Goal: Information Seeking & Learning: Learn about a topic

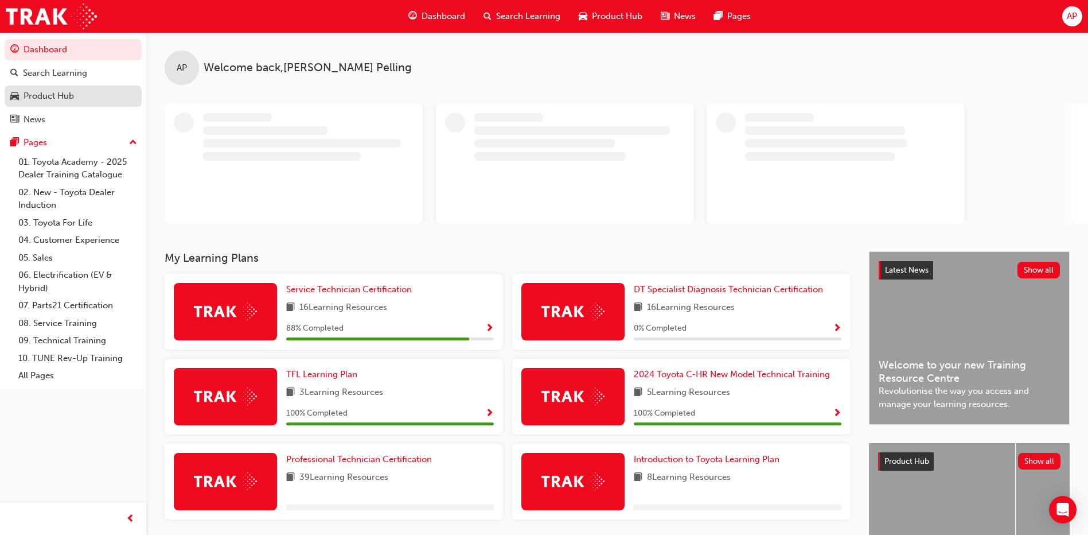
click at [80, 100] on div "Product Hub" at bounding box center [73, 96] width 126 height 14
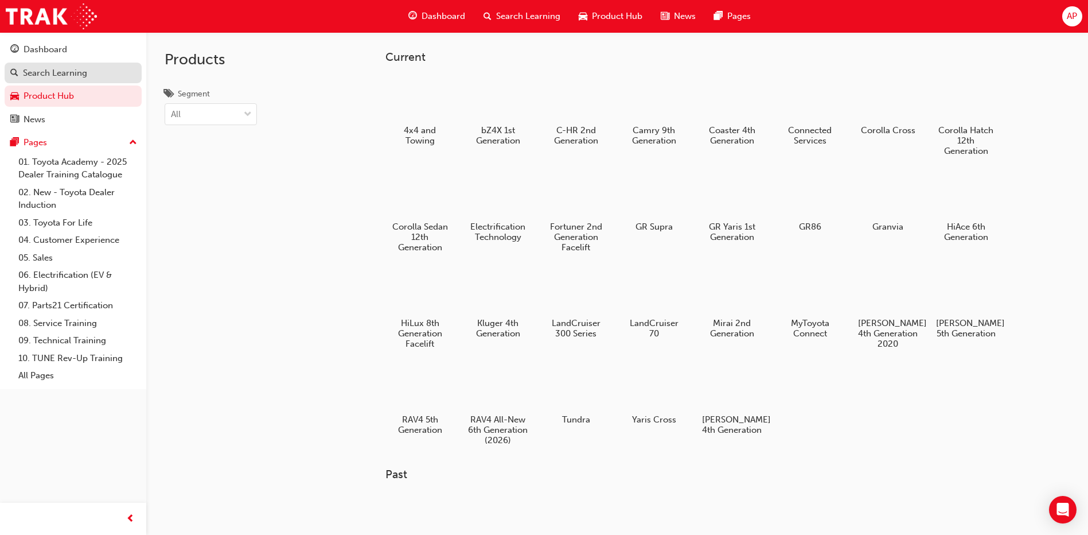
click at [71, 76] on div "Search Learning" at bounding box center [55, 73] width 64 height 13
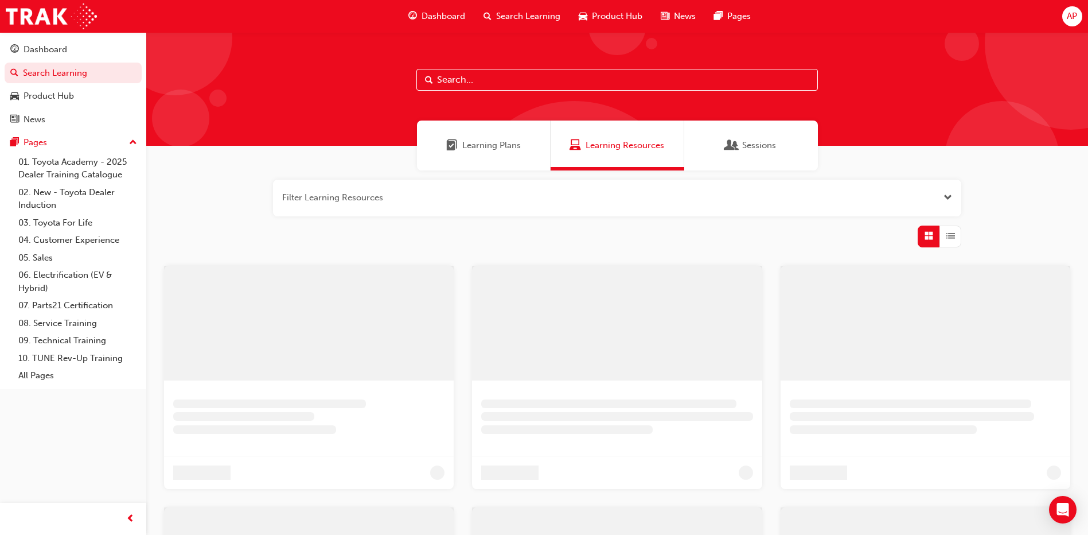
click at [525, 85] on input "text" at bounding box center [617, 80] width 402 height 22
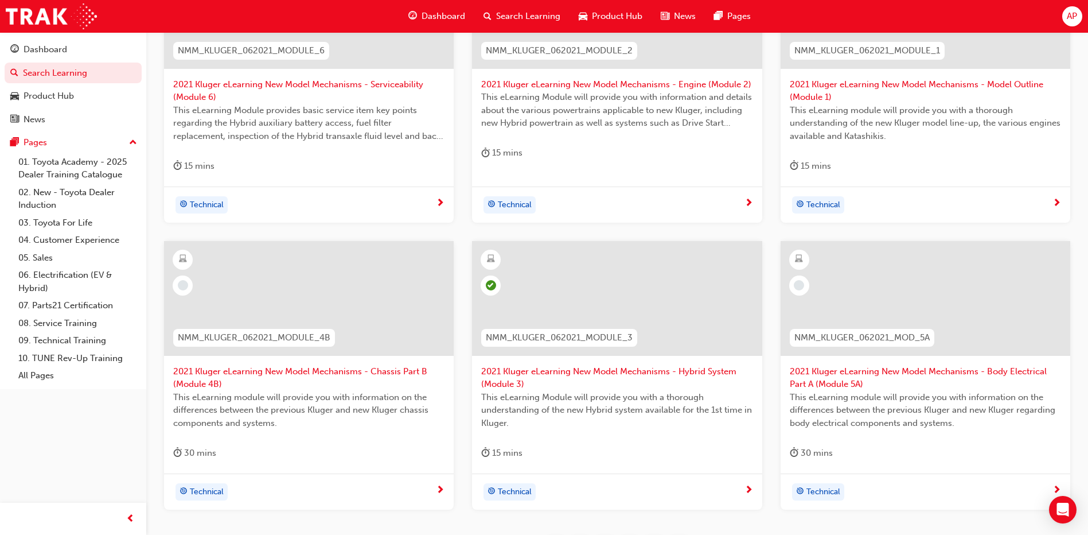
scroll to position [427, 0]
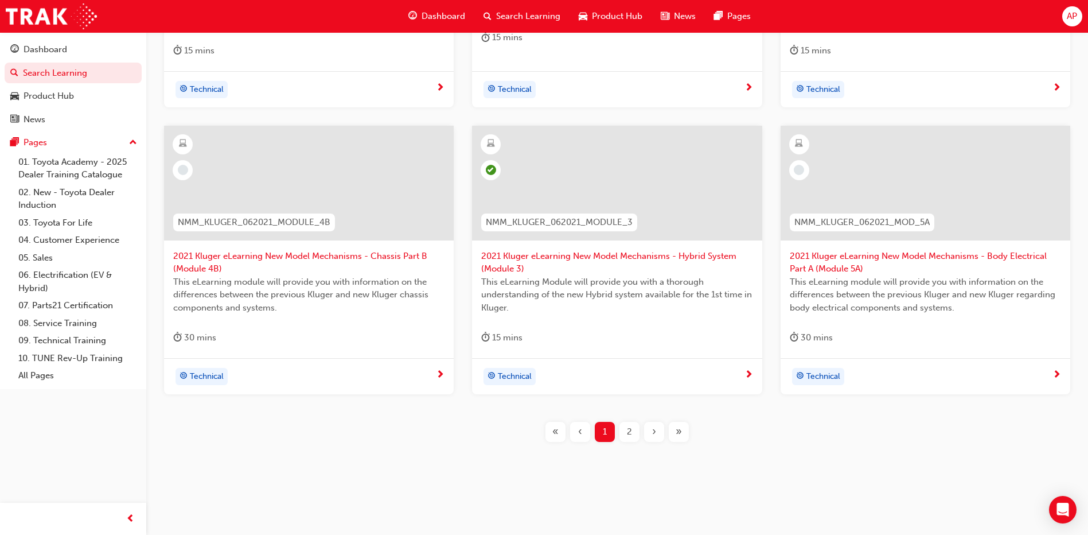
type input "nmm_kluger_062021"
click at [365, 251] on span "2021 Kluger eLearning New Model Mechanisms - Chassis Part B (Module 4B)" at bounding box center [308, 263] width 271 height 26
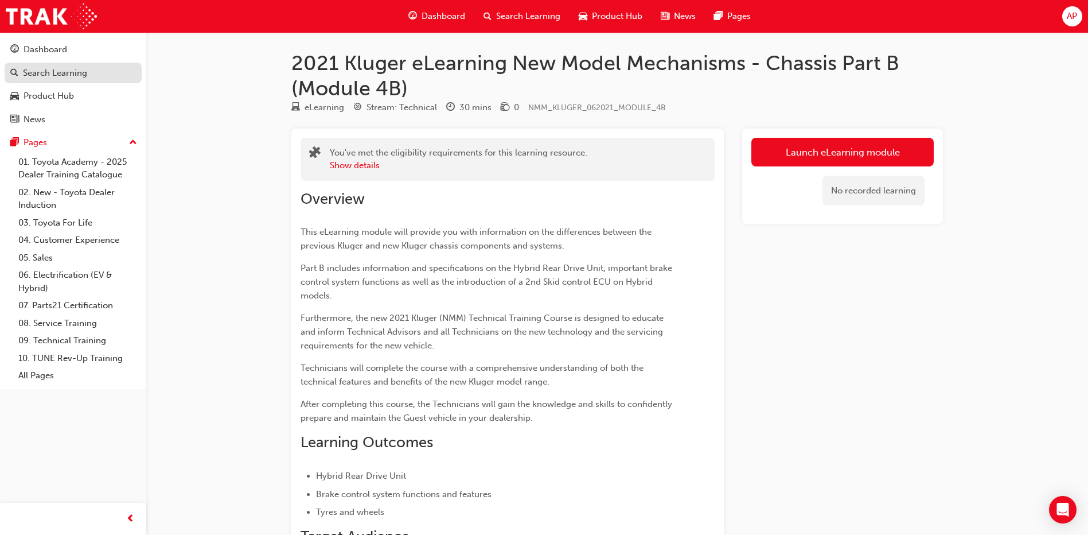
scroll to position [289, 0]
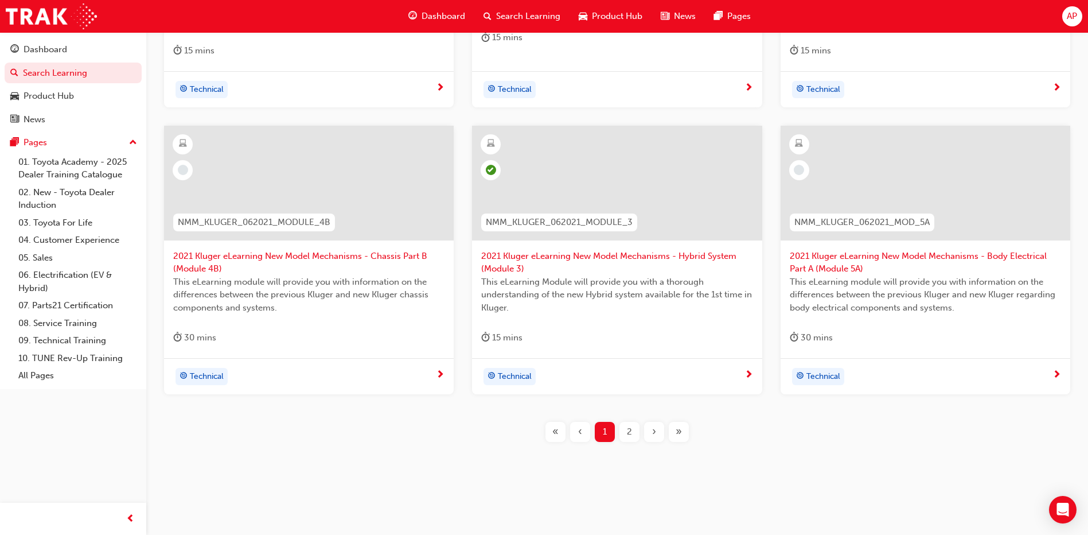
click at [631, 439] on div "2" at bounding box center [629, 432] width 20 height 20
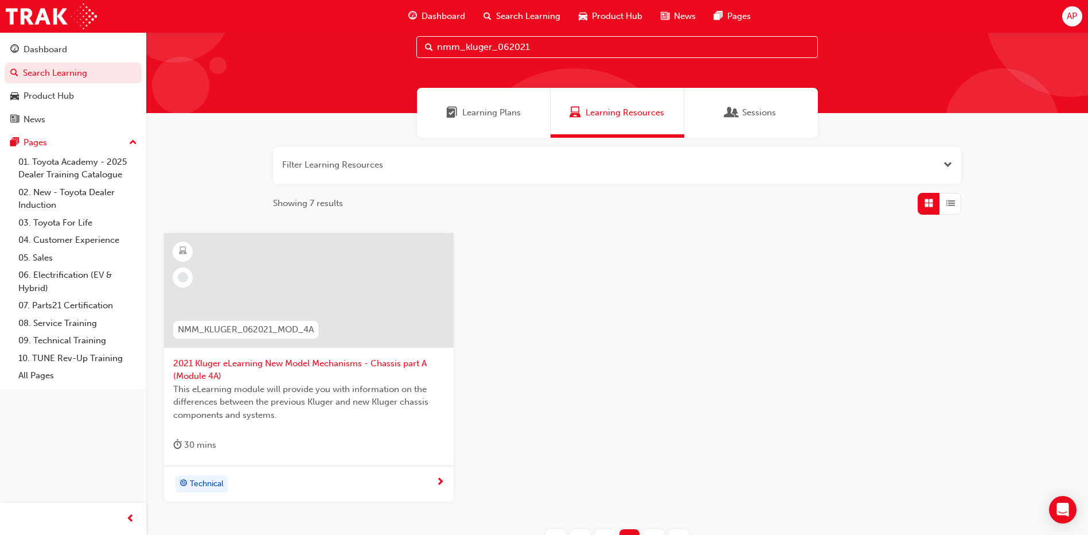
scroll to position [25, 0]
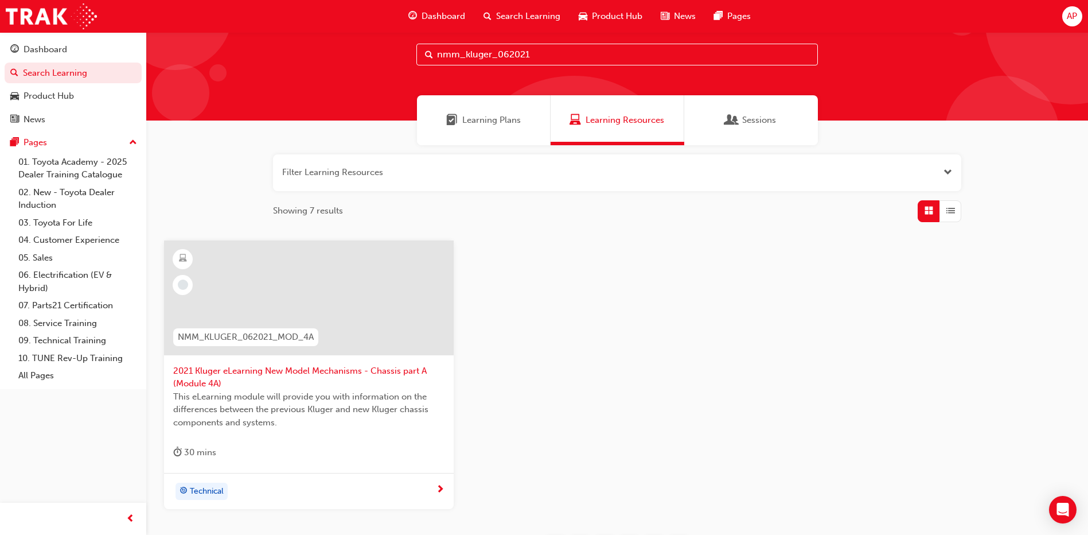
click at [322, 372] on span "2021 Kluger eLearning New Model Mechanisms - Chassis part A (Module 4A)" at bounding box center [308, 377] width 271 height 26
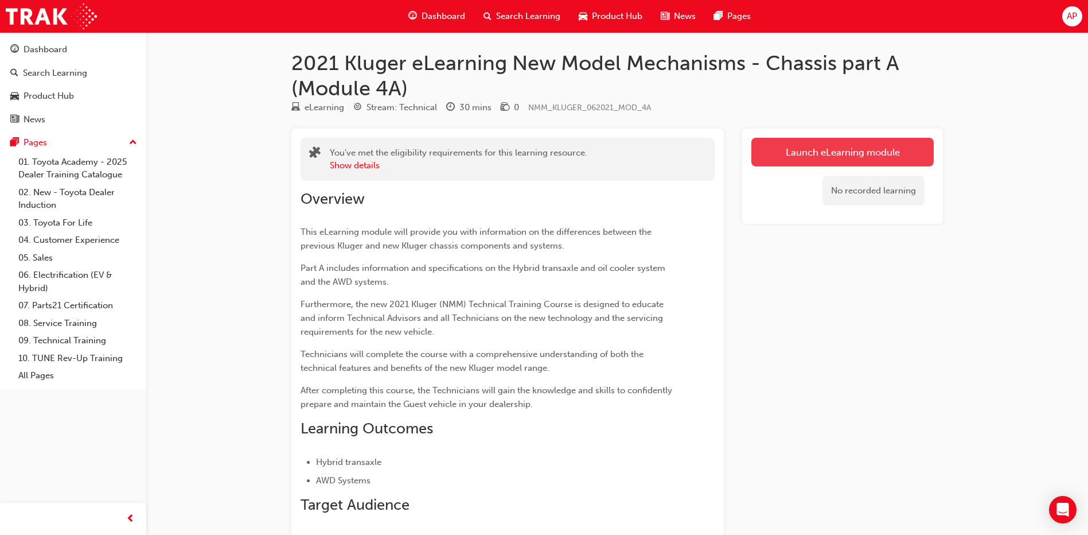
click at [847, 156] on link "Launch eLearning module" at bounding box center [842, 152] width 182 height 29
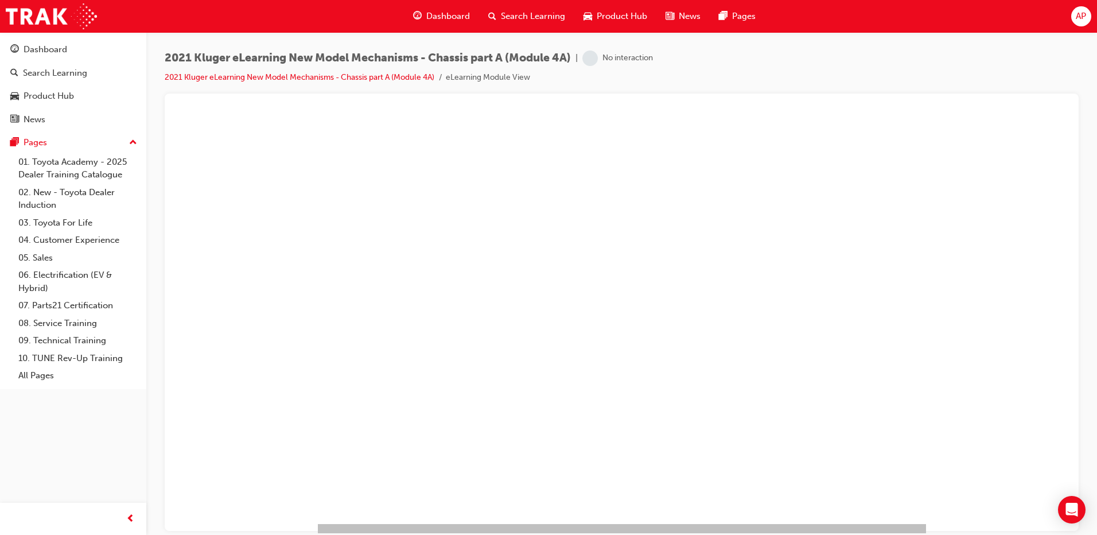
scroll to position [37, 0]
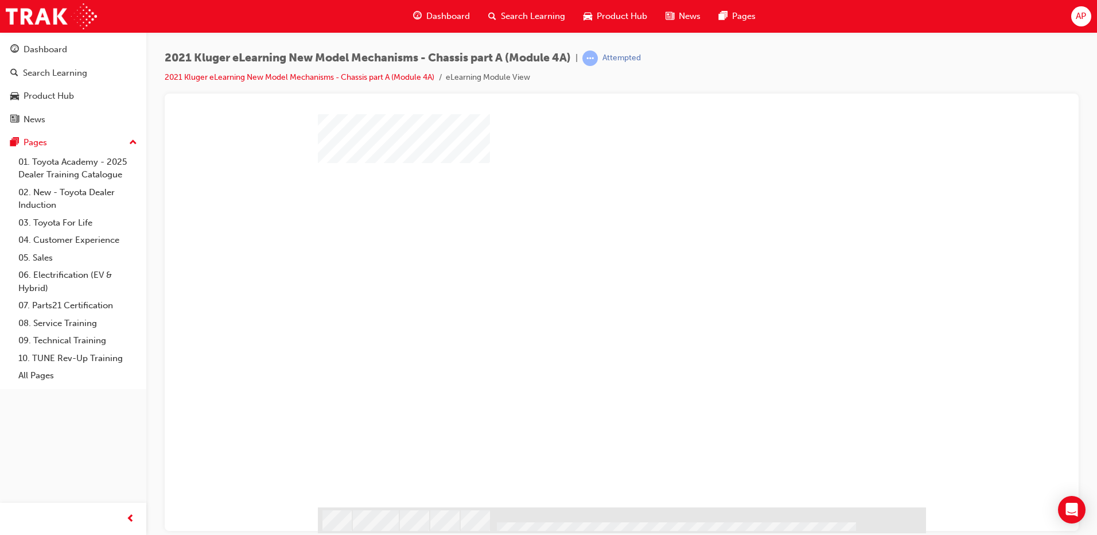
click at [677, 273] on div at bounding box center [622, 291] width 608 height 430
click at [589, 252] on div "play" at bounding box center [589, 252] width 0 height 0
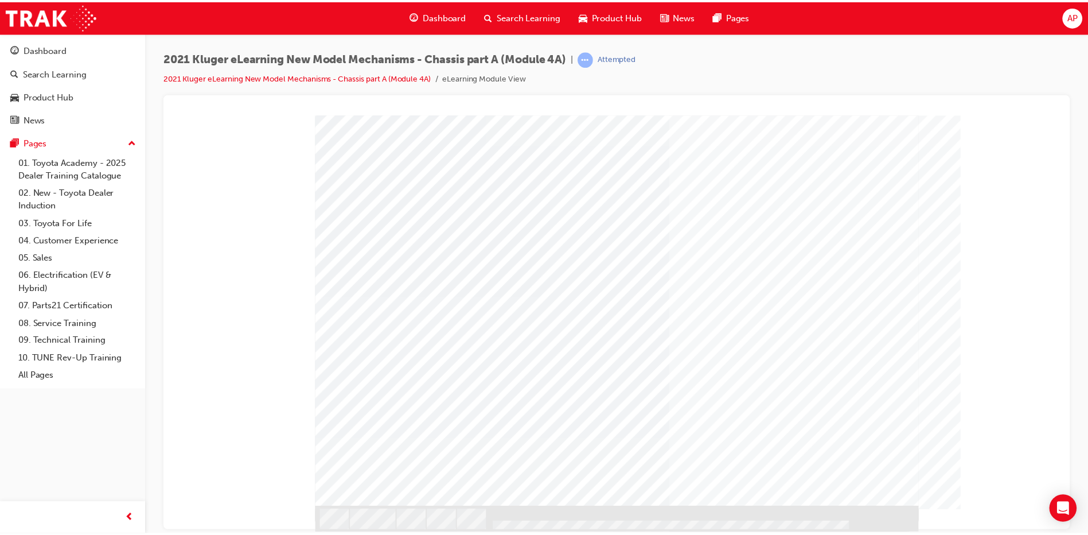
scroll to position [0, 0]
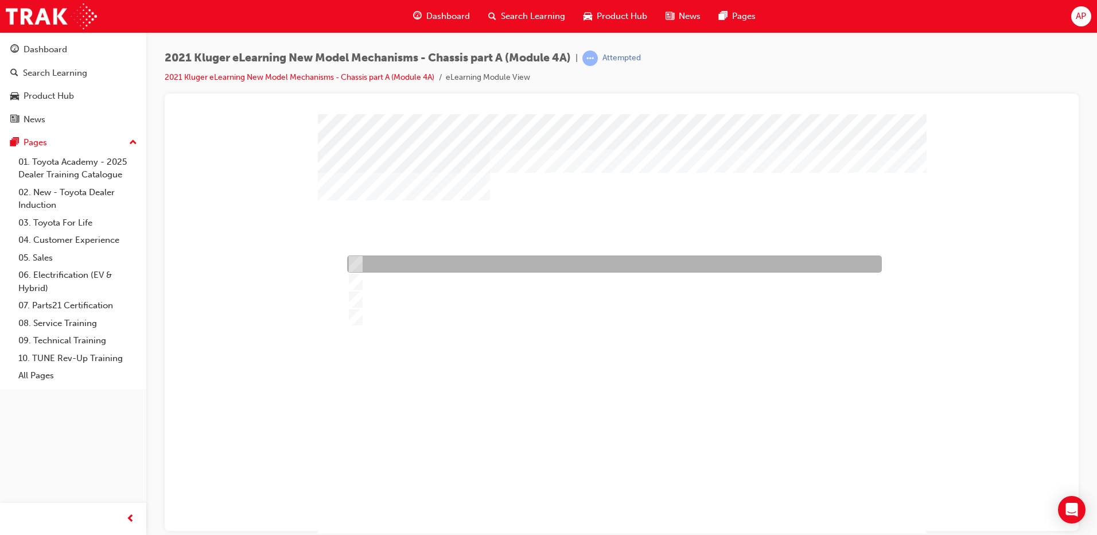
click at [530, 267] on div at bounding box center [611, 263] width 535 height 17
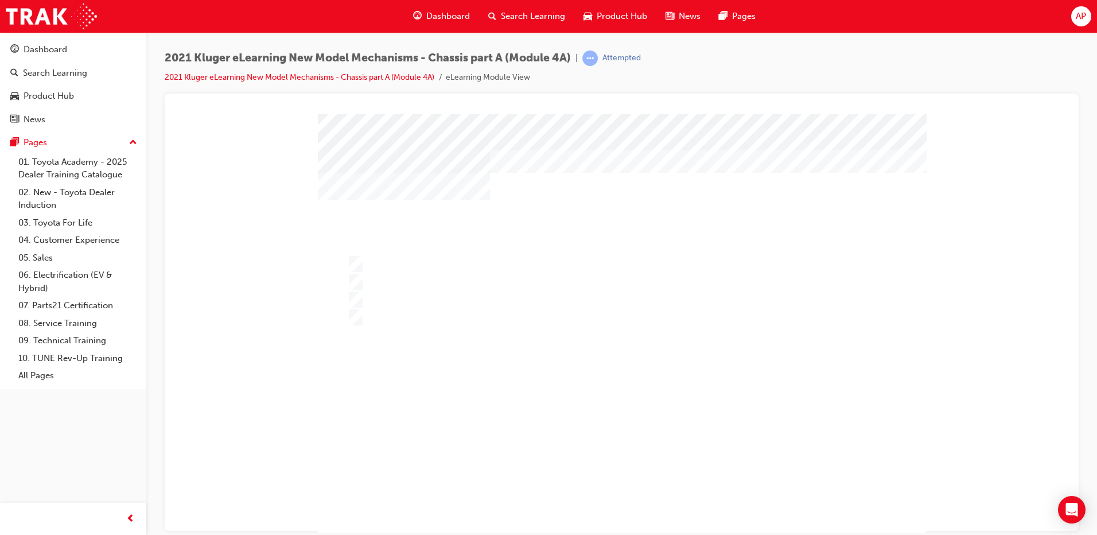
click at [478, 311] on div at bounding box center [622, 342] width 608 height 456
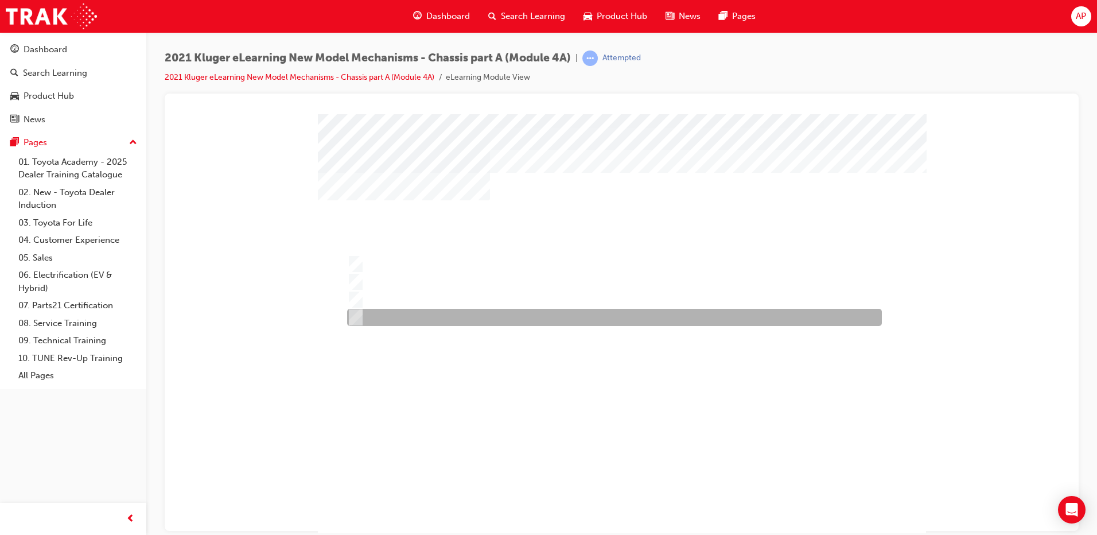
click at [496, 317] on div at bounding box center [611, 317] width 535 height 17
radio input "false"
radio input "true"
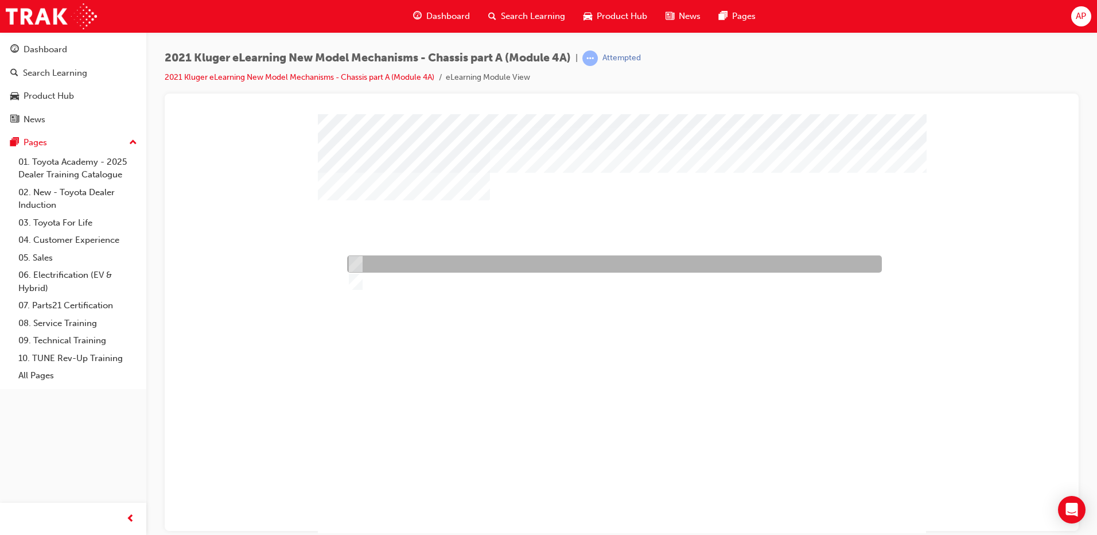
click at [459, 259] on div at bounding box center [611, 263] width 535 height 17
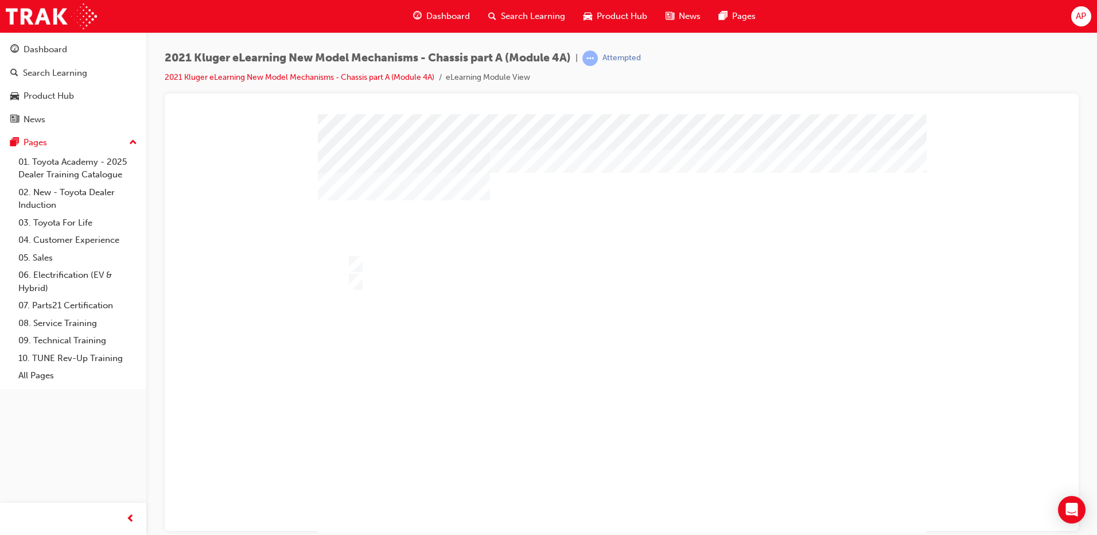
click at [399, 285] on div at bounding box center [622, 342] width 608 height 456
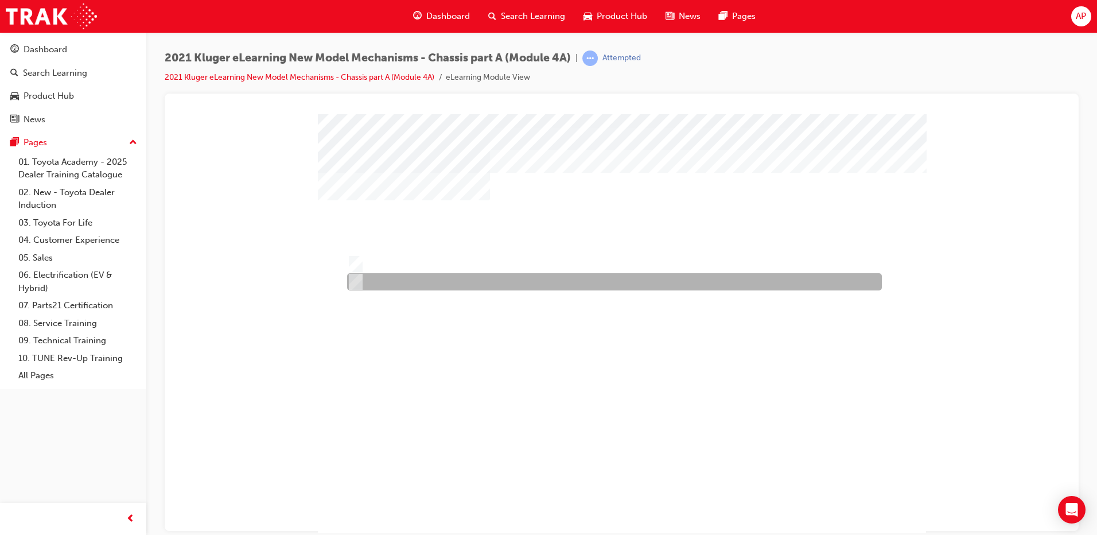
click at [399, 285] on div at bounding box center [611, 281] width 535 height 17
radio input "false"
radio input "true"
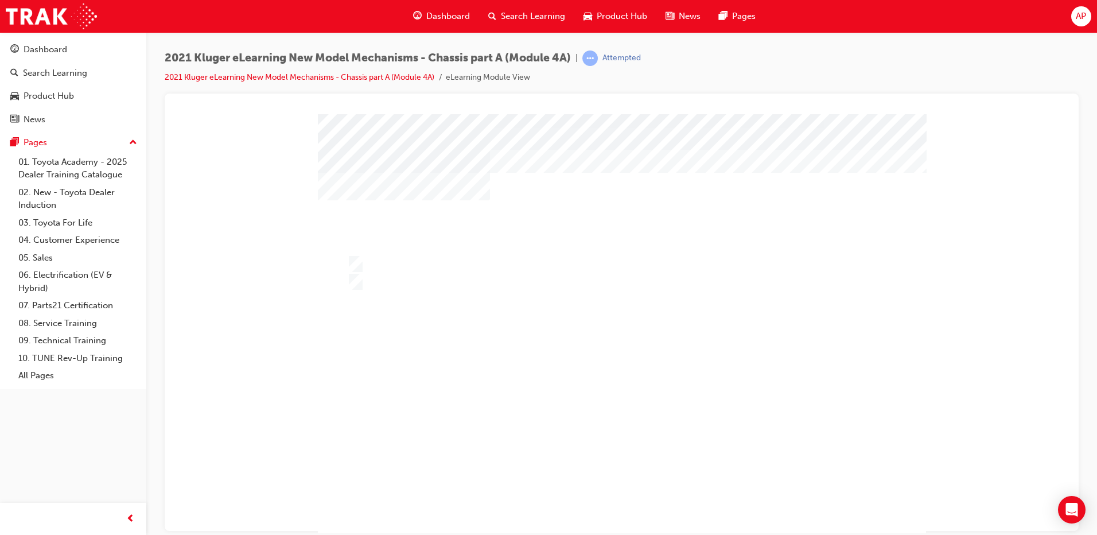
click at [556, 393] on div at bounding box center [622, 342] width 608 height 456
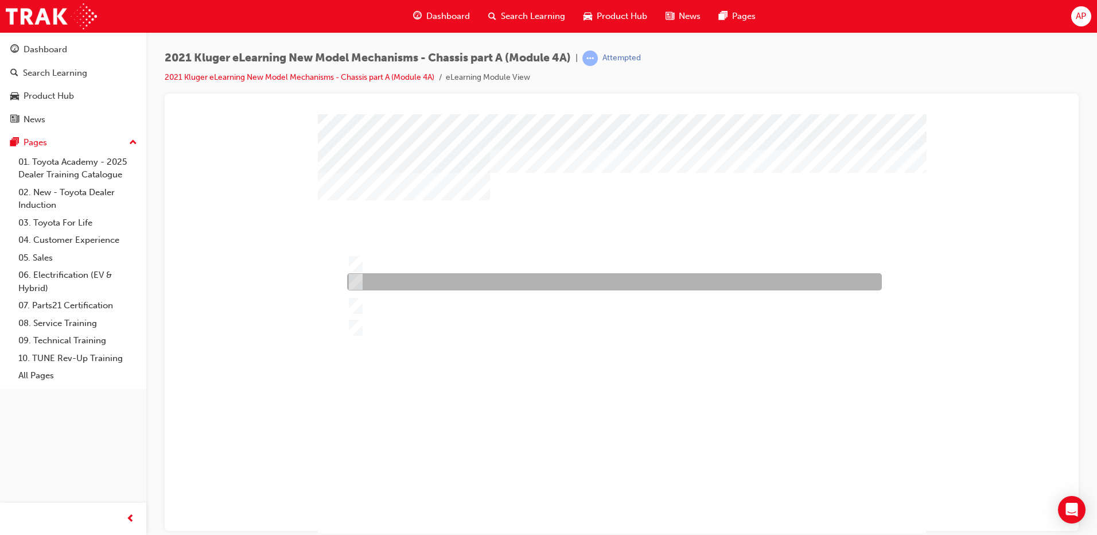
click at [460, 273] on div at bounding box center [611, 281] width 535 height 17
radio input "true"
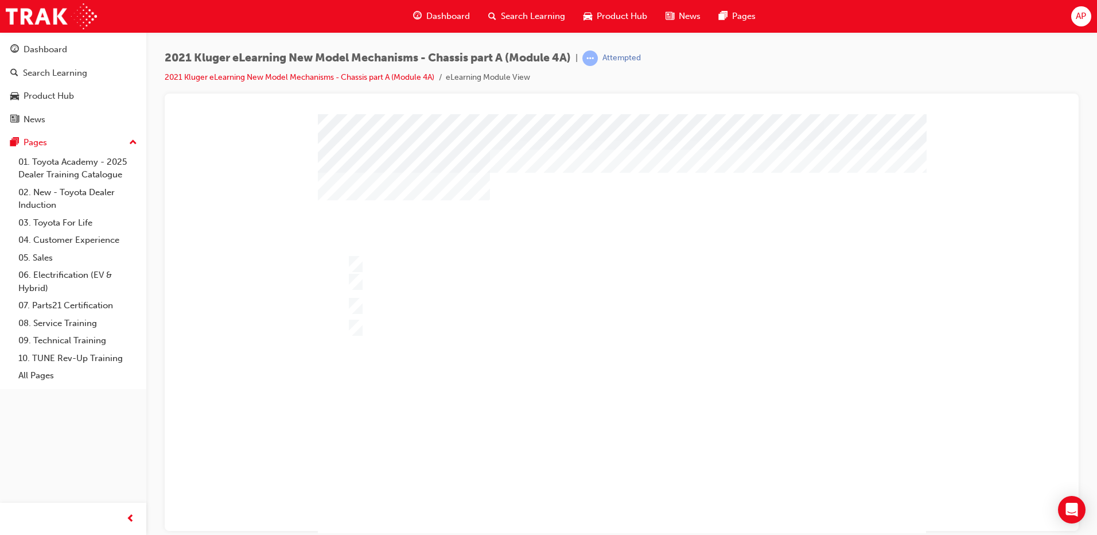
click at [534, 367] on div at bounding box center [622, 342] width 608 height 456
click at [398, 254] on div "" at bounding box center [622, 329] width 608 height 430
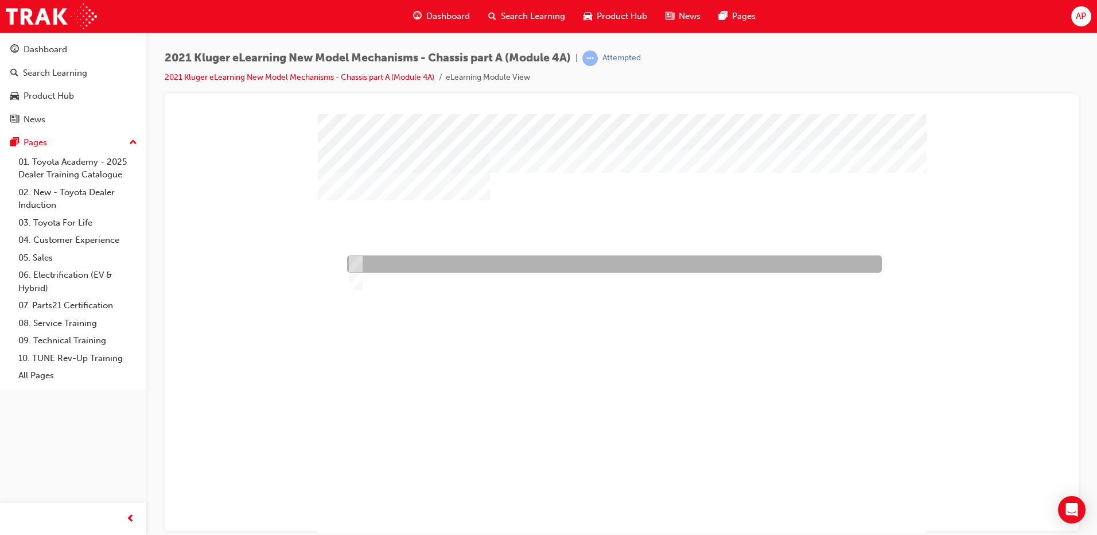
click at [400, 261] on div at bounding box center [611, 263] width 535 height 17
radio input "true"
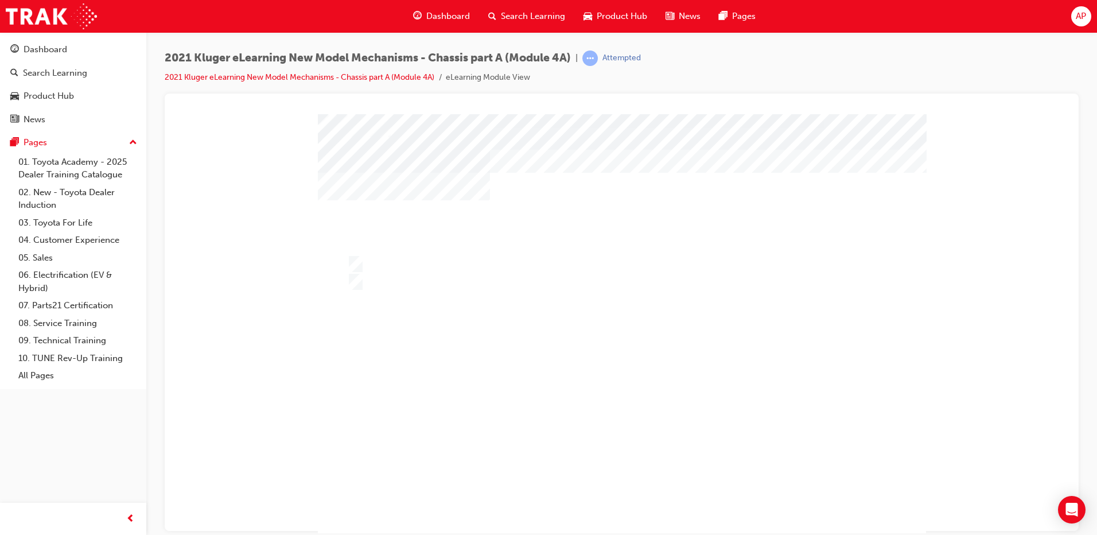
click at [609, 390] on div at bounding box center [622, 355] width 608 height 456
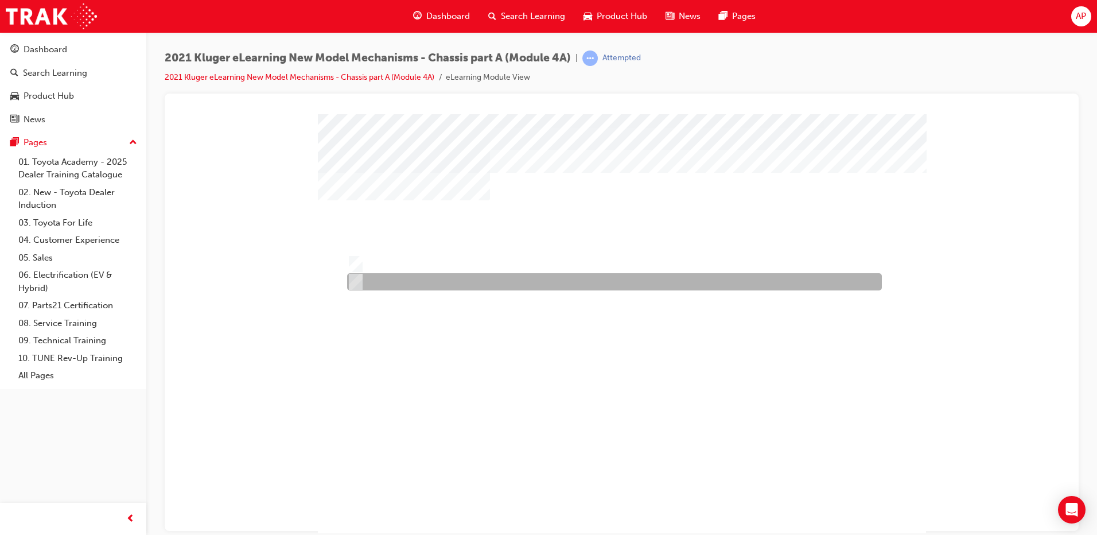
click at [388, 278] on div at bounding box center [611, 281] width 535 height 17
radio input "true"
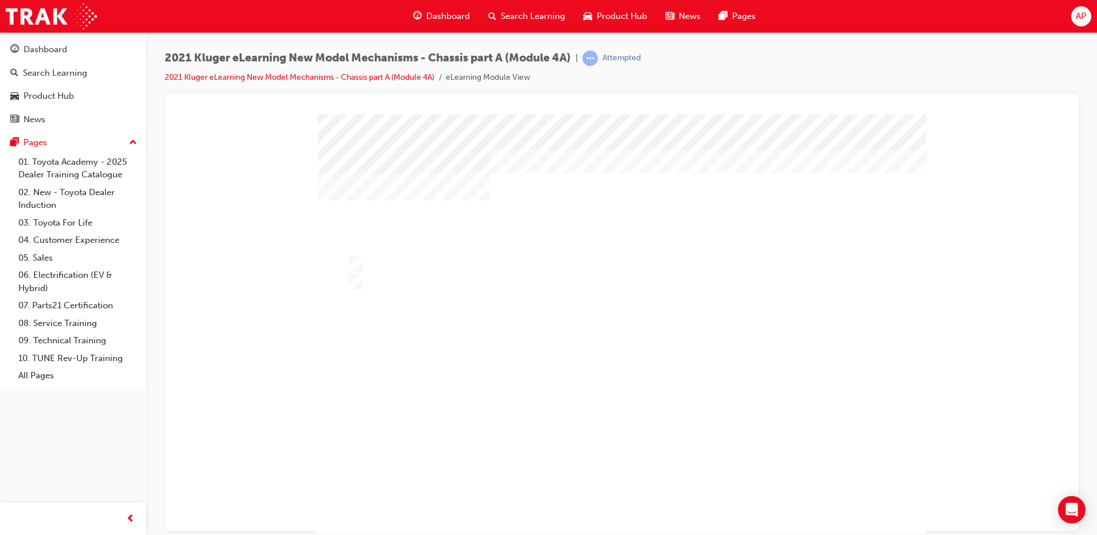
click at [561, 371] on div at bounding box center [622, 342] width 608 height 456
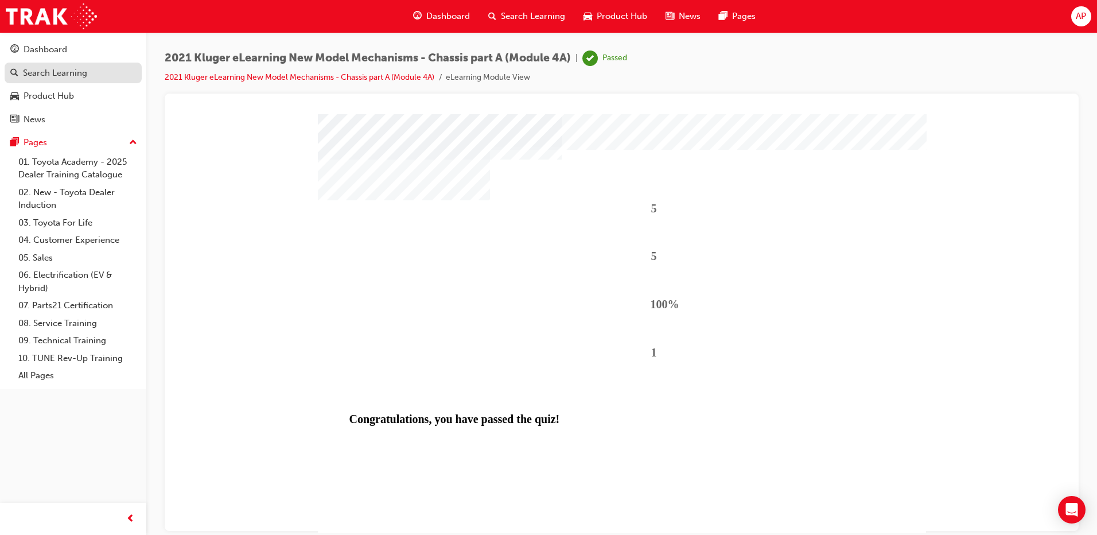
click at [63, 76] on div "Search Learning" at bounding box center [55, 73] width 64 height 13
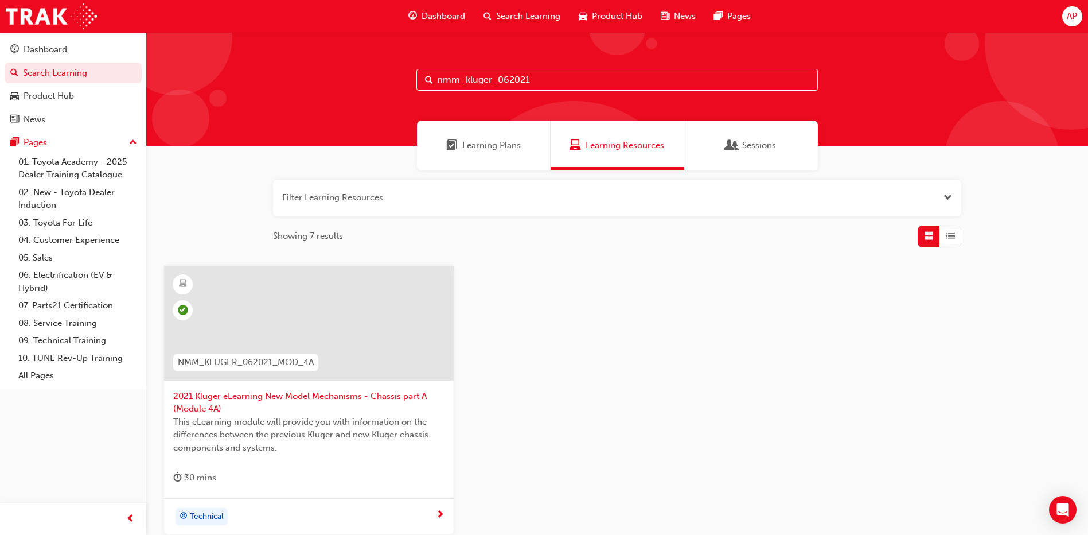
scroll to position [140, 0]
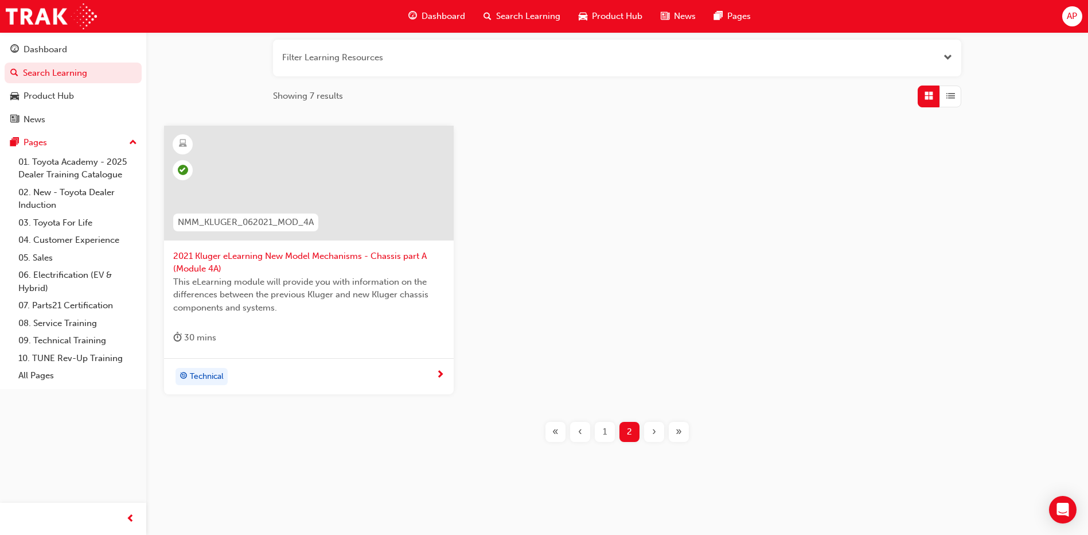
click at [603, 425] on span "1" at bounding box center [605, 431] width 4 height 13
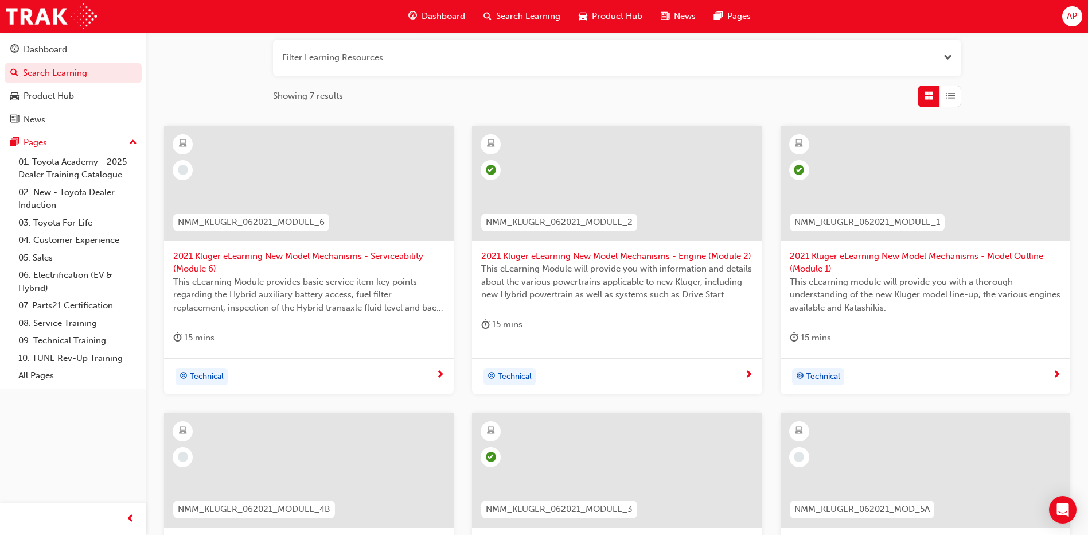
click at [247, 259] on span "2021 Kluger eLearning New Model Mechanisms - Serviceability (Module 6)" at bounding box center [308, 263] width 271 height 26
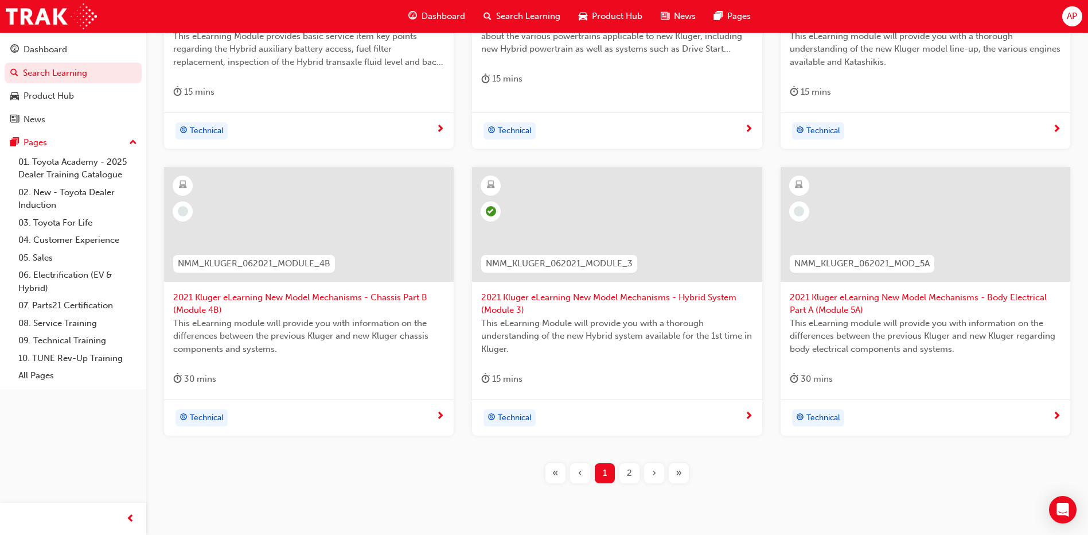
scroll to position [427, 0]
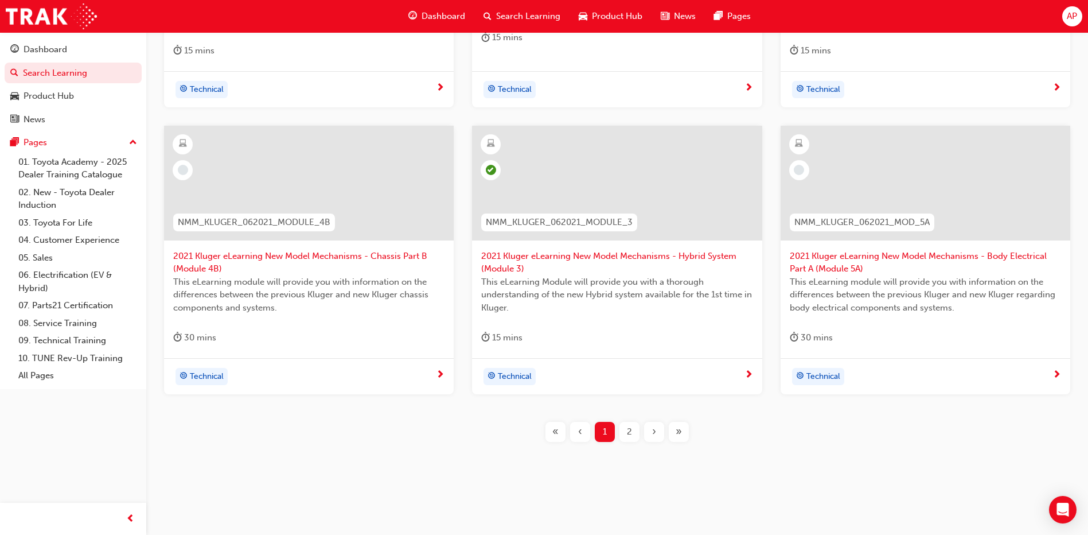
click at [336, 256] on span "2021 Kluger eLearning New Model Mechanisms - Chassis Part B (Module 4B)" at bounding box center [308, 263] width 271 height 26
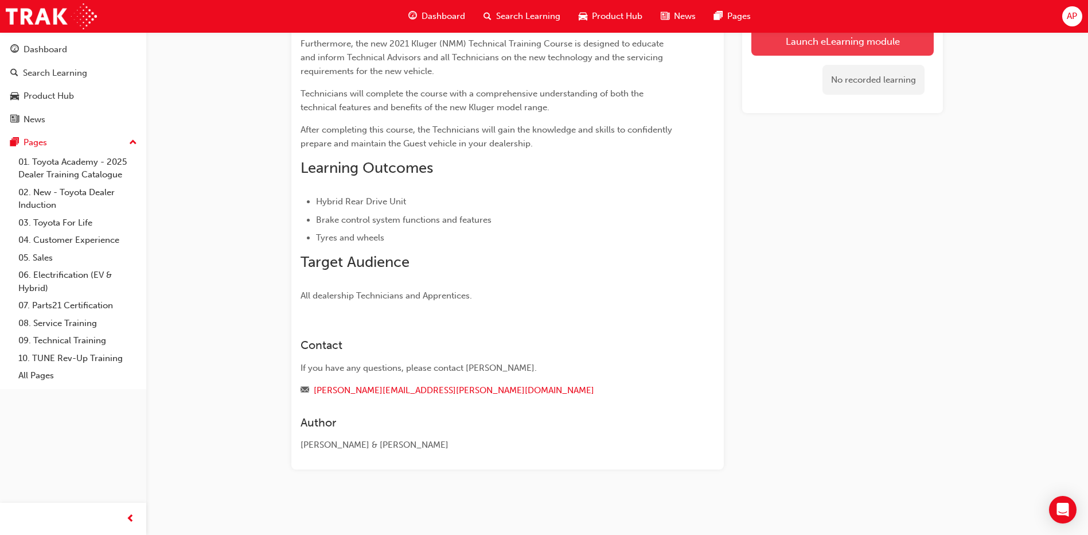
click at [763, 54] on link "Launch eLearning module" at bounding box center [842, 40] width 182 height 29
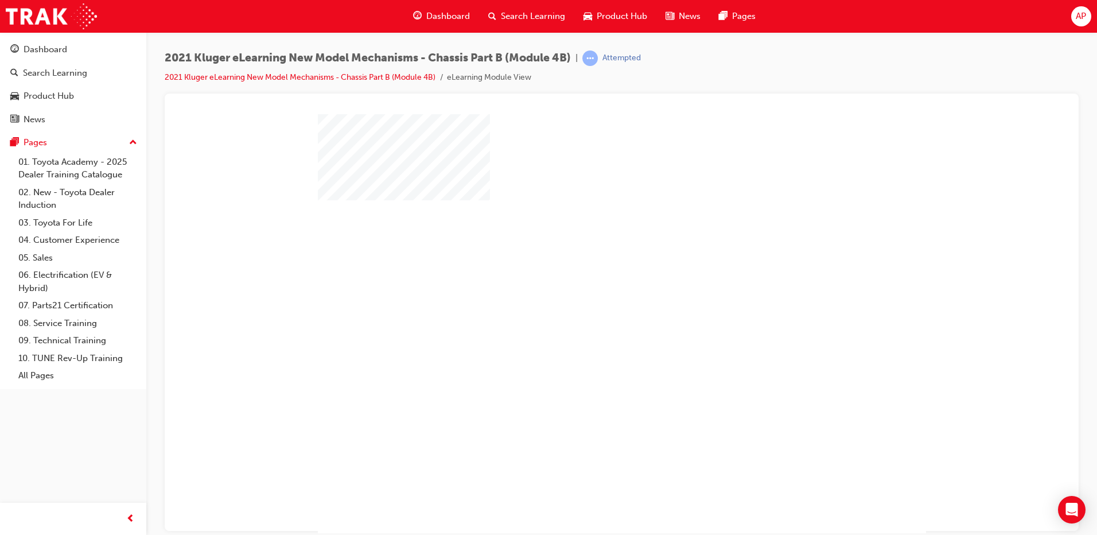
click at [589, 290] on div "play" at bounding box center [589, 290] width 0 height 0
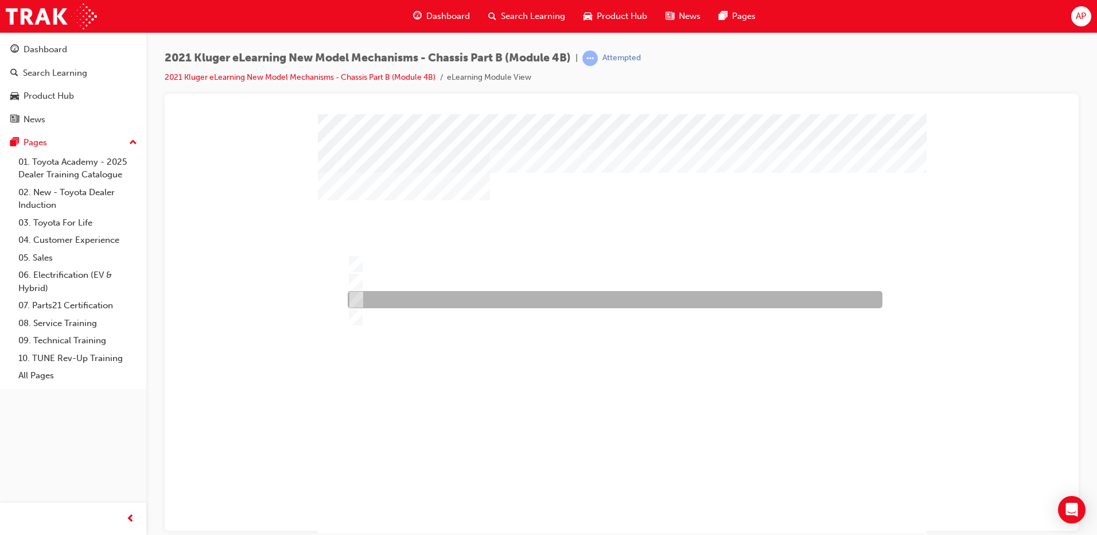
click at [412, 306] on div at bounding box center [612, 299] width 535 height 17
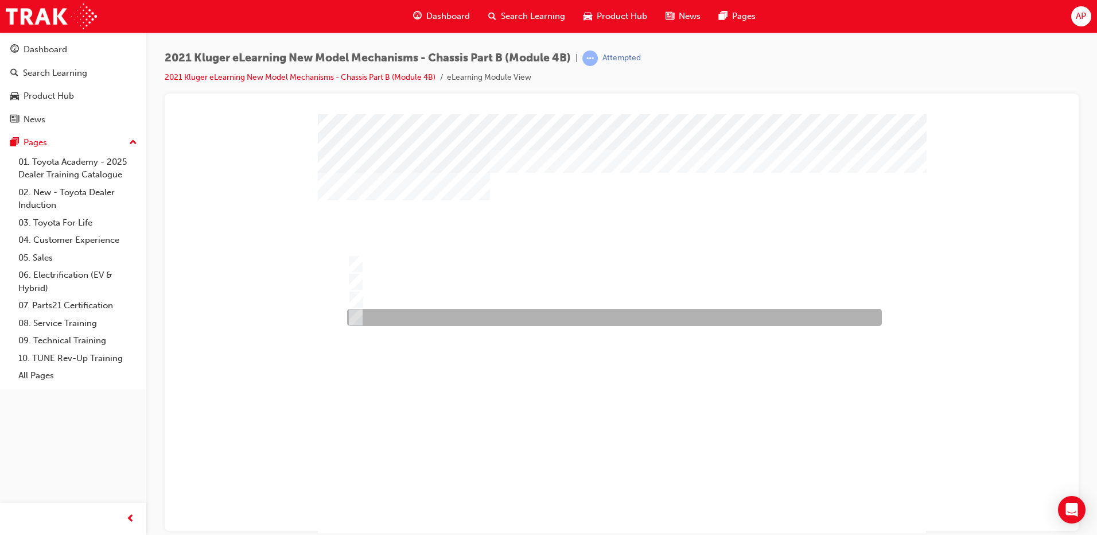
click at [412, 315] on div at bounding box center [611, 317] width 535 height 17
radio input "false"
radio input "true"
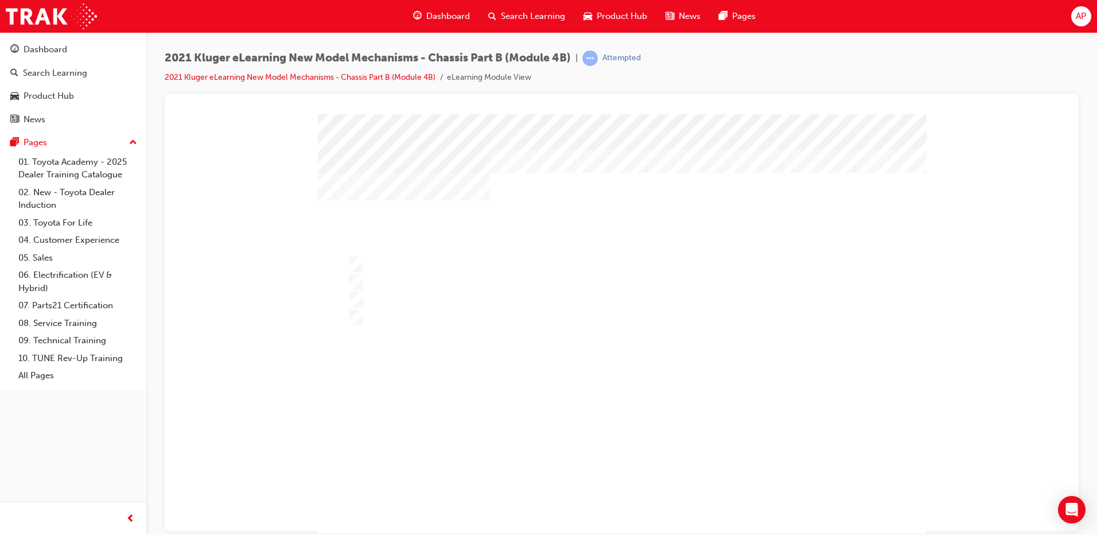
click at [616, 497] on div "" at bounding box center [622, 522] width 608 height 50
click at [436, 279] on div at bounding box center [622, 342] width 608 height 456
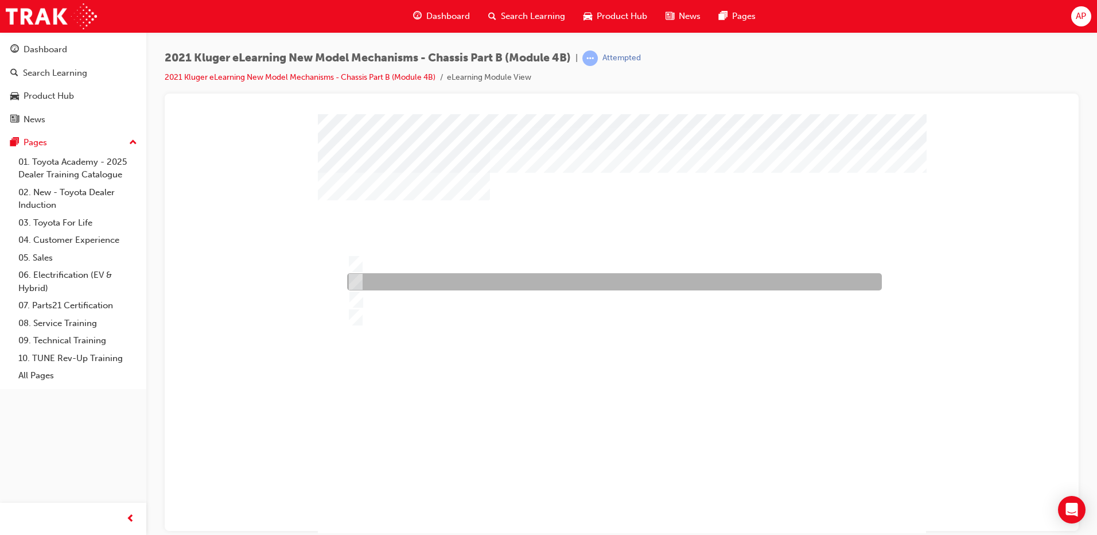
click at [436, 279] on div at bounding box center [611, 281] width 535 height 17
radio input "true"
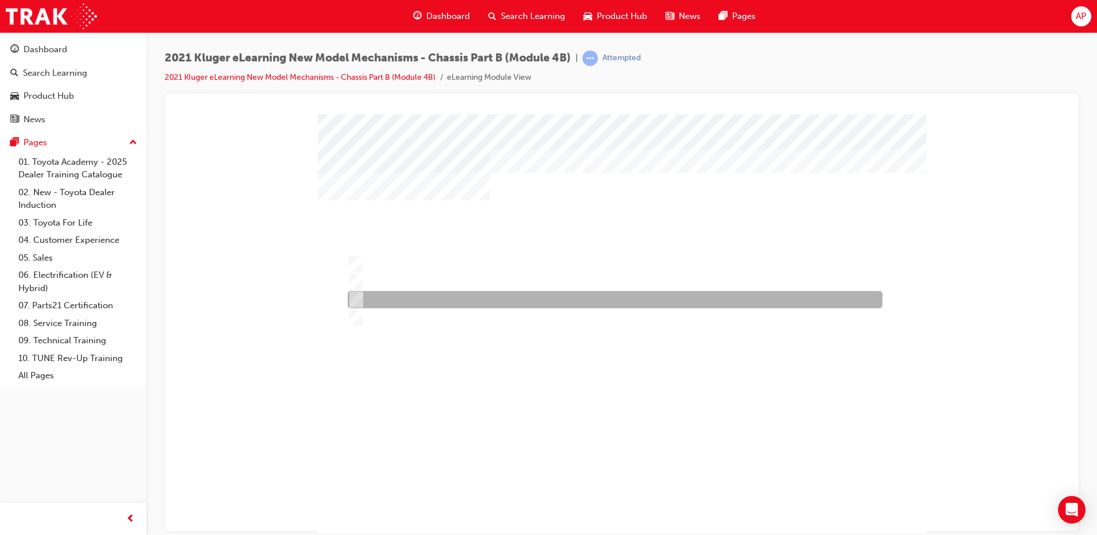
click at [439, 297] on div at bounding box center [612, 299] width 535 height 17
radio input "true"
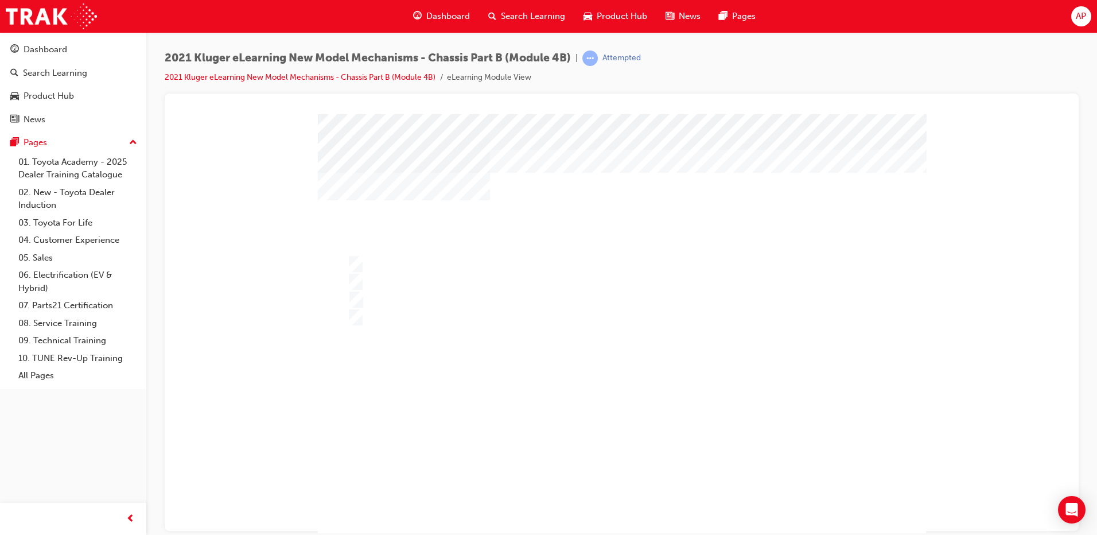
click at [488, 319] on div at bounding box center [617, 342] width 608 height 456
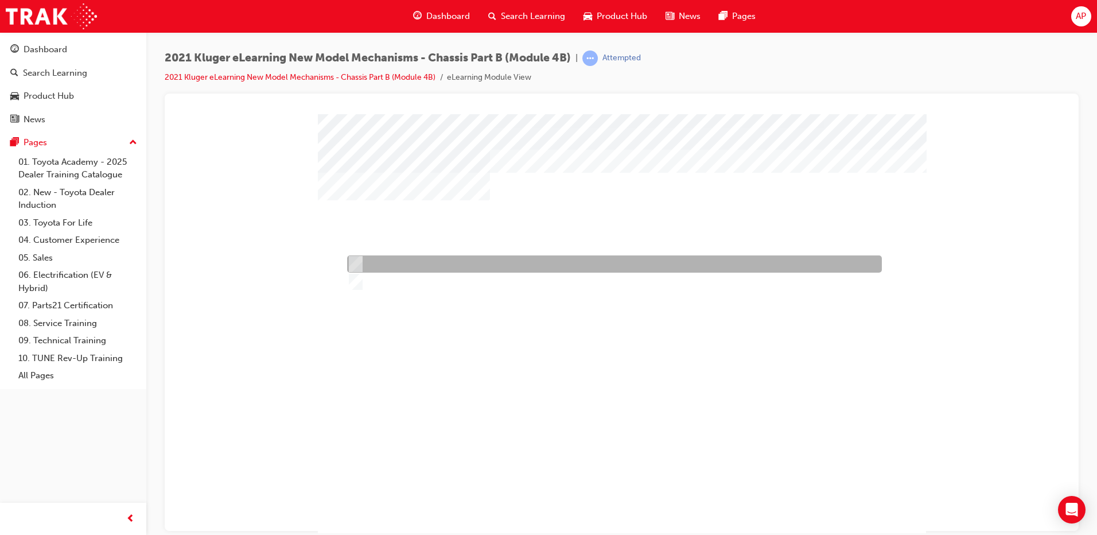
click at [451, 263] on div at bounding box center [611, 263] width 535 height 17
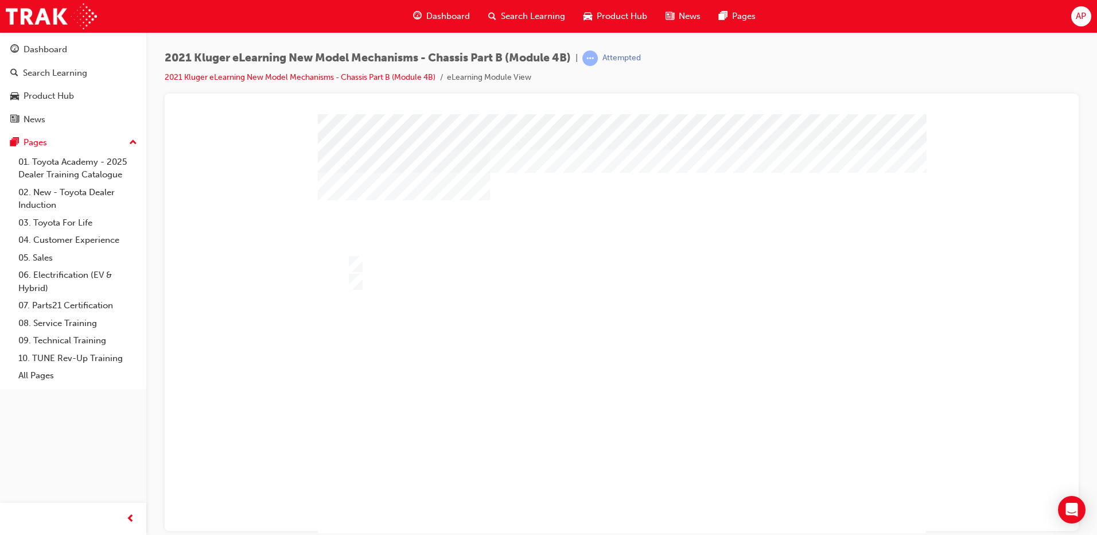
click at [432, 263] on div at bounding box center [622, 342] width 608 height 456
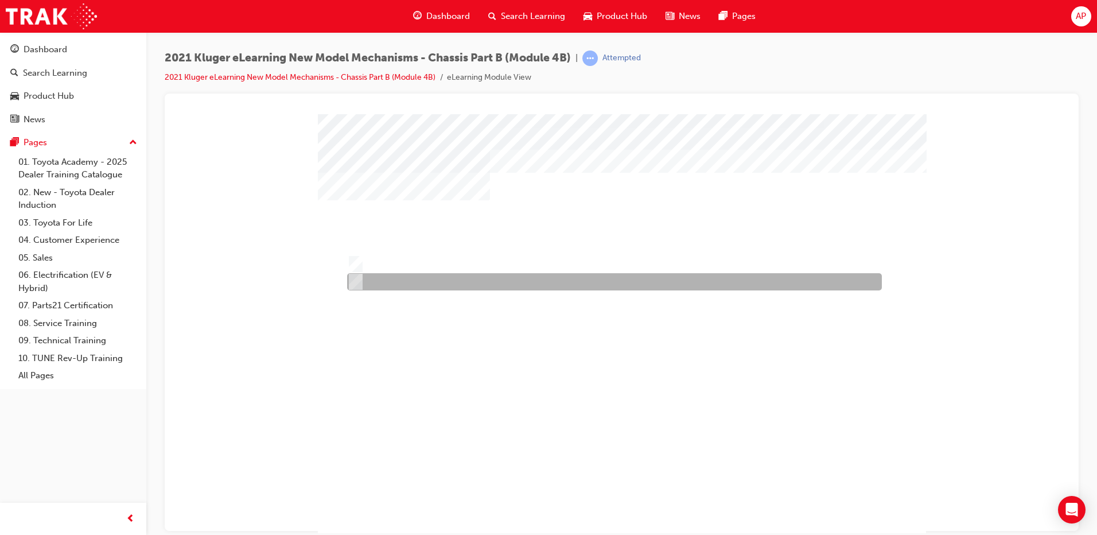
click at [400, 276] on div at bounding box center [611, 281] width 535 height 17
radio input "false"
radio input "true"
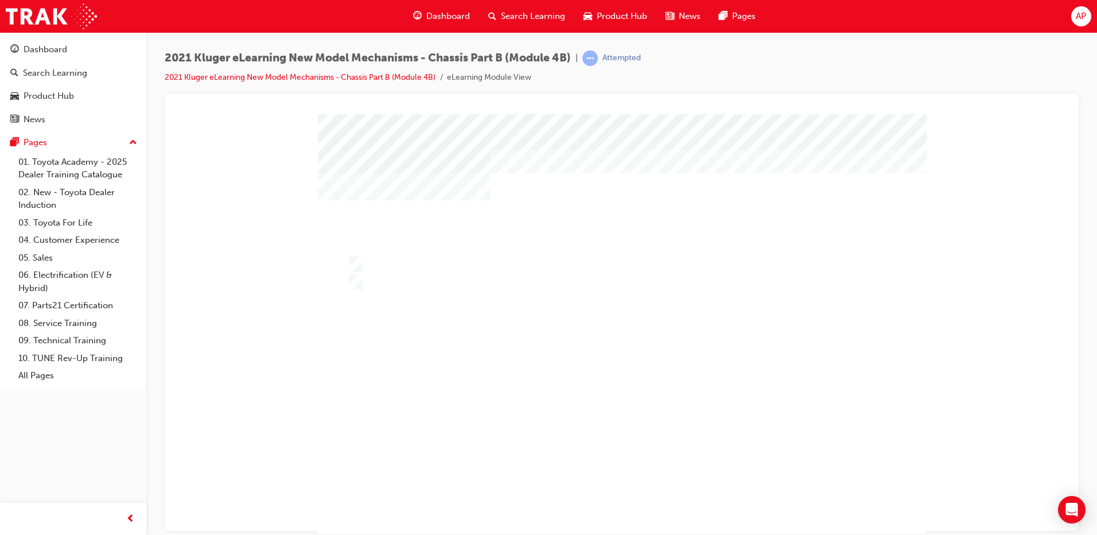
click at [611, 403] on div at bounding box center [622, 342] width 608 height 456
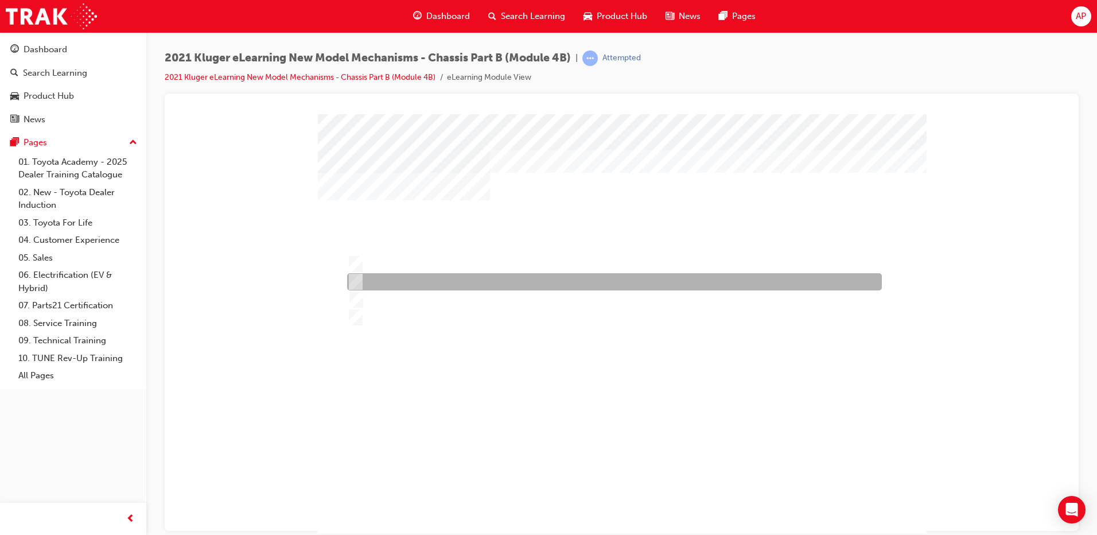
click at [445, 286] on div at bounding box center [611, 281] width 535 height 17
radio input "true"
click at [494, 283] on div at bounding box center [611, 281] width 535 height 17
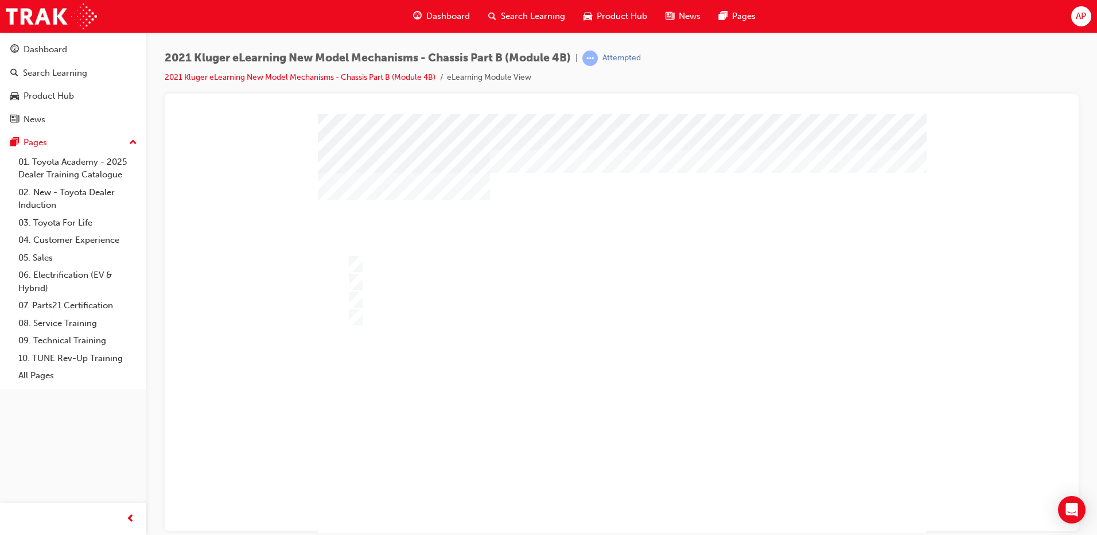
drag, startPoint x: 581, startPoint y: 436, endPoint x: 593, endPoint y: 460, distance: 26.7
click at [583, 497] on div "" at bounding box center [622, 522] width 608 height 50
click at [568, 367] on div at bounding box center [622, 342] width 608 height 456
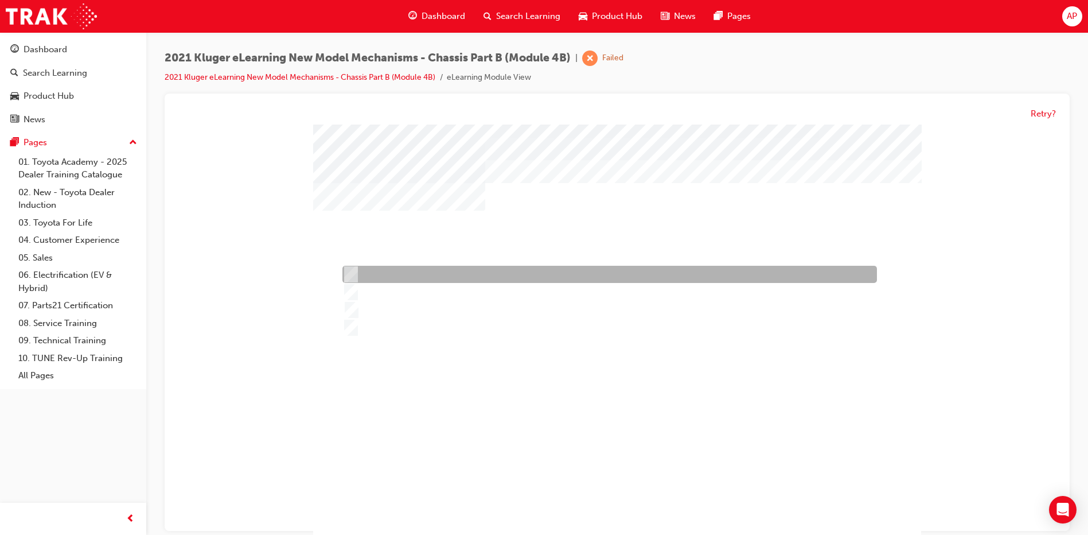
click at [455, 272] on div at bounding box center [607, 274] width 535 height 17
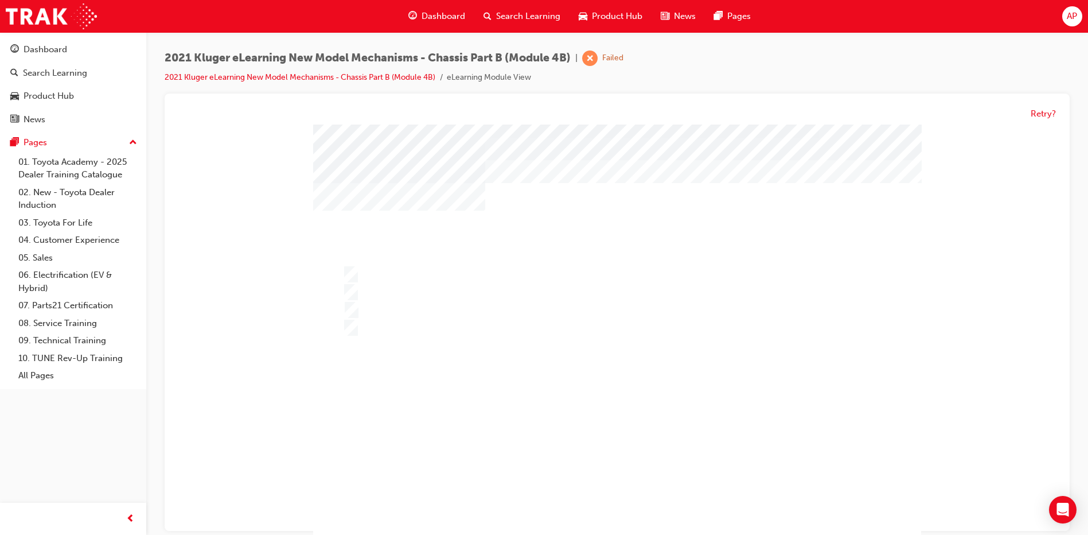
click at [440, 300] on div at bounding box center [617, 352] width 608 height 456
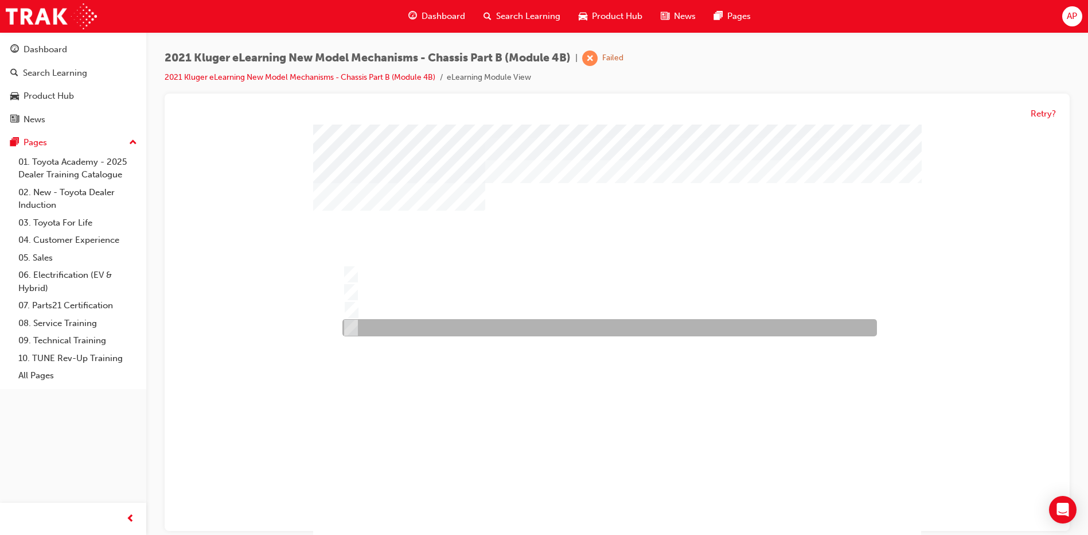
click at [439, 324] on div at bounding box center [607, 327] width 535 height 17
radio input "false"
radio input "true"
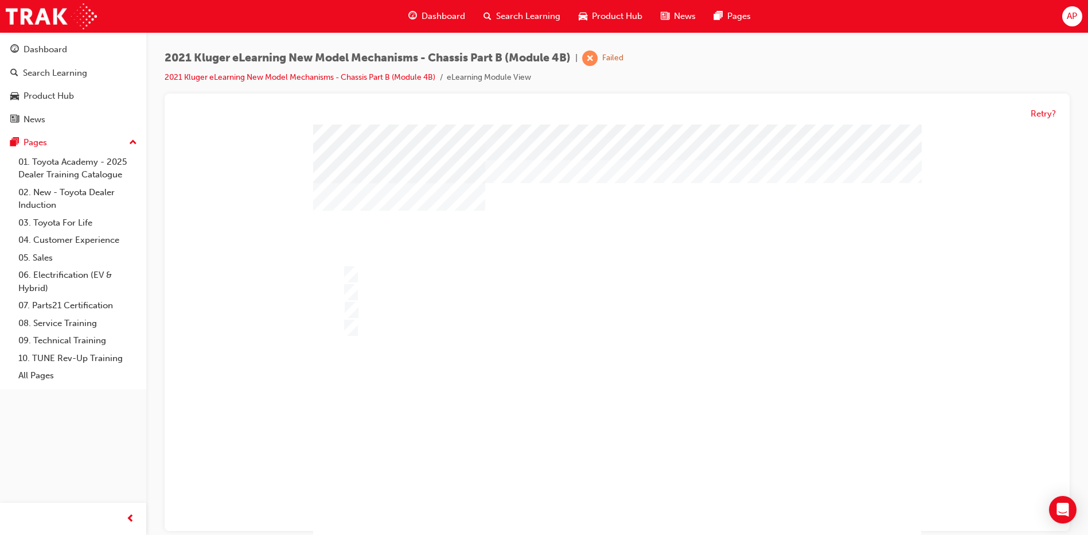
click at [575, 375] on div at bounding box center [617, 352] width 608 height 456
click at [598, 458] on div "" at bounding box center [617, 483] width 608 height 50
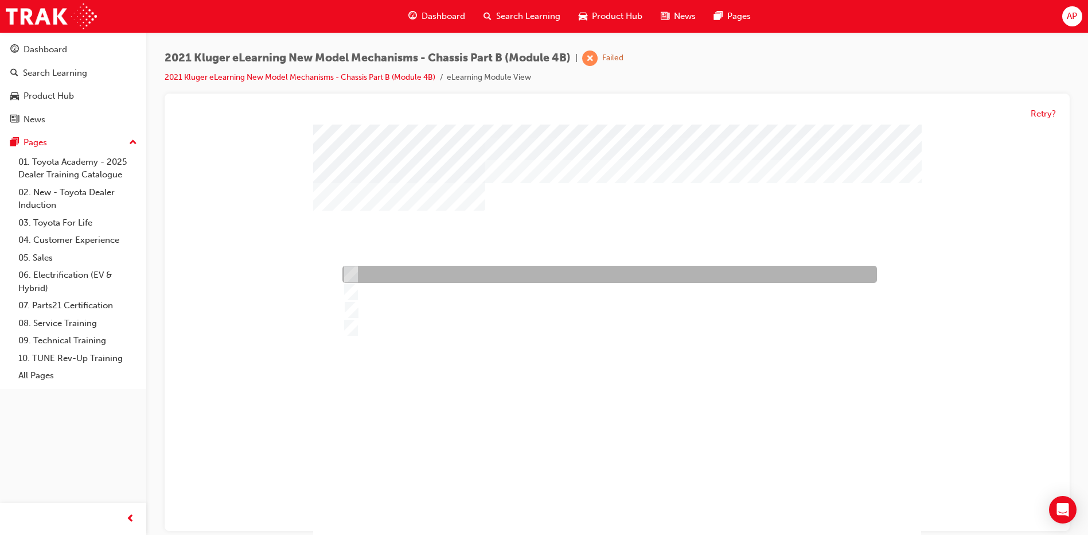
drag, startPoint x: 424, startPoint y: 274, endPoint x: 432, endPoint y: 321, distance: 47.3
click at [424, 278] on div at bounding box center [607, 274] width 535 height 17
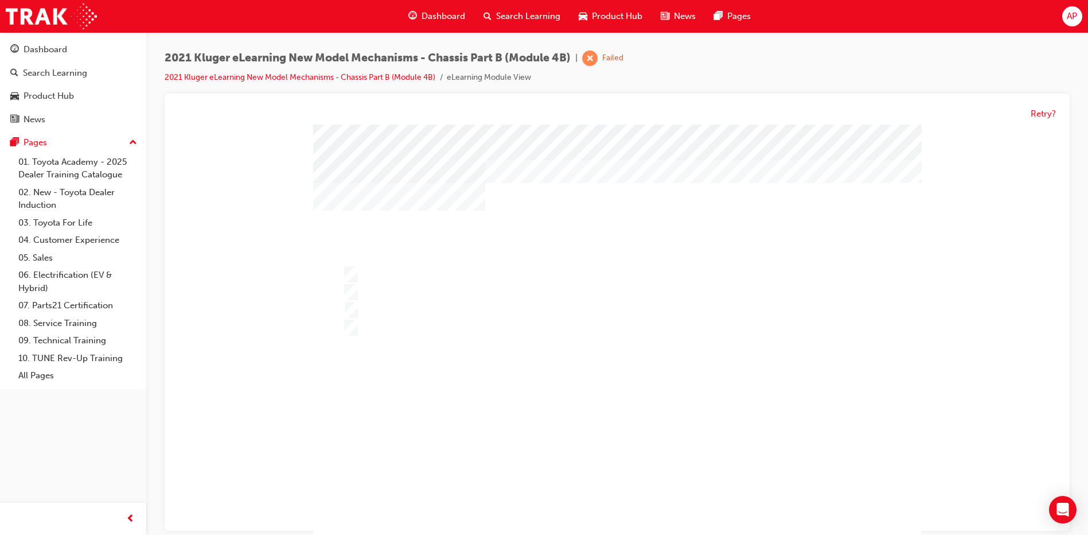
click at [601, 497] on div at bounding box center [617, 339] width 608 height 430
click at [485, 315] on div at bounding box center [617, 352] width 608 height 456
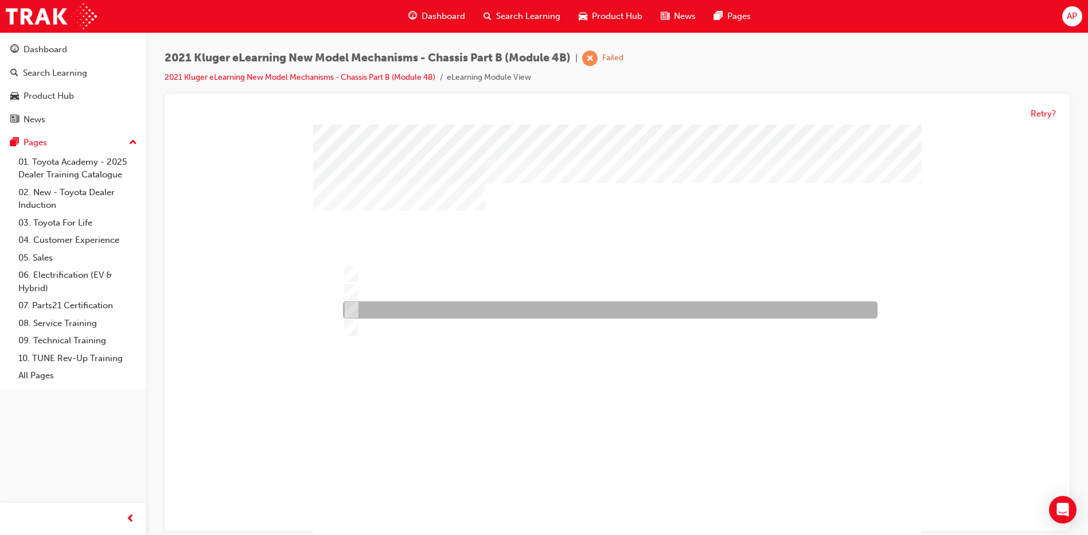
click at [486, 313] on div at bounding box center [607, 310] width 535 height 17
radio input "false"
radio input "true"
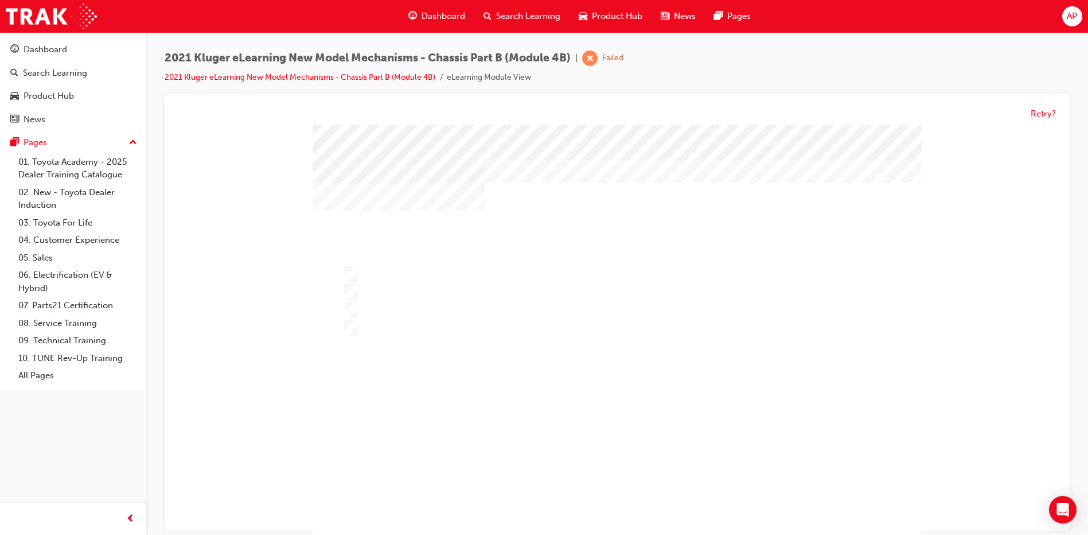
click at [606, 396] on div at bounding box center [617, 352] width 608 height 456
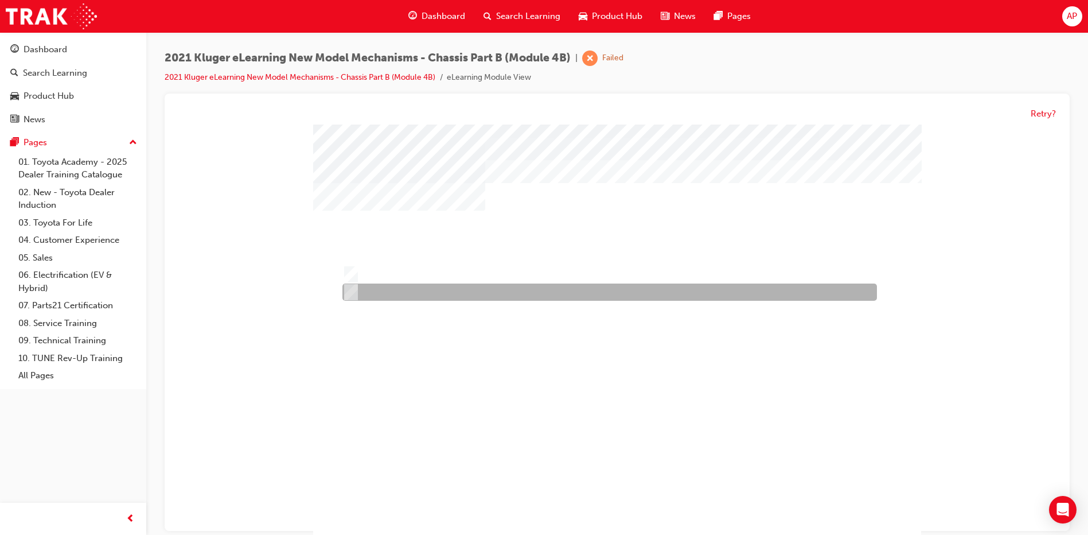
click at [497, 284] on div at bounding box center [607, 292] width 535 height 17
radio input "true"
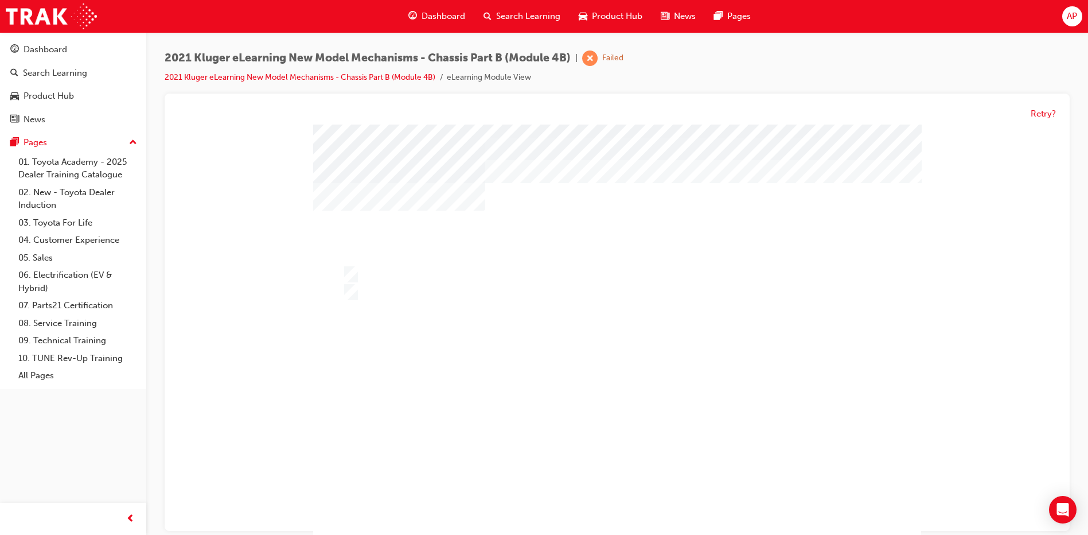
click at [501, 299] on div at bounding box center [617, 352] width 608 height 456
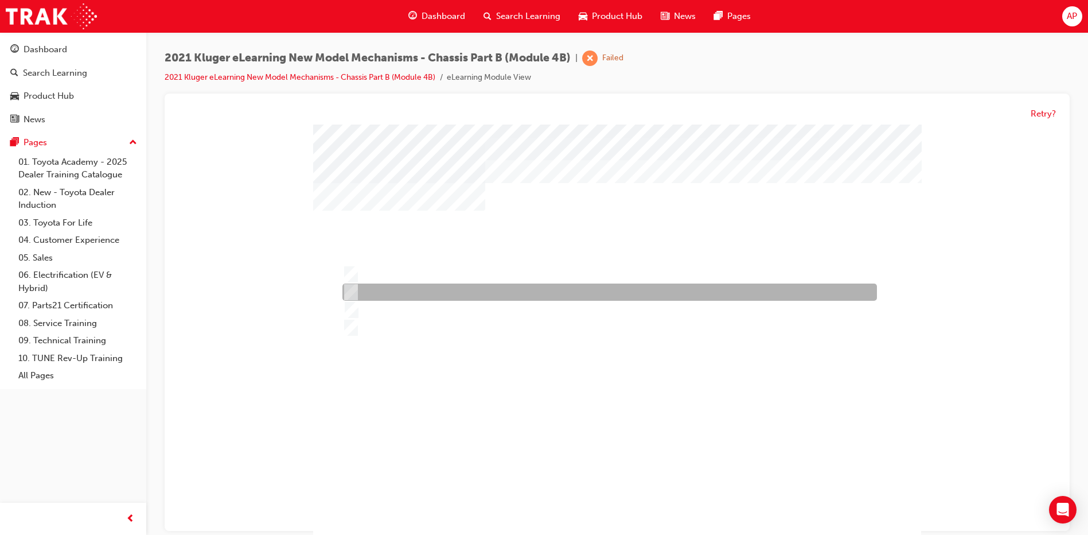
click at [430, 291] on div at bounding box center [607, 292] width 535 height 17
radio input "true"
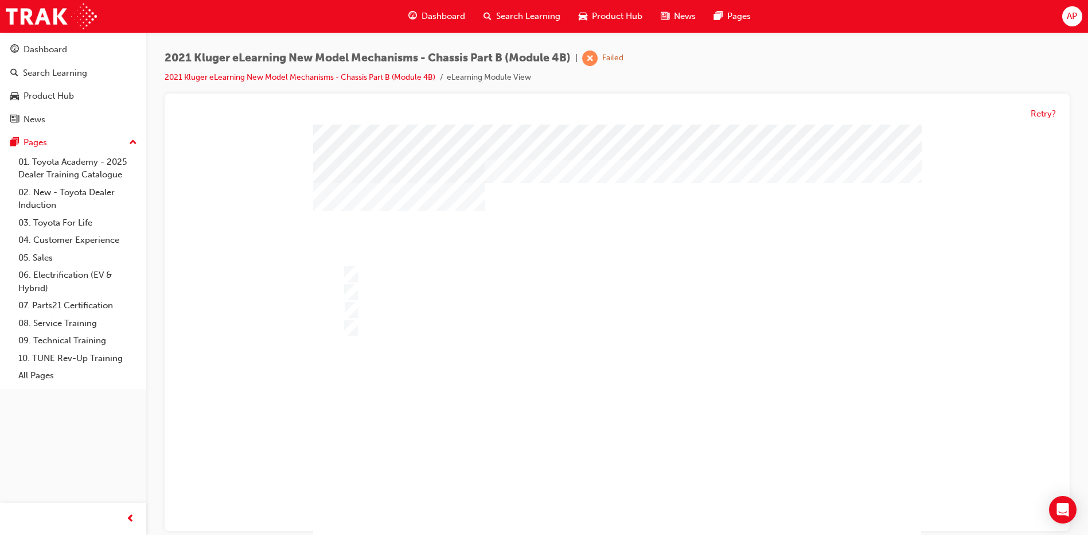
click at [630, 508] on div "" at bounding box center [617, 533] width 608 height 50
click at [597, 420] on div at bounding box center [617, 352] width 608 height 456
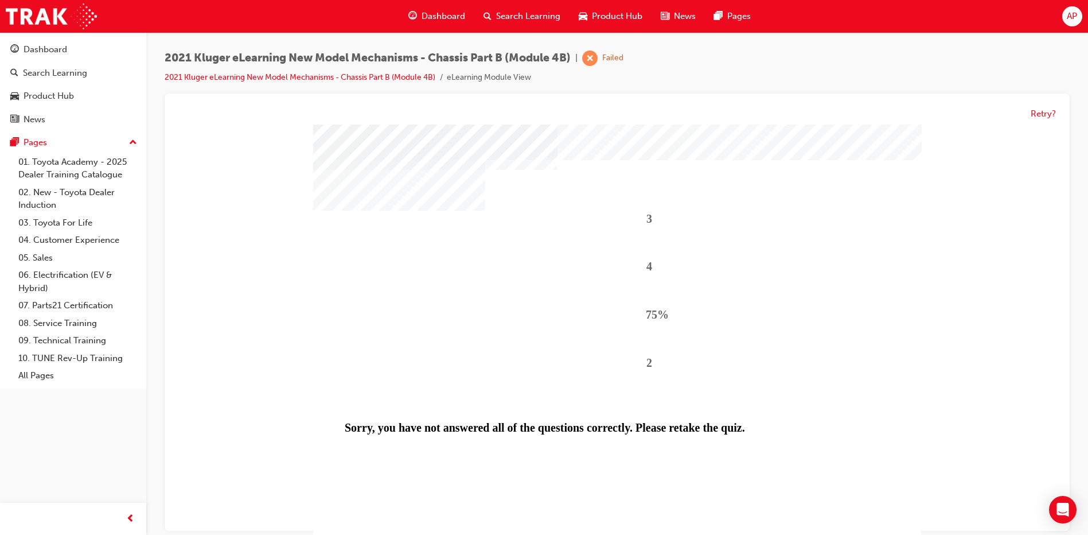
click at [618, 498] on div "3 4 75% 2 Sorry, you have not answered all of the questions correctly. Please r…" at bounding box center [617, 339] width 608 height 430
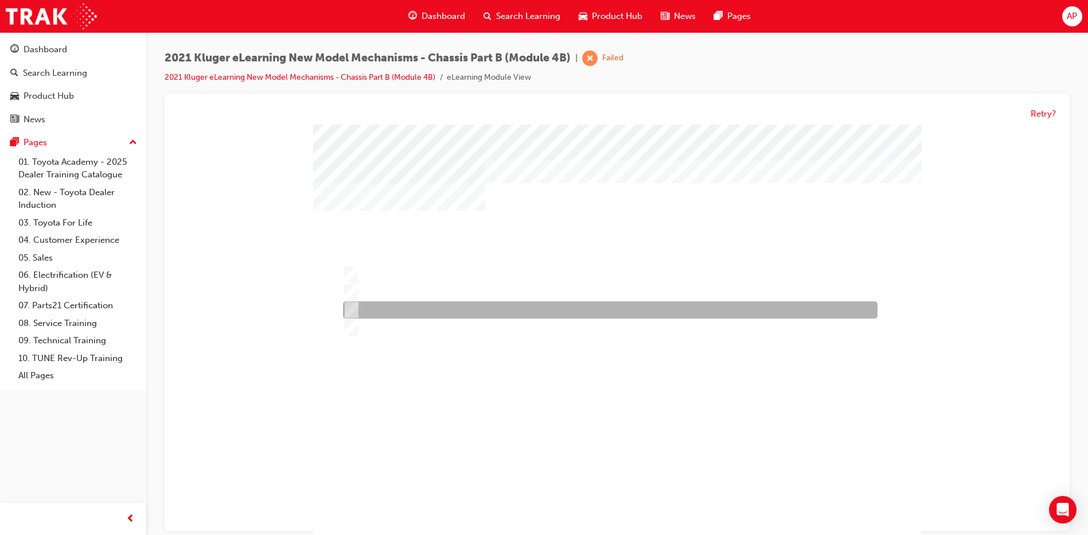
click at [400, 314] on div at bounding box center [607, 310] width 535 height 17
radio input "true"
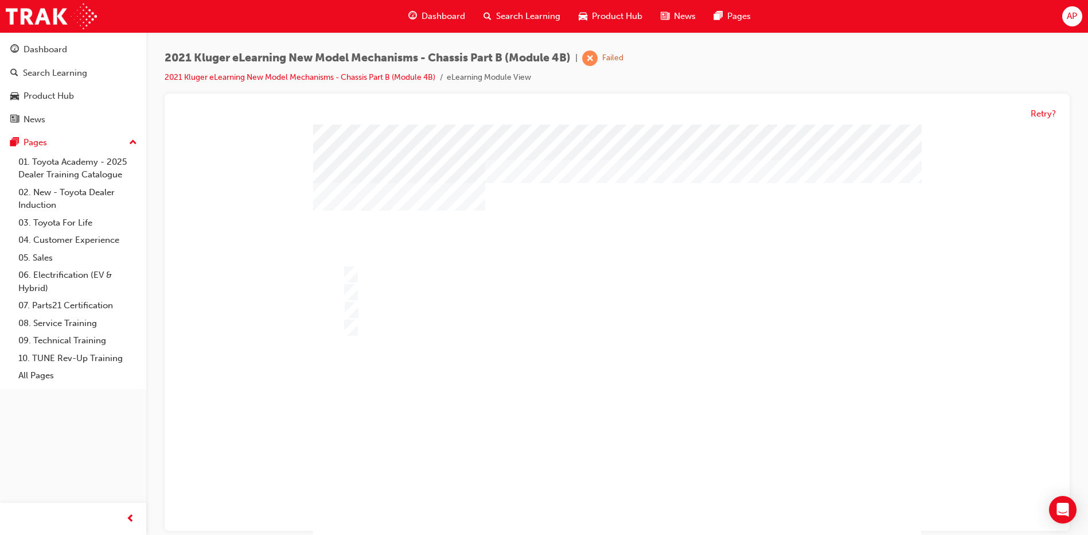
click at [537, 356] on div at bounding box center [617, 352] width 608 height 456
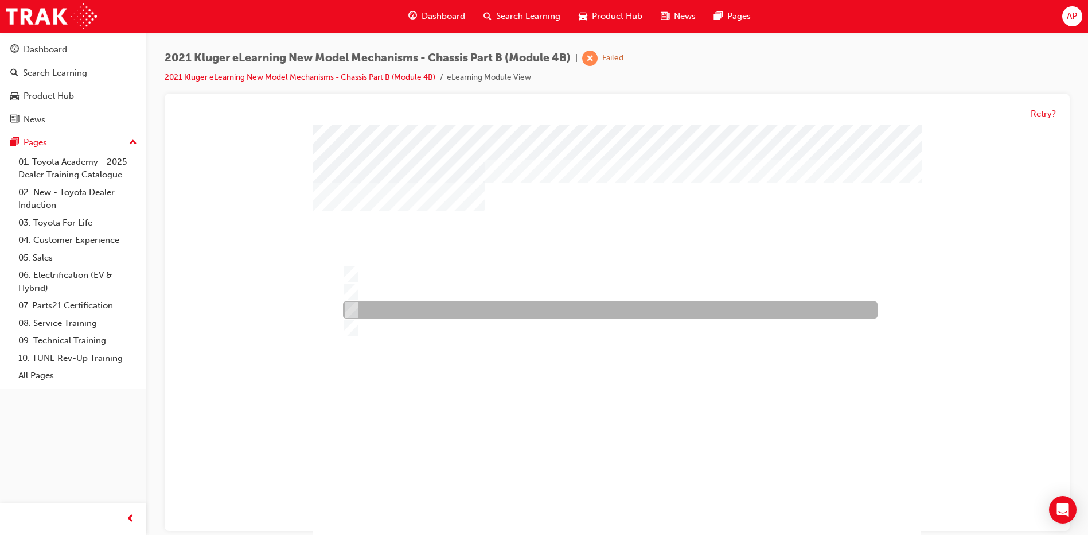
click at [415, 311] on div at bounding box center [607, 310] width 535 height 17
radio input "true"
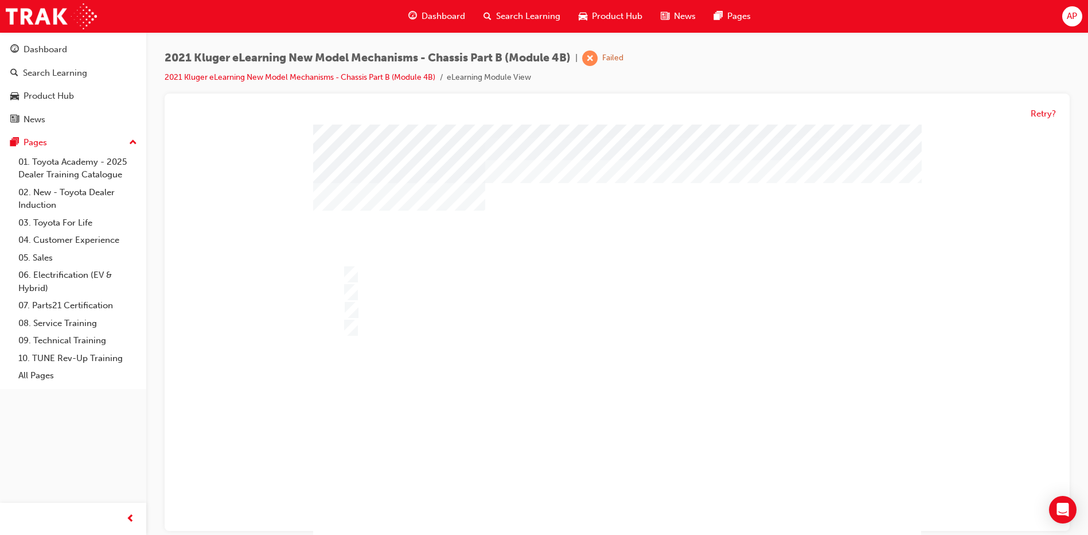
drag, startPoint x: 598, startPoint y: 477, endPoint x: 599, endPoint y: 484, distance: 6.3
click at [577, 362] on div at bounding box center [617, 352] width 608 height 456
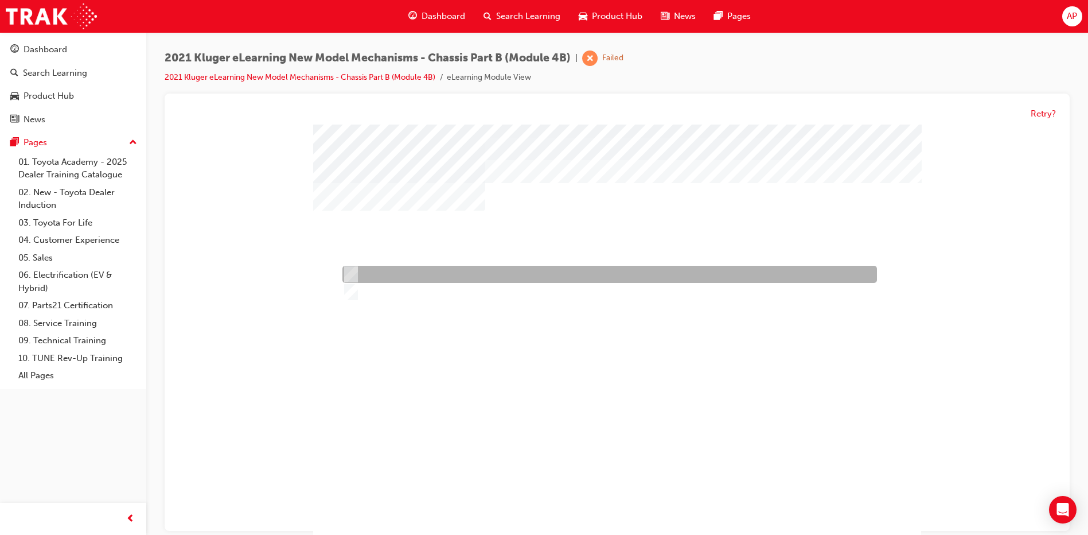
click at [410, 276] on div at bounding box center [607, 274] width 535 height 17
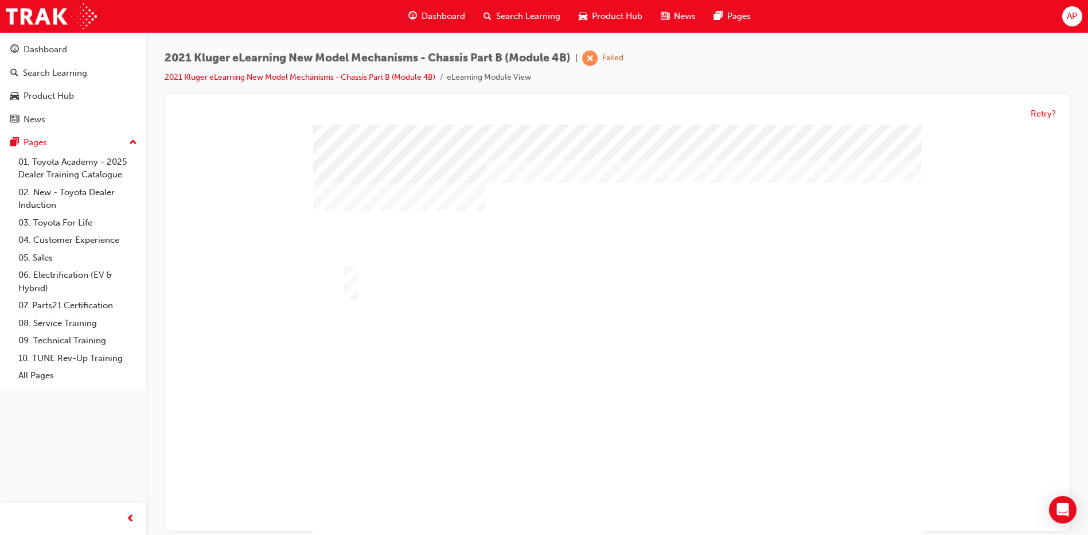
drag, startPoint x: 409, startPoint y: 302, endPoint x: 411, endPoint y: 285, distance: 17.4
click at [409, 301] on div at bounding box center [617, 339] width 608 height 430
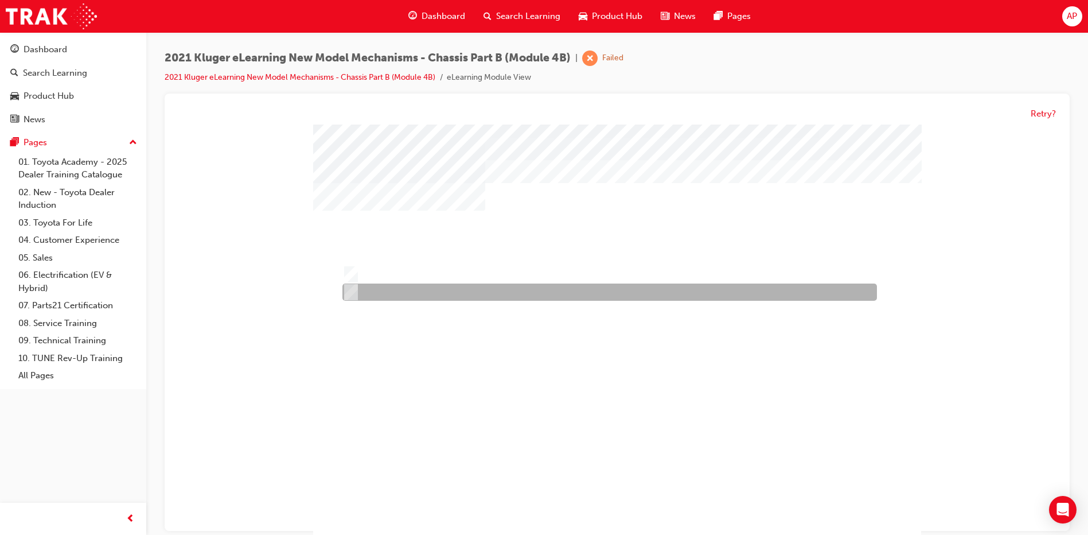
click at [411, 285] on div at bounding box center [607, 292] width 535 height 17
radio input "false"
radio input "true"
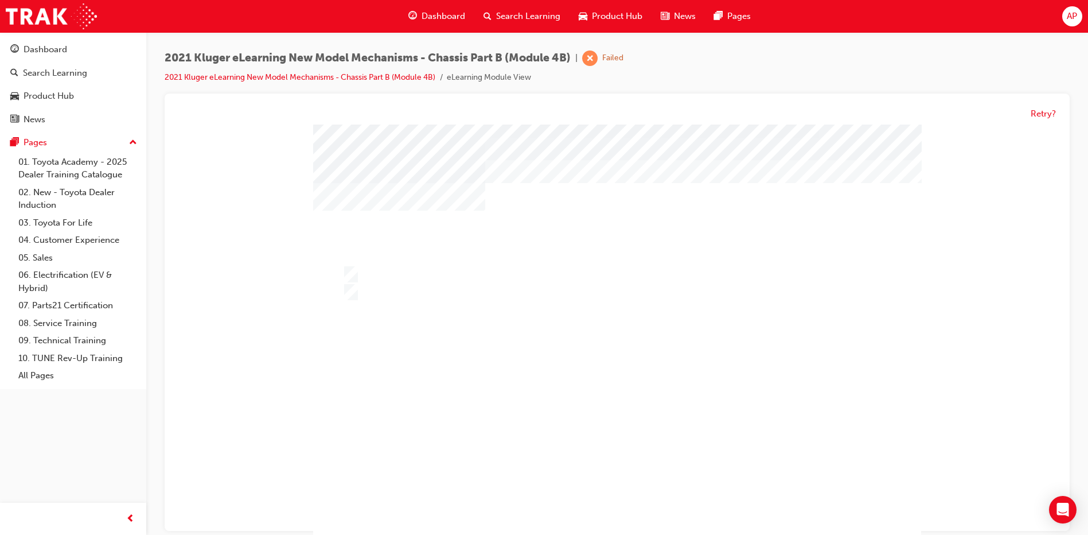
click at [545, 349] on div at bounding box center [617, 352] width 608 height 456
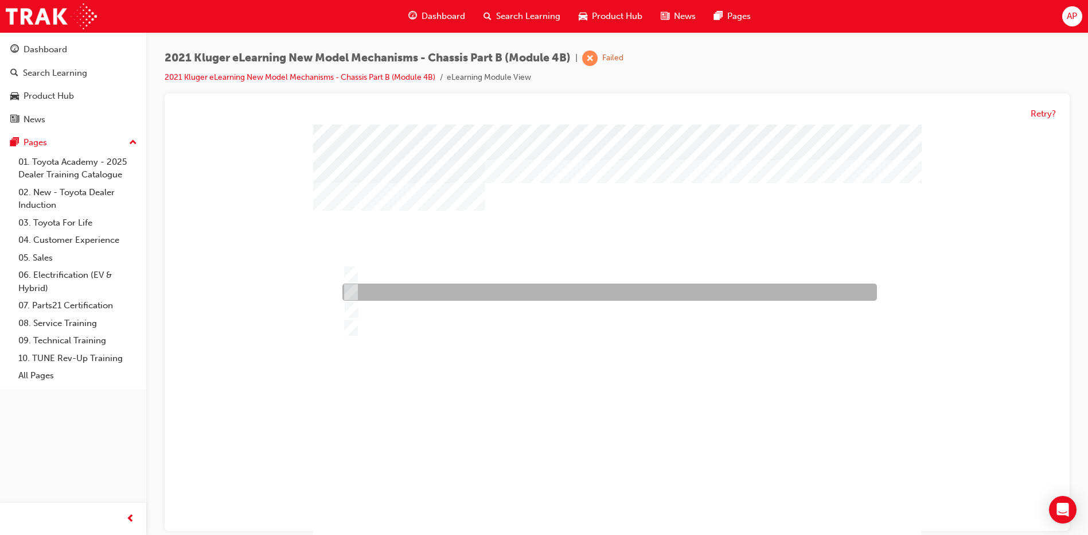
click at [382, 287] on div at bounding box center [607, 292] width 535 height 17
radio input "true"
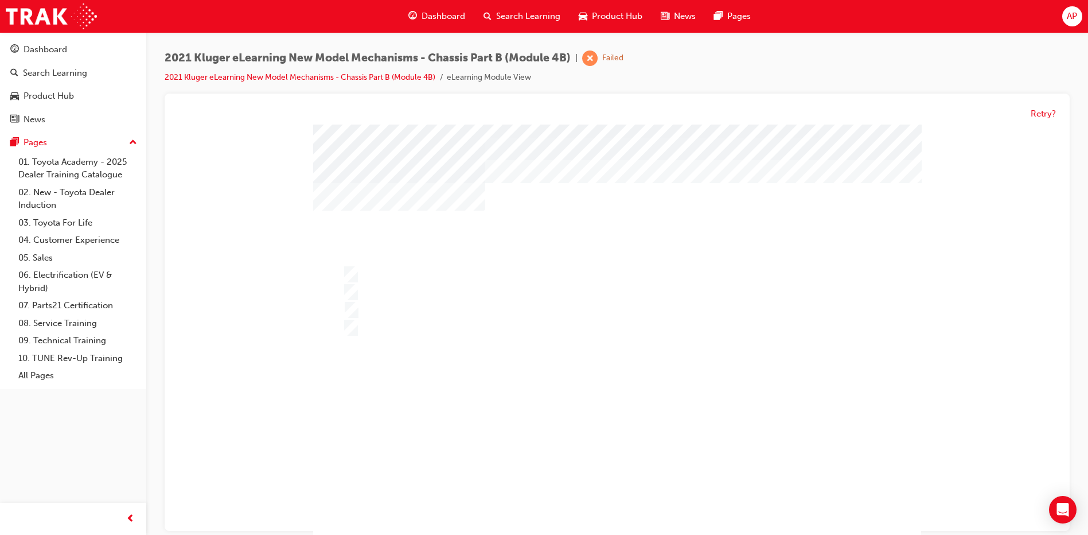
click at [591, 335] on div at bounding box center [617, 352] width 608 height 456
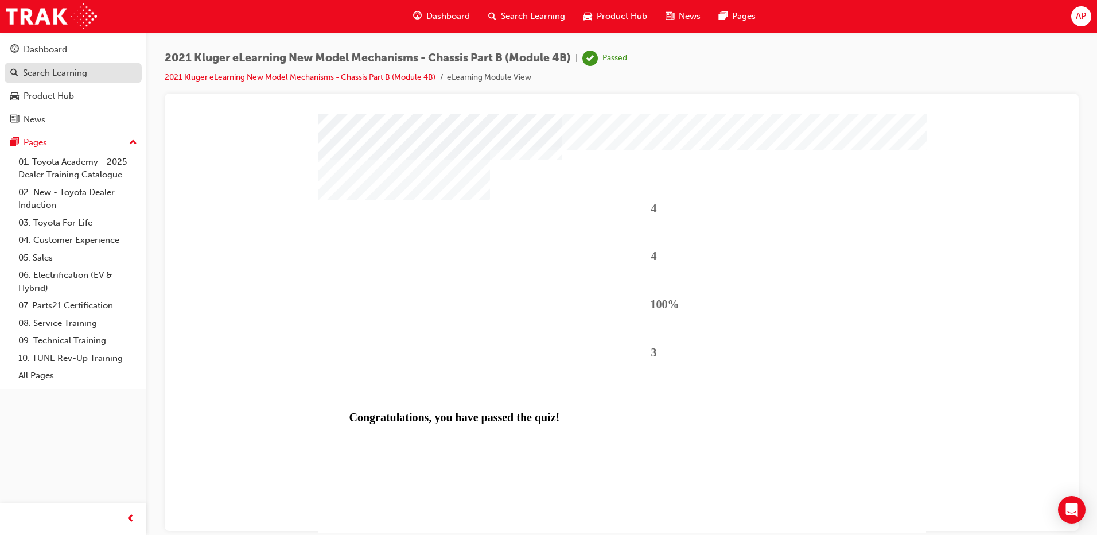
click at [108, 78] on div "Search Learning" at bounding box center [73, 73] width 126 height 14
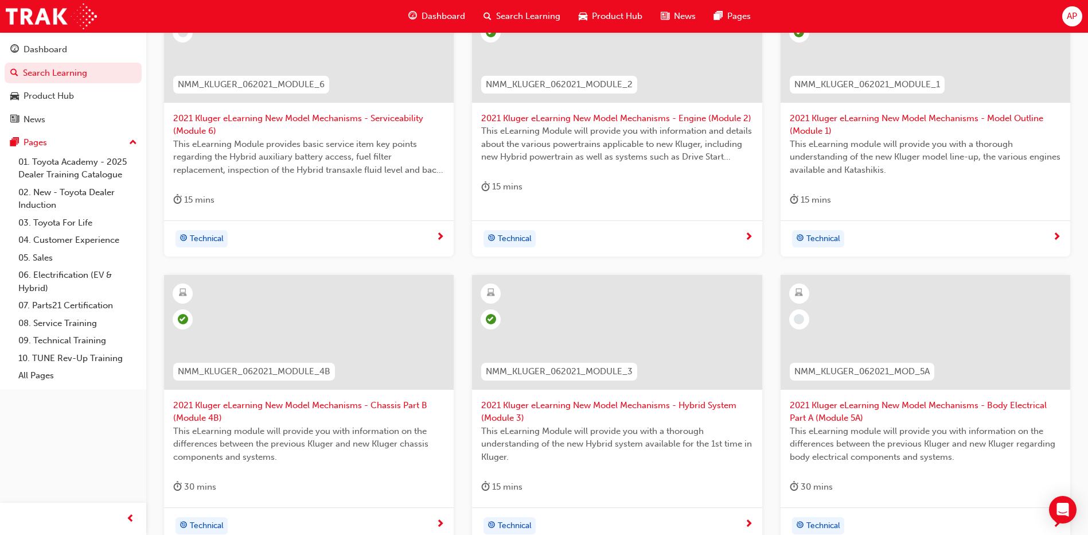
scroll to position [344, 0]
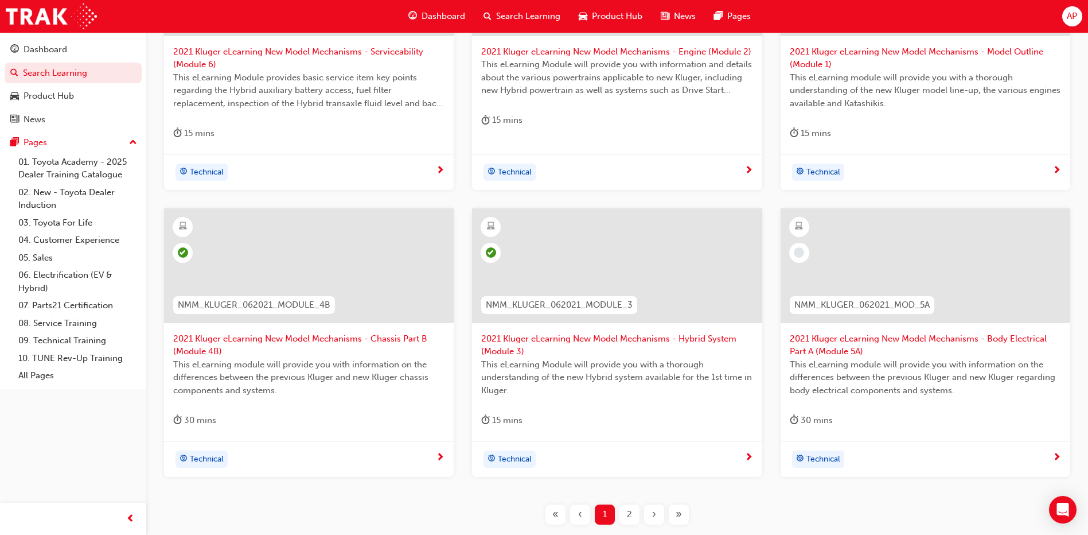
click at [840, 349] on span "2021 Kluger eLearning New Model Mechanisms - Body Electrical Part A (Module 5A)" at bounding box center [925, 345] width 271 height 26
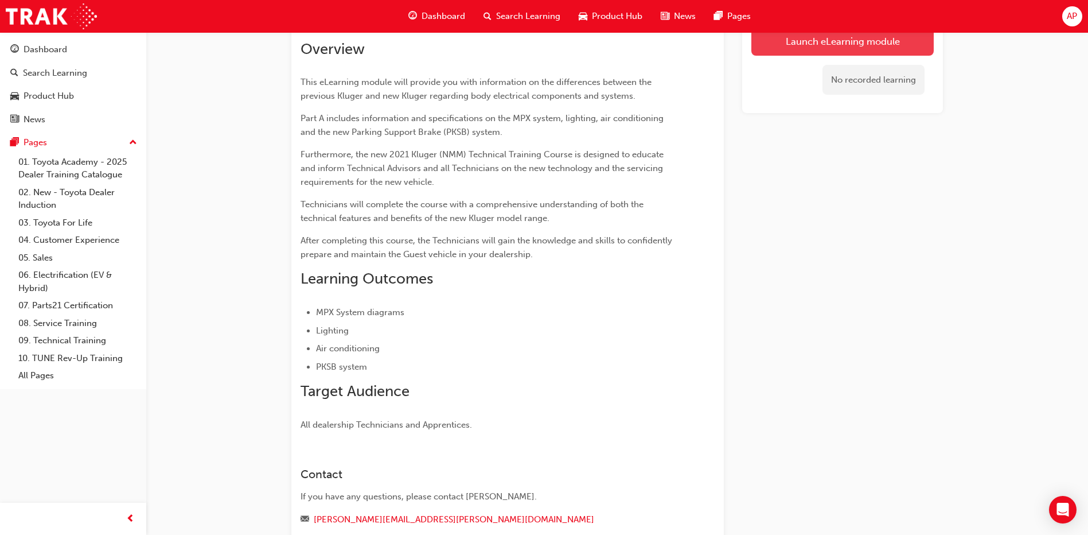
scroll to position [229, 0]
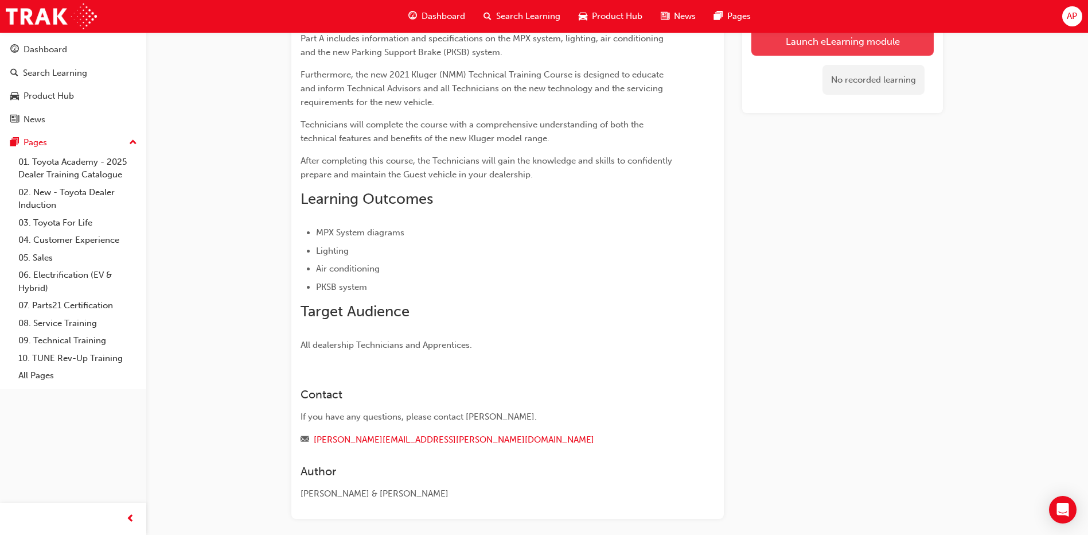
click at [813, 53] on link "Launch eLearning module" at bounding box center [842, 40] width 182 height 29
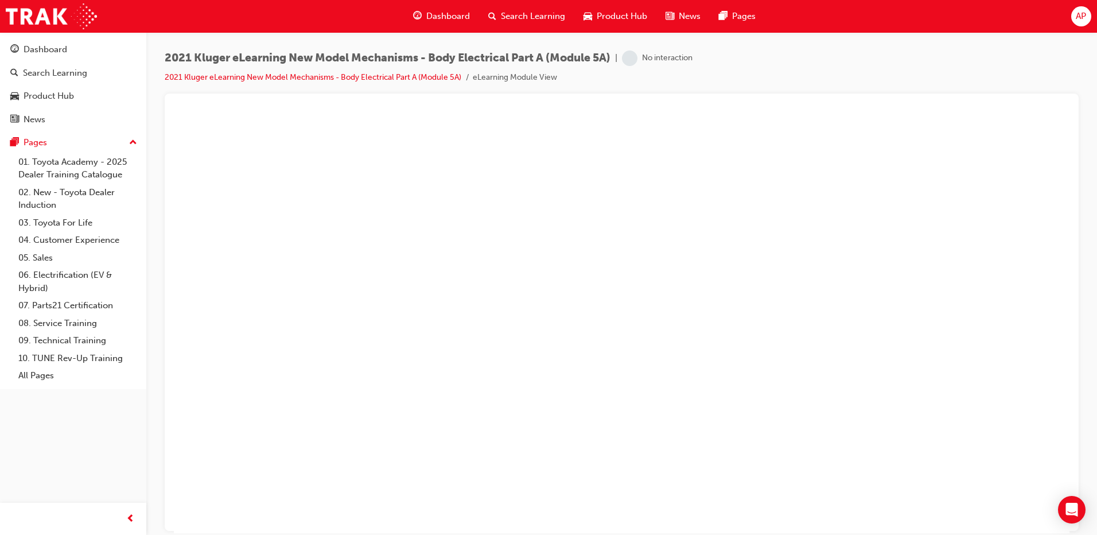
scroll to position [37, 0]
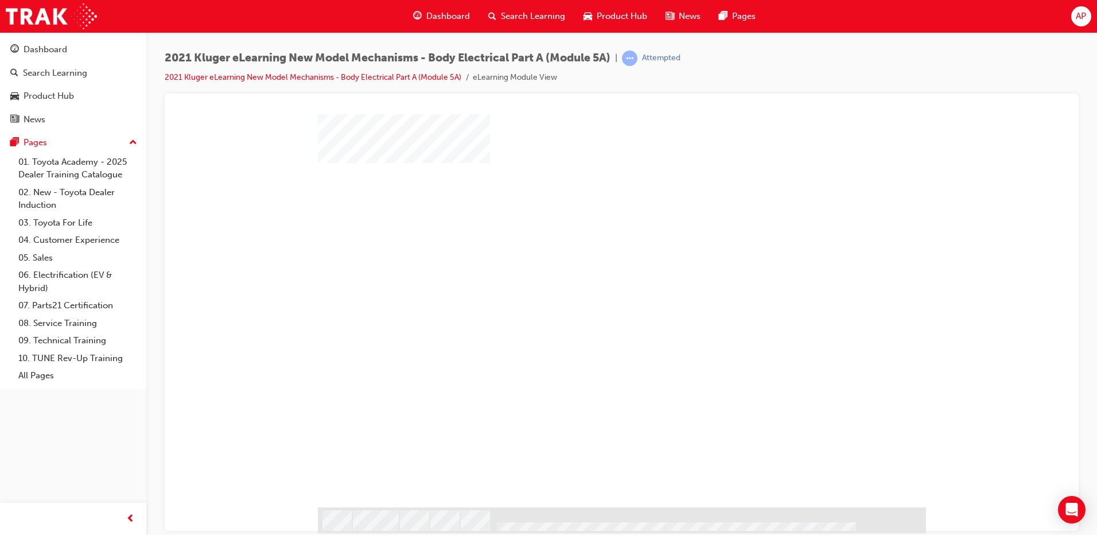
click at [589, 252] on div "play" at bounding box center [589, 252] width 0 height 0
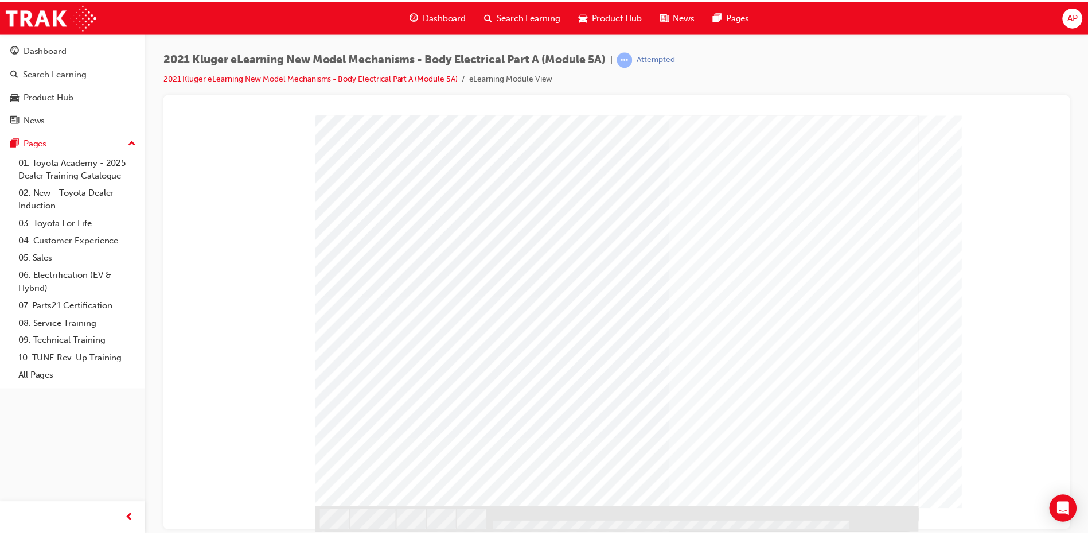
scroll to position [0, 0]
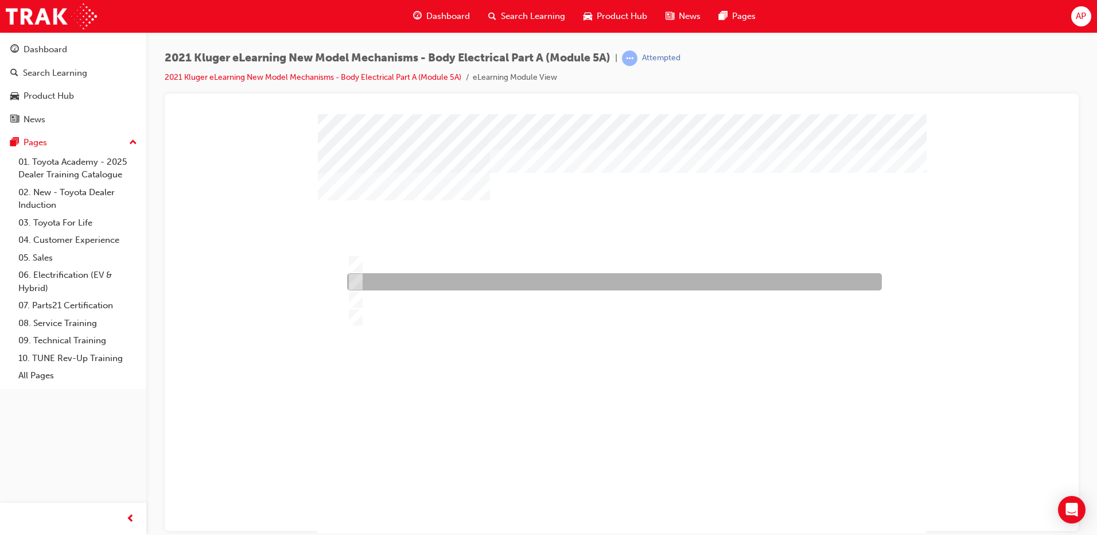
click at [414, 278] on div at bounding box center [611, 281] width 535 height 17
radio input "true"
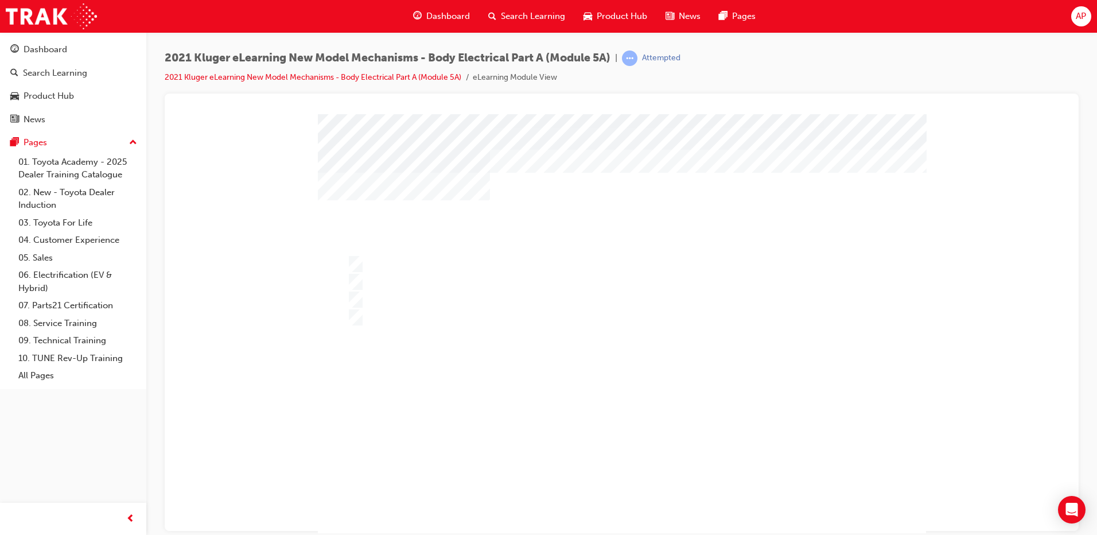
click at [595, 497] on div "" at bounding box center [622, 522] width 608 height 50
click at [459, 309] on div at bounding box center [622, 342] width 608 height 456
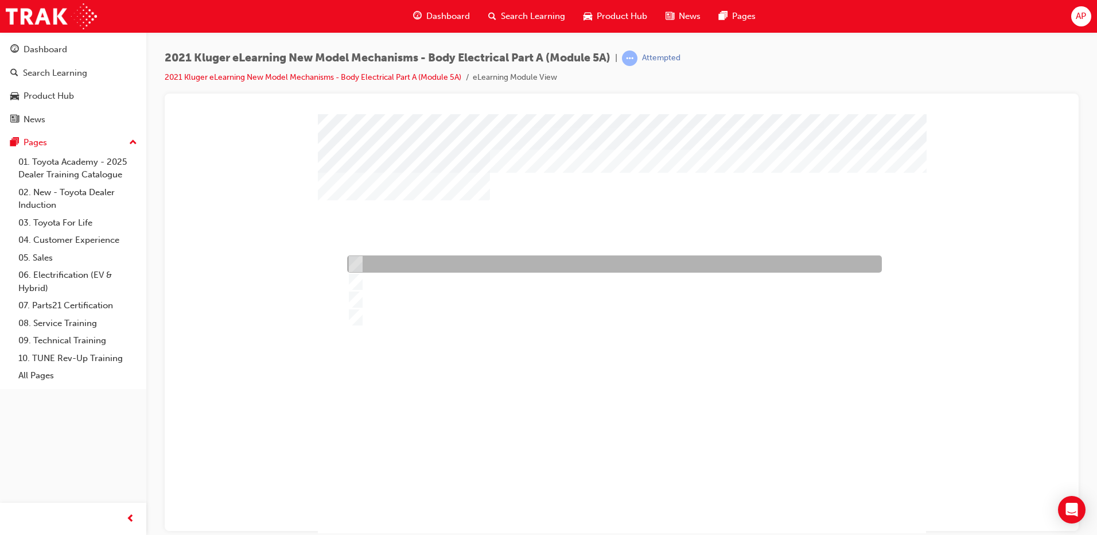
click at [427, 263] on div at bounding box center [611, 263] width 535 height 17
radio input "true"
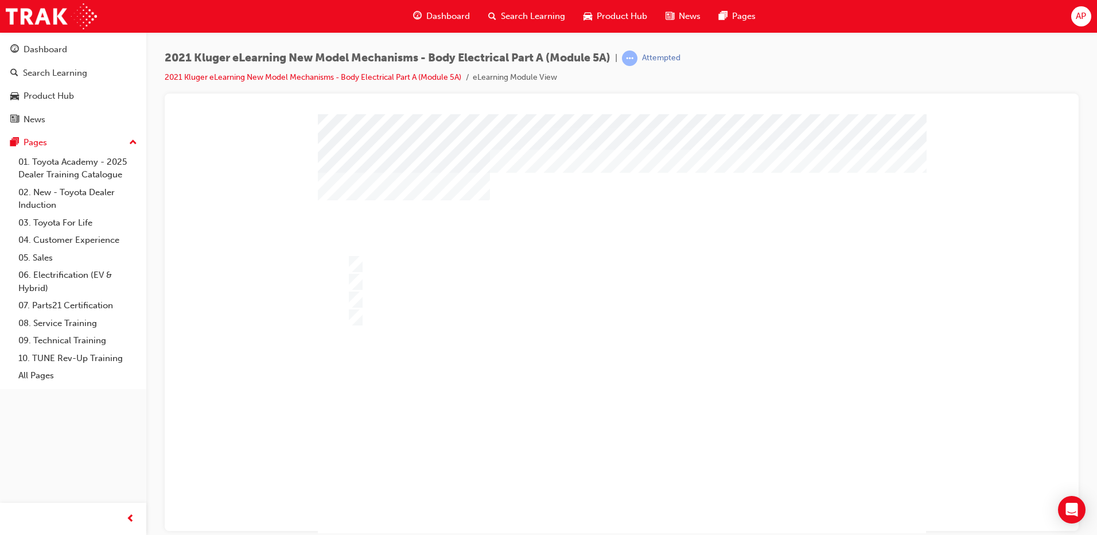
click at [605, 459] on div "" at bounding box center [622, 329] width 608 height 430
click at [483, 376] on div at bounding box center [622, 342] width 608 height 456
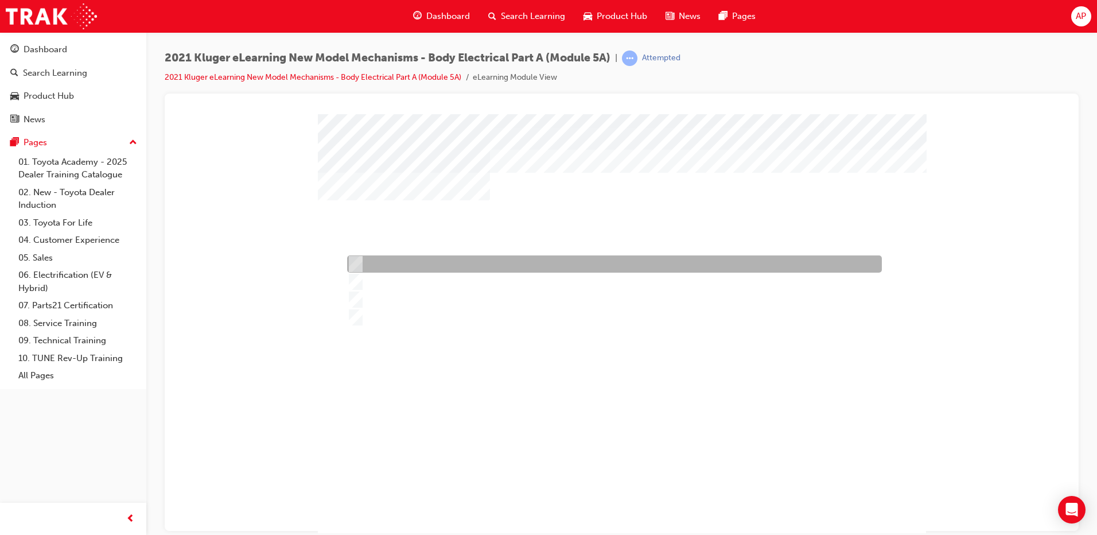
click at [417, 255] on div at bounding box center [611, 263] width 535 height 17
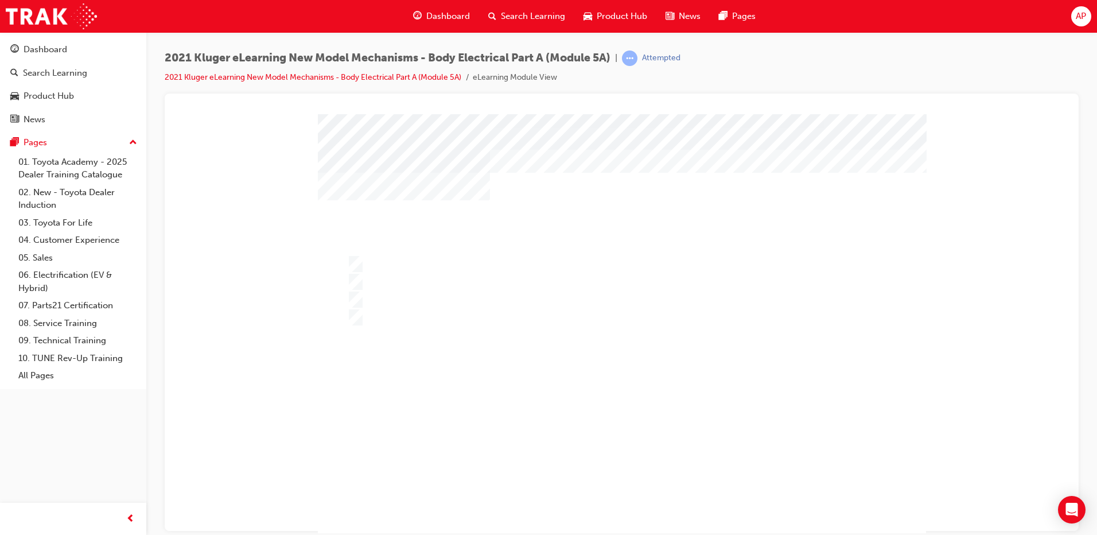
click at [395, 315] on div at bounding box center [622, 342] width 608 height 456
click at [395, 315] on div at bounding box center [611, 317] width 535 height 17
radio input "false"
radio input "true"
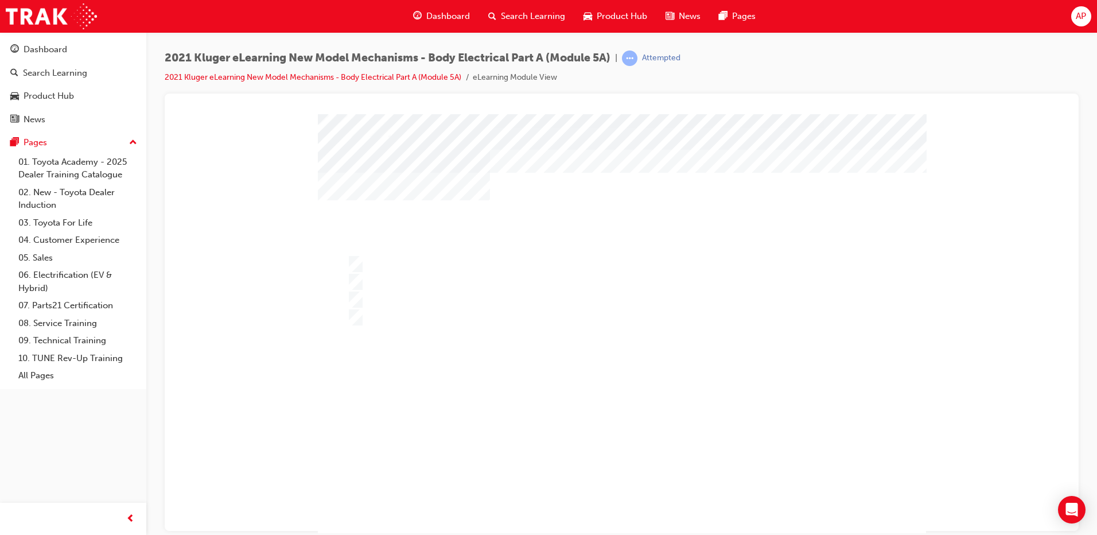
click at [561, 403] on div at bounding box center [622, 342] width 608 height 456
click at [561, 403] on div "" at bounding box center [622, 329] width 608 height 430
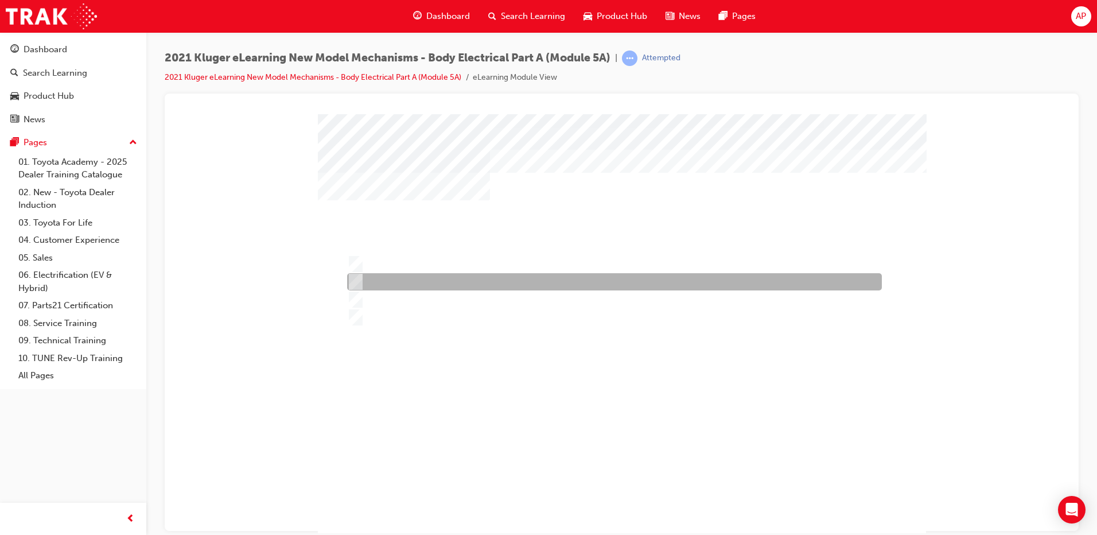
click at [410, 278] on div at bounding box center [611, 281] width 535 height 17
radio input "true"
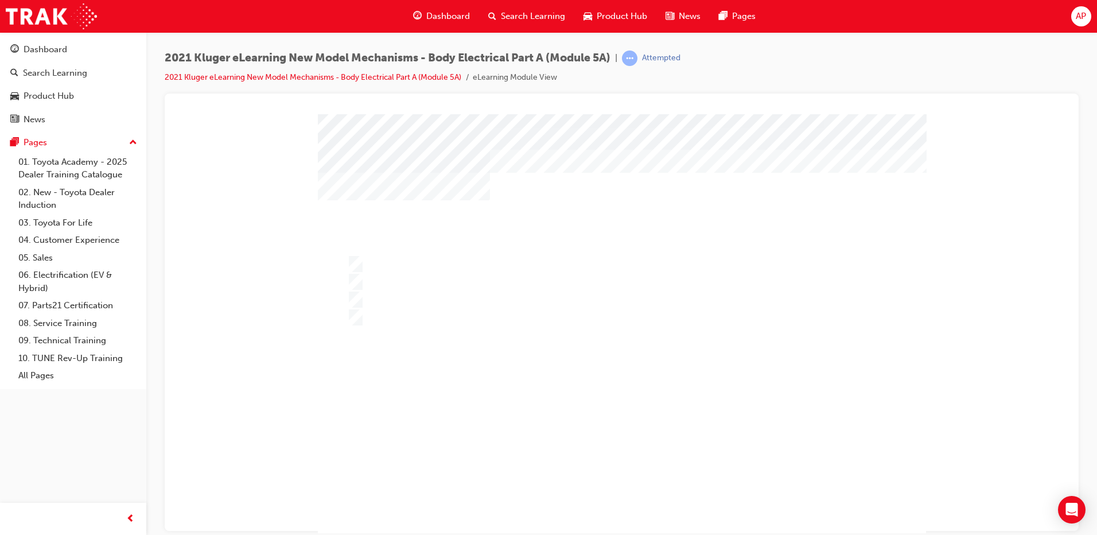
click at [605, 494] on div "" at bounding box center [622, 329] width 608 height 430
click at [450, 258] on div at bounding box center [622, 342] width 608 height 456
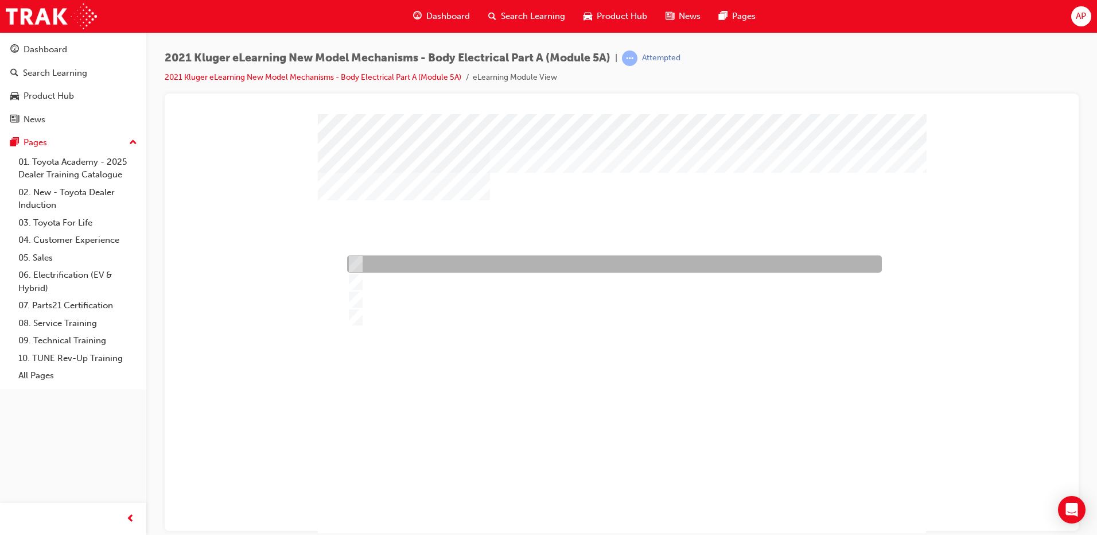
click at [450, 259] on div at bounding box center [611, 263] width 535 height 17
radio input "true"
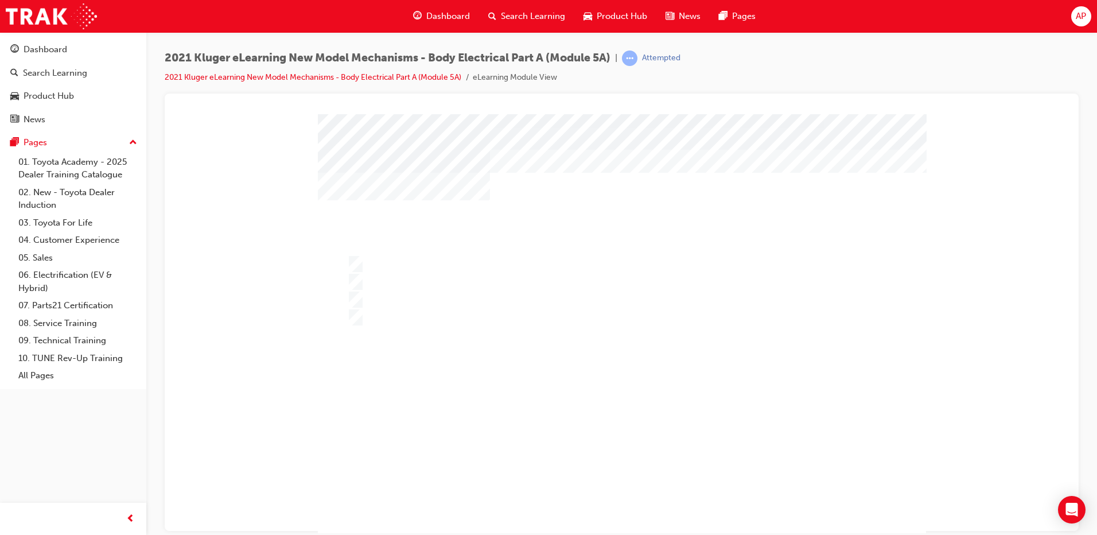
click at [625, 460] on div "" at bounding box center [622, 329] width 608 height 430
click at [593, 420] on div at bounding box center [622, 355] width 608 height 456
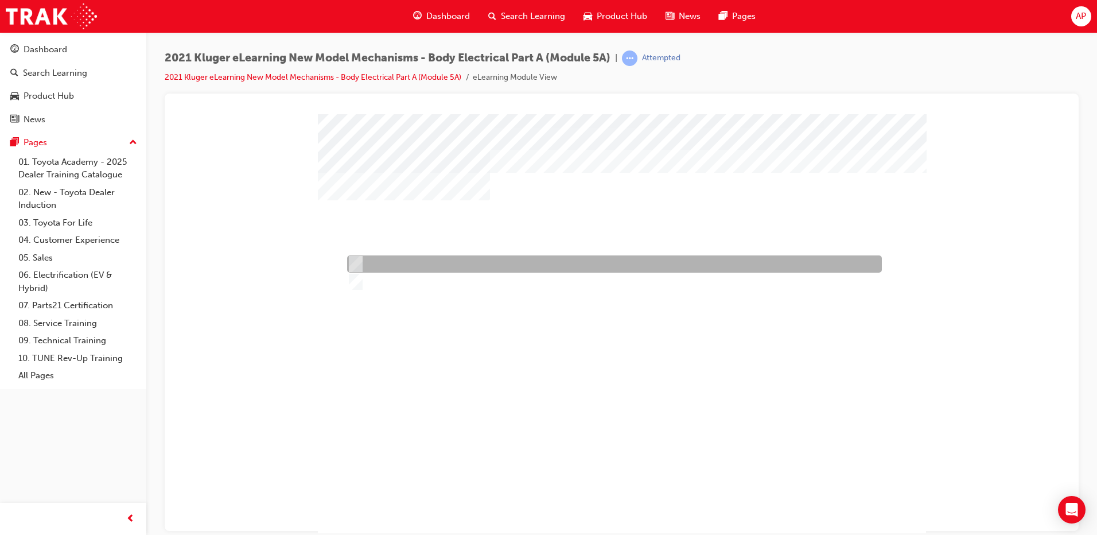
click at [379, 266] on div at bounding box center [611, 263] width 535 height 17
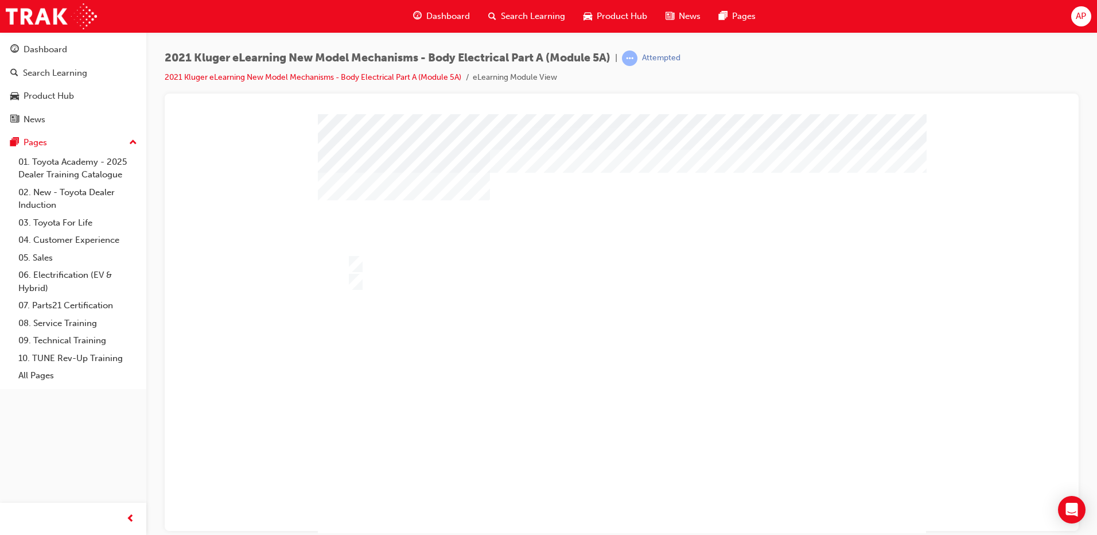
click at [558, 404] on div at bounding box center [622, 342] width 608 height 456
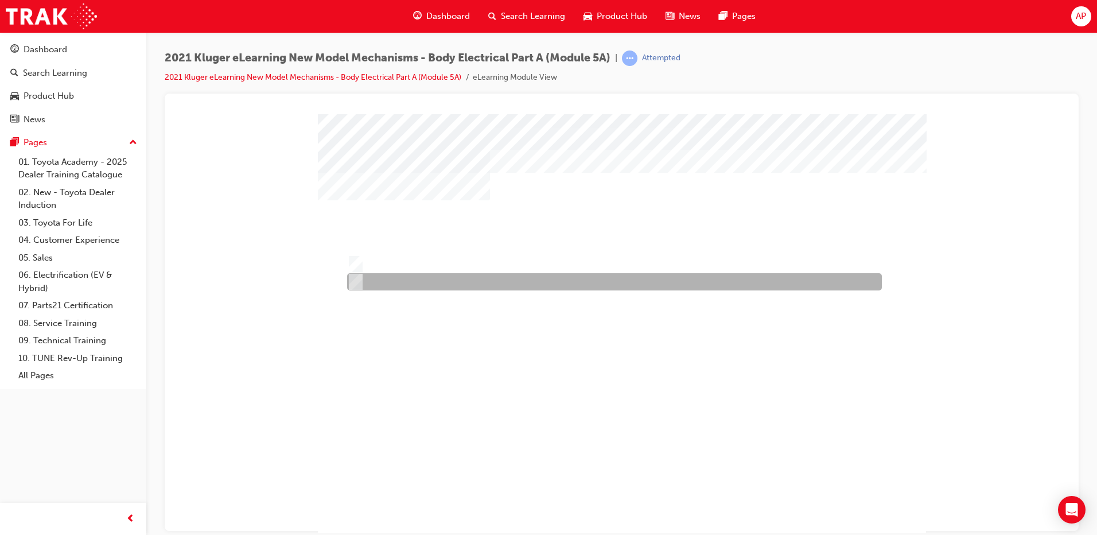
click at [415, 281] on div at bounding box center [611, 281] width 535 height 17
radio input "false"
radio input "true"
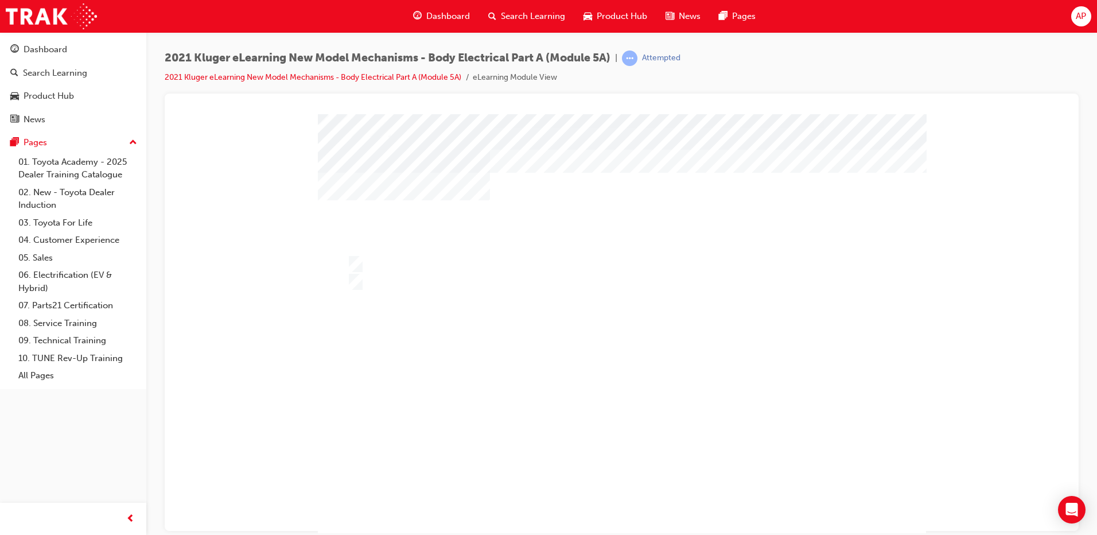
click at [584, 398] on div at bounding box center [622, 342] width 608 height 456
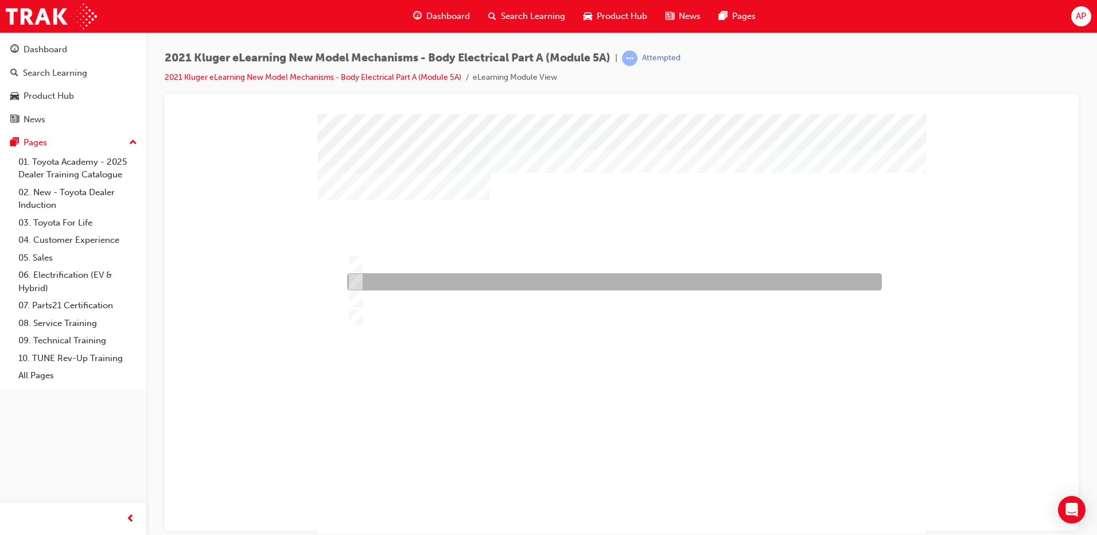
click at [368, 289] on div at bounding box center [611, 281] width 535 height 17
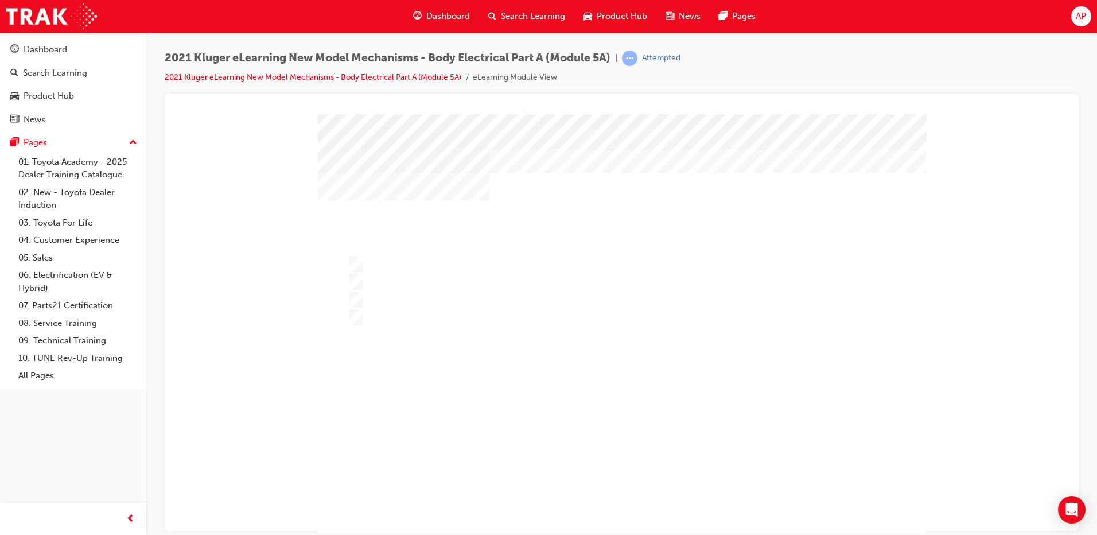
drag, startPoint x: 619, startPoint y: 459, endPoint x: 620, endPoint y: 475, distance: 15.5
click at [620, 467] on div at bounding box center [622, 329] width 608 height 430
click at [497, 318] on div at bounding box center [622, 342] width 608 height 456
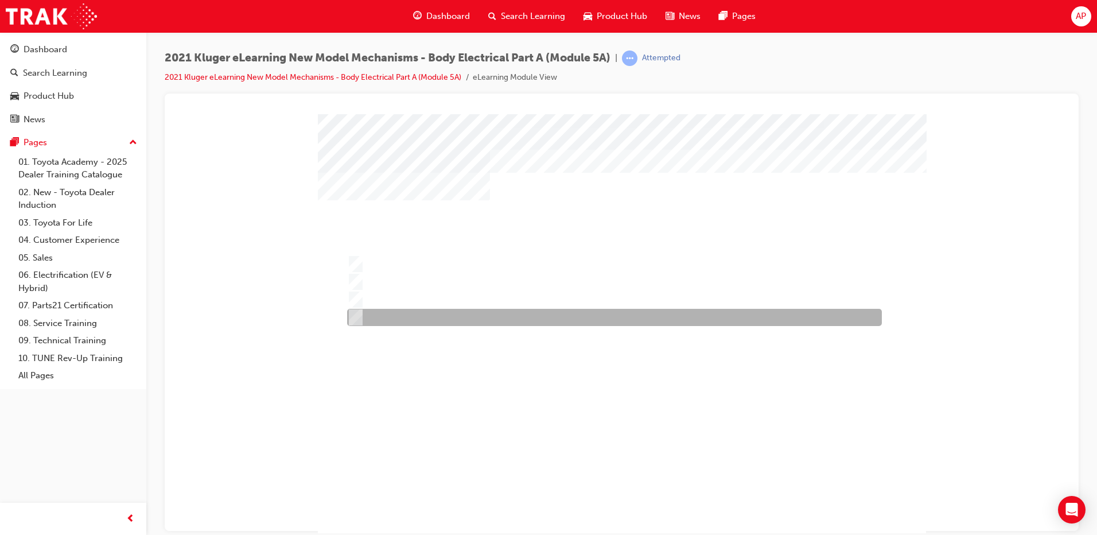
click at [493, 318] on div at bounding box center [611, 317] width 535 height 17
radio input "false"
radio input "true"
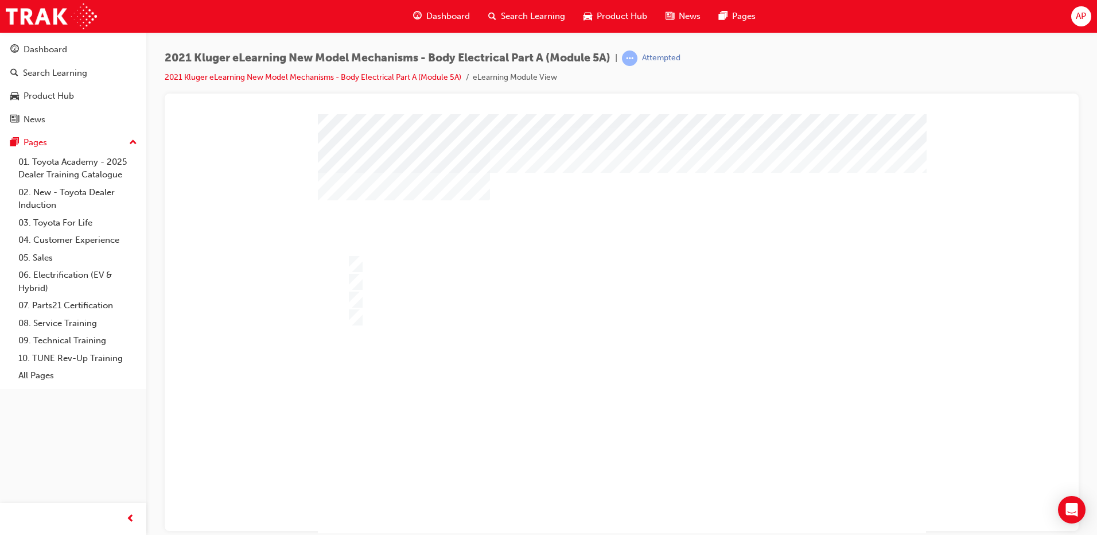
click at [595, 393] on div at bounding box center [622, 342] width 608 height 456
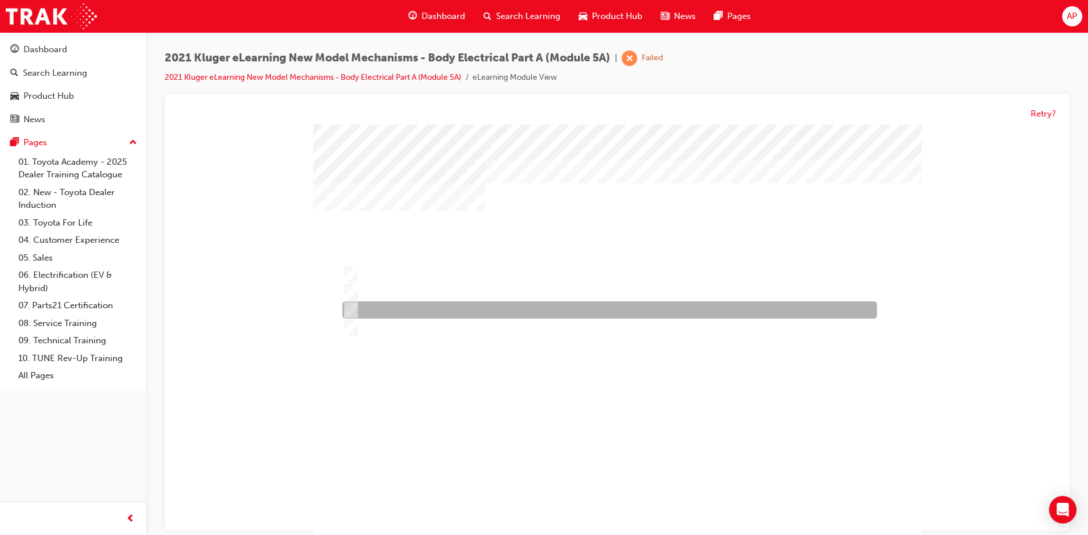
click at [423, 309] on div at bounding box center [607, 310] width 535 height 17
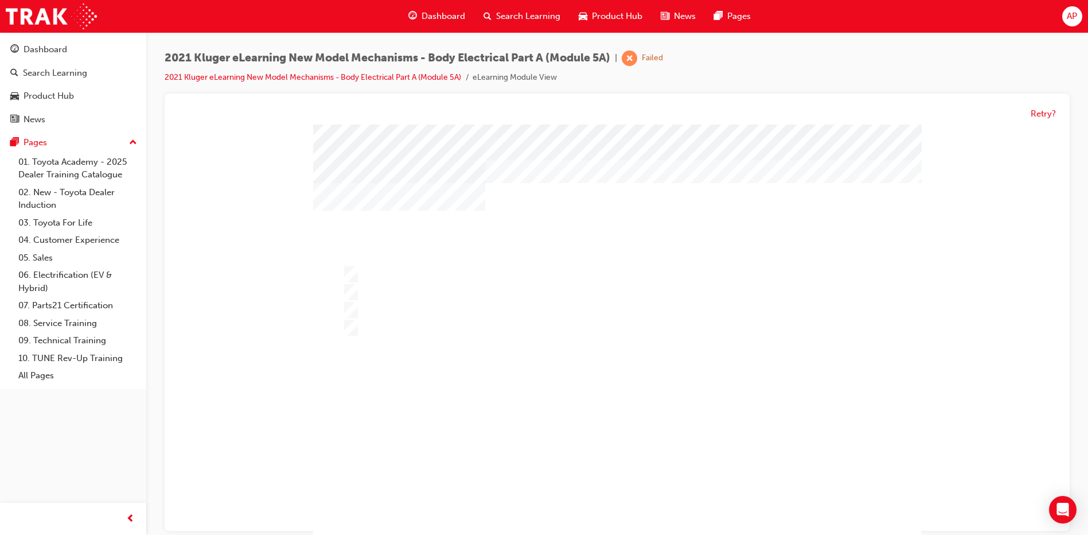
click at [415, 328] on div at bounding box center [617, 352] width 608 height 456
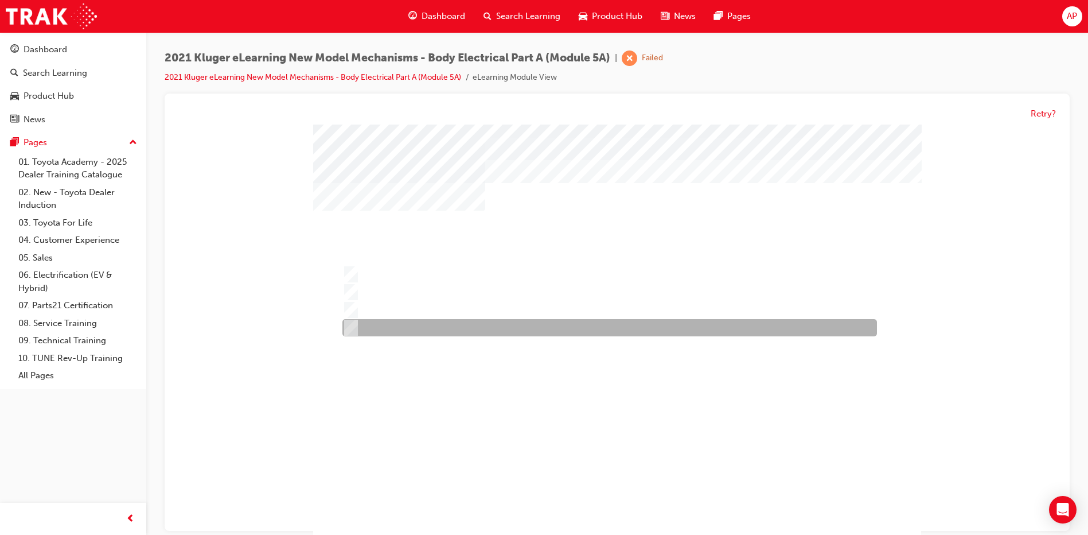
click at [415, 328] on div at bounding box center [607, 327] width 535 height 17
radio input "false"
radio input "true"
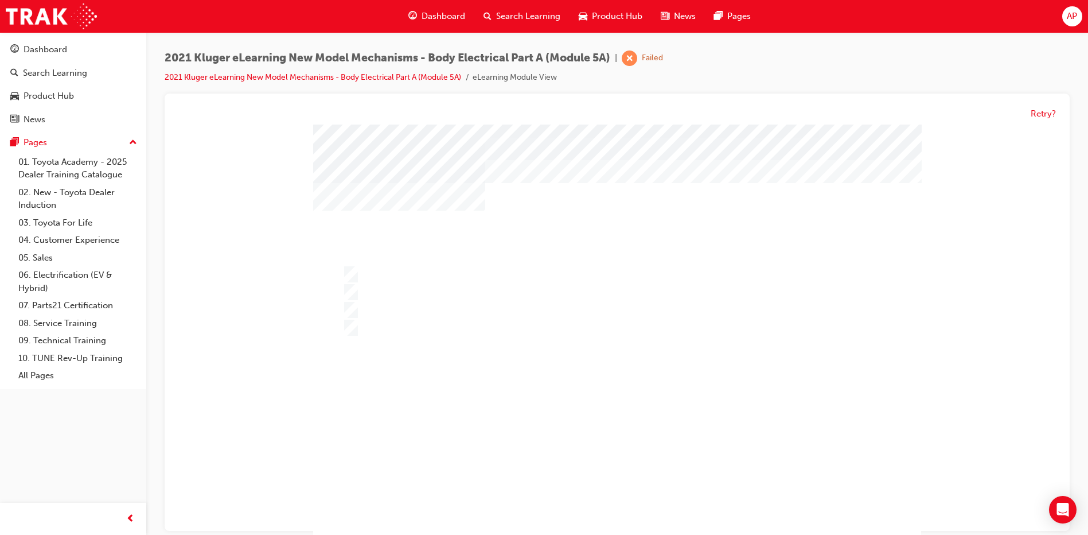
click at [646, 389] on div at bounding box center [617, 352] width 608 height 456
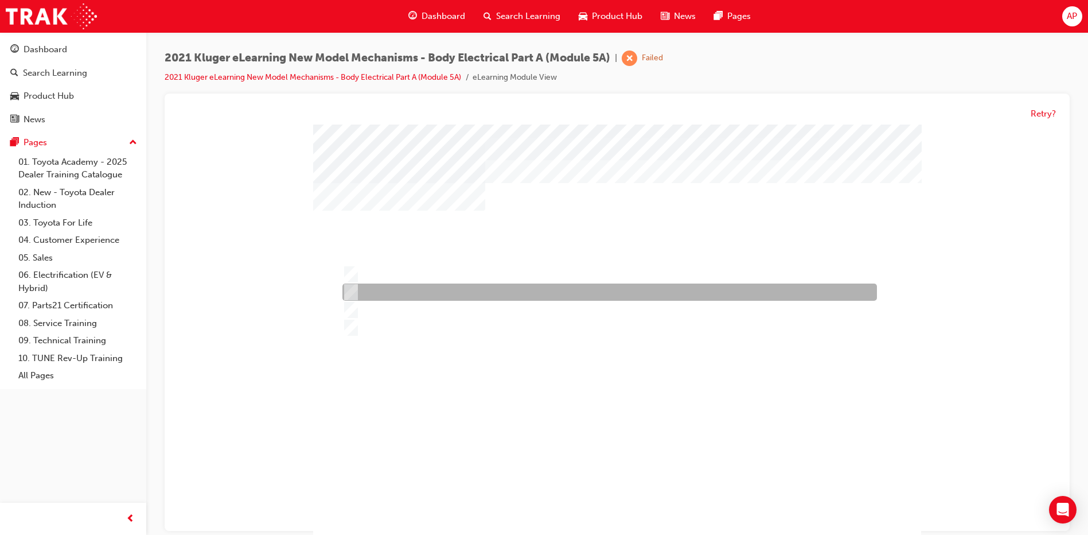
click at [410, 292] on div at bounding box center [607, 292] width 535 height 17
radio input "true"
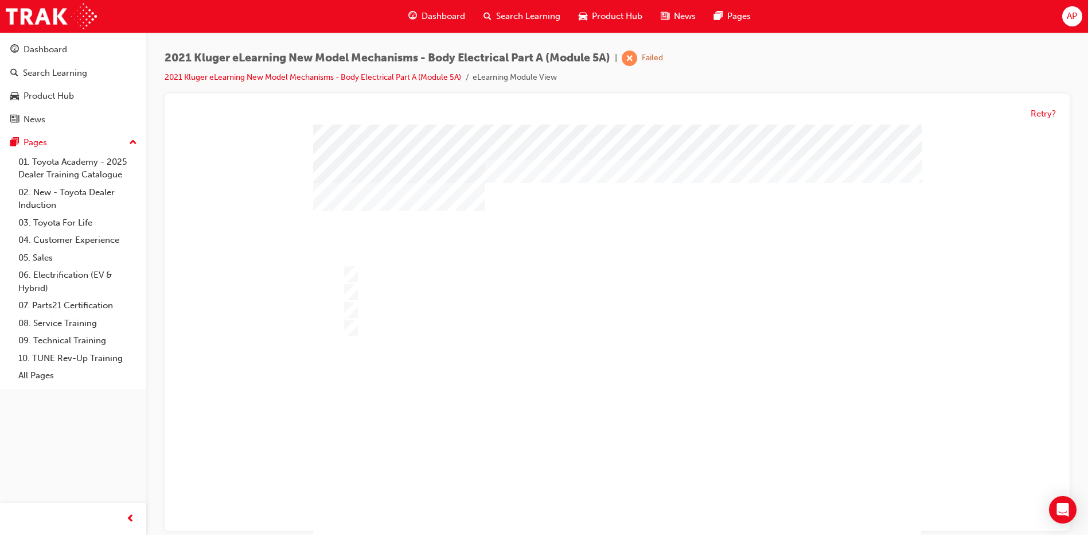
click at [602, 382] on div at bounding box center [617, 352] width 608 height 456
drag, startPoint x: 743, startPoint y: 208, endPoint x: 827, endPoint y: 208, distance: 83.2
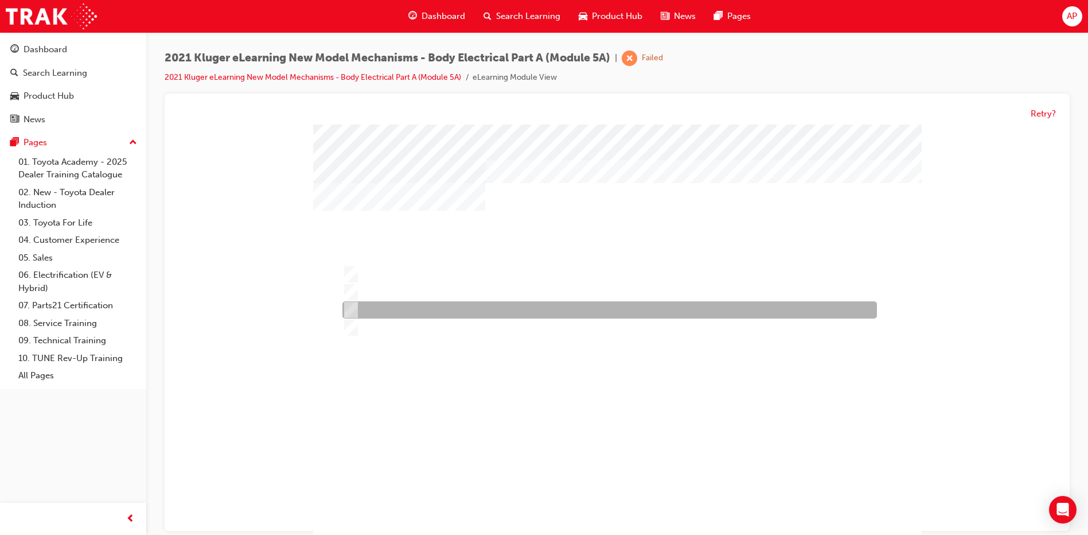
click at [434, 305] on div at bounding box center [607, 310] width 535 height 17
radio input "true"
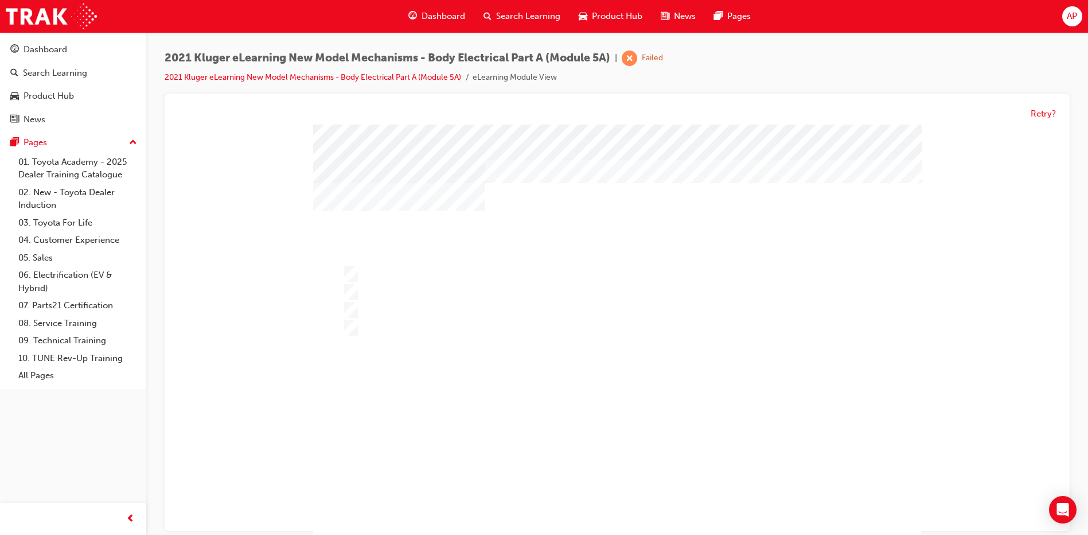
click at [462, 315] on div at bounding box center [617, 352] width 608 height 456
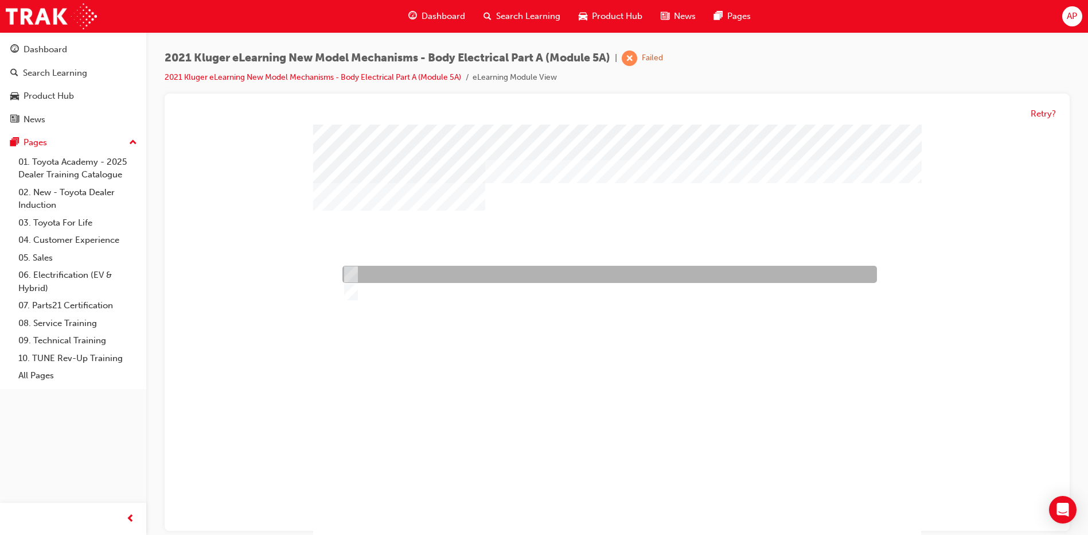
click at [397, 280] on div at bounding box center [607, 274] width 535 height 17
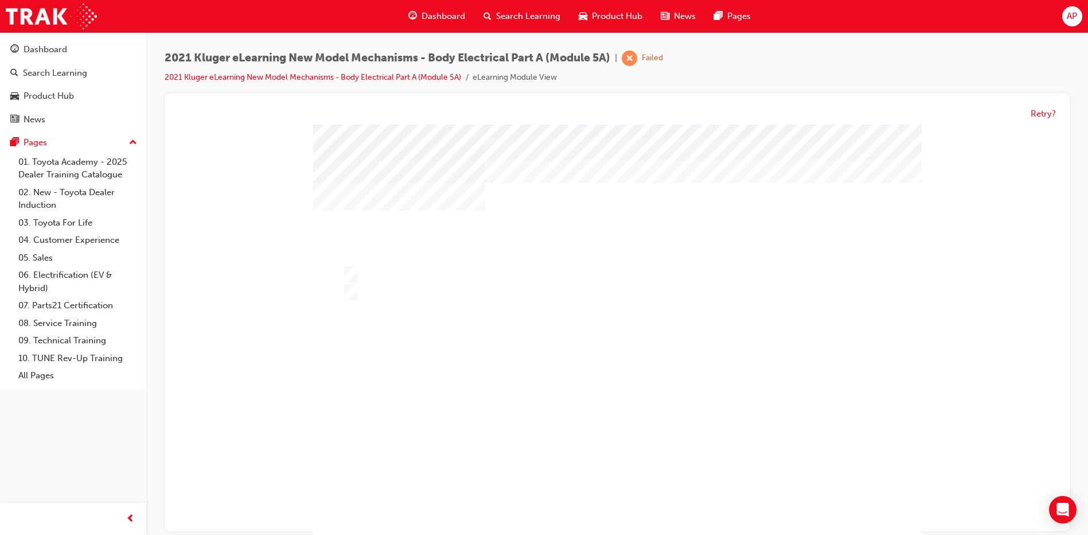
click at [396, 297] on div at bounding box center [617, 352] width 608 height 456
click at [396, 297] on div at bounding box center [607, 292] width 535 height 17
radio input "false"
radio input "true"
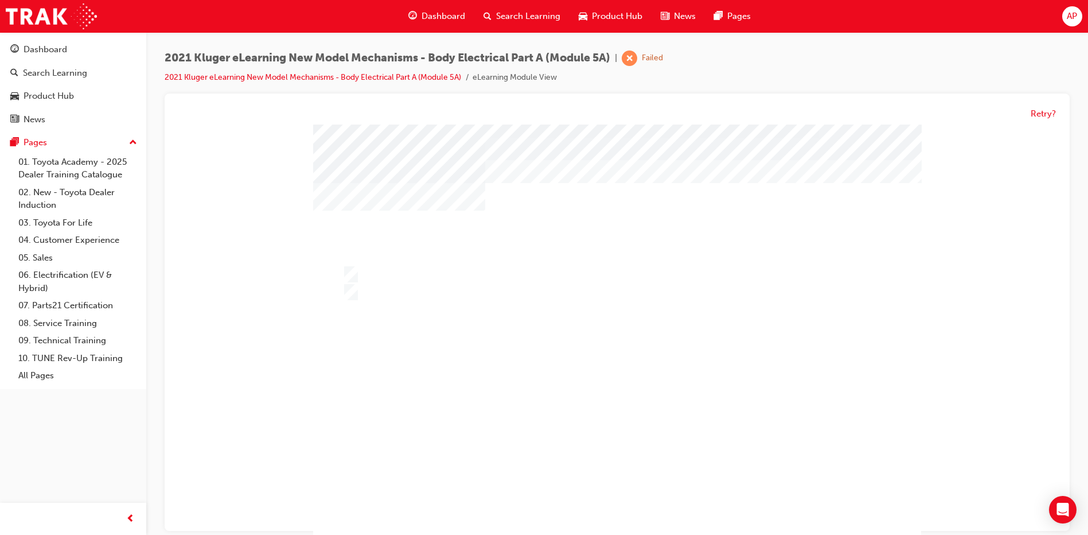
click at [602, 402] on div at bounding box center [617, 352] width 608 height 456
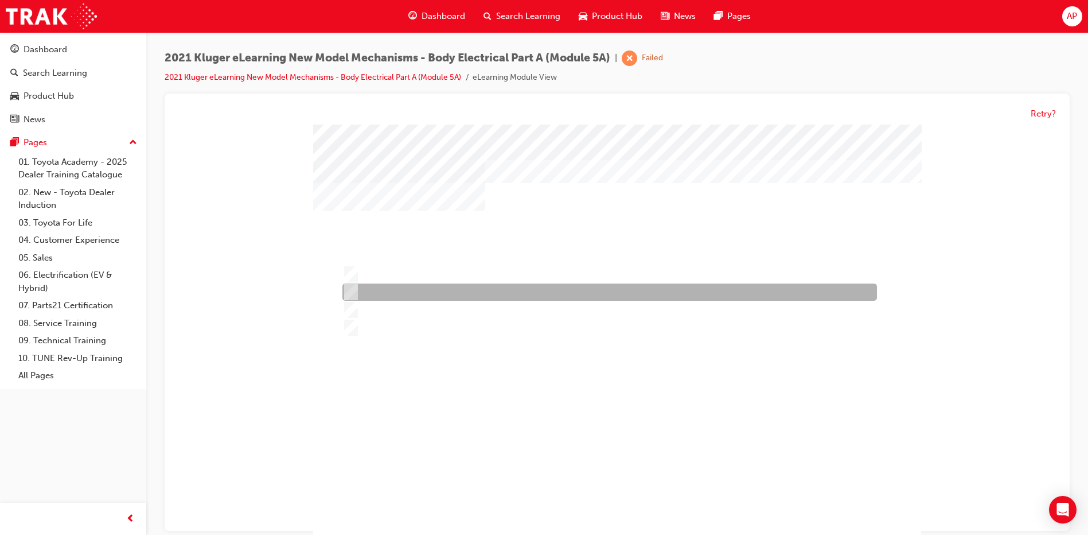
click at [385, 288] on div at bounding box center [607, 292] width 535 height 17
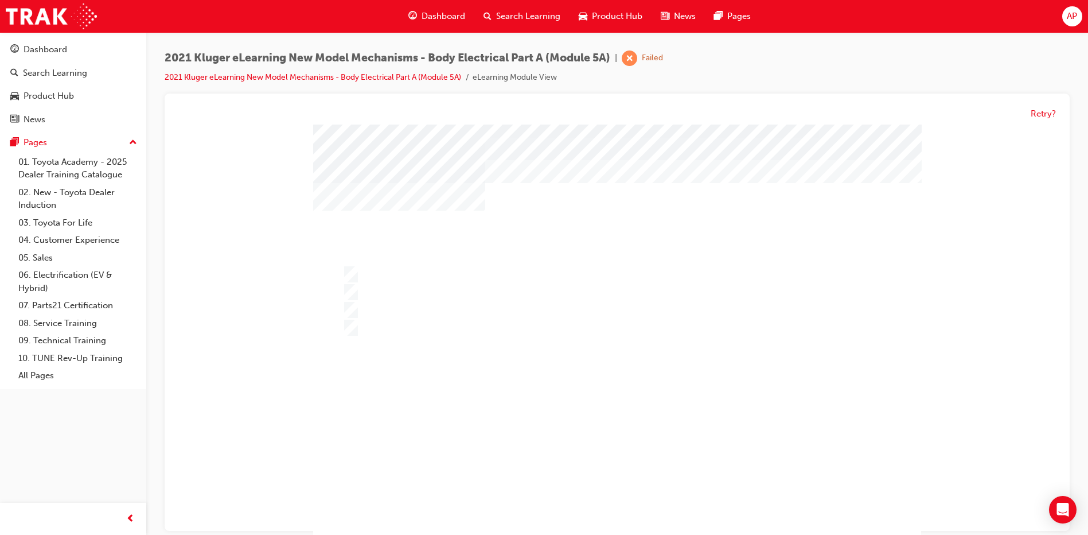
click at [416, 305] on div at bounding box center [617, 352] width 608 height 456
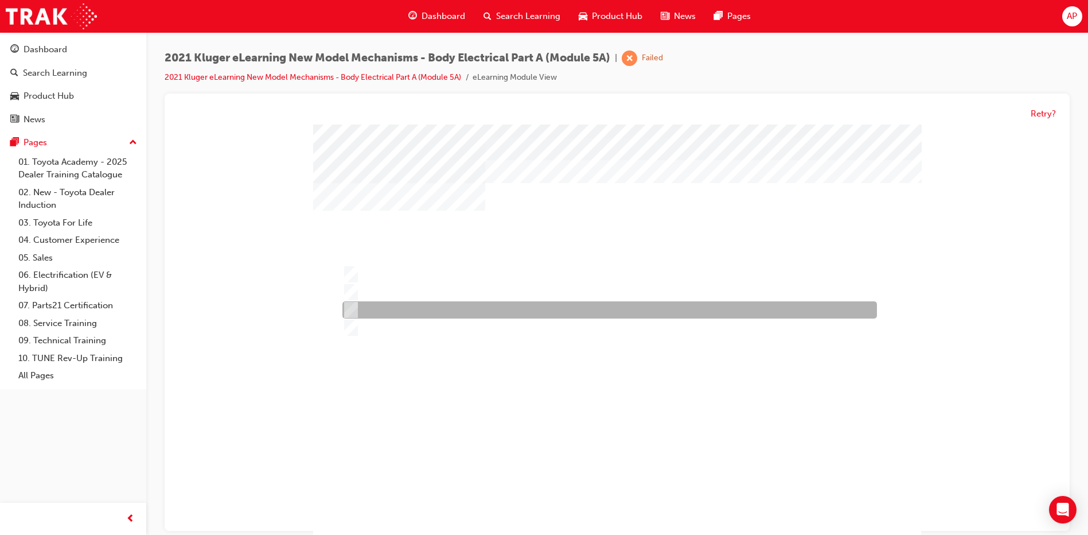
click at [416, 305] on div at bounding box center [607, 310] width 535 height 17
radio input "false"
radio input "true"
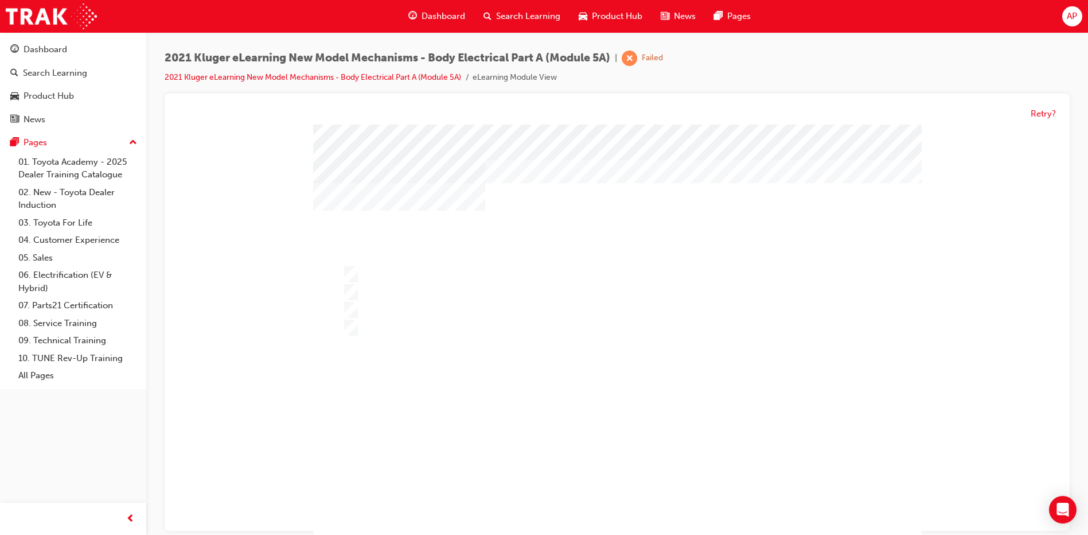
click at [606, 402] on div at bounding box center [617, 352] width 608 height 456
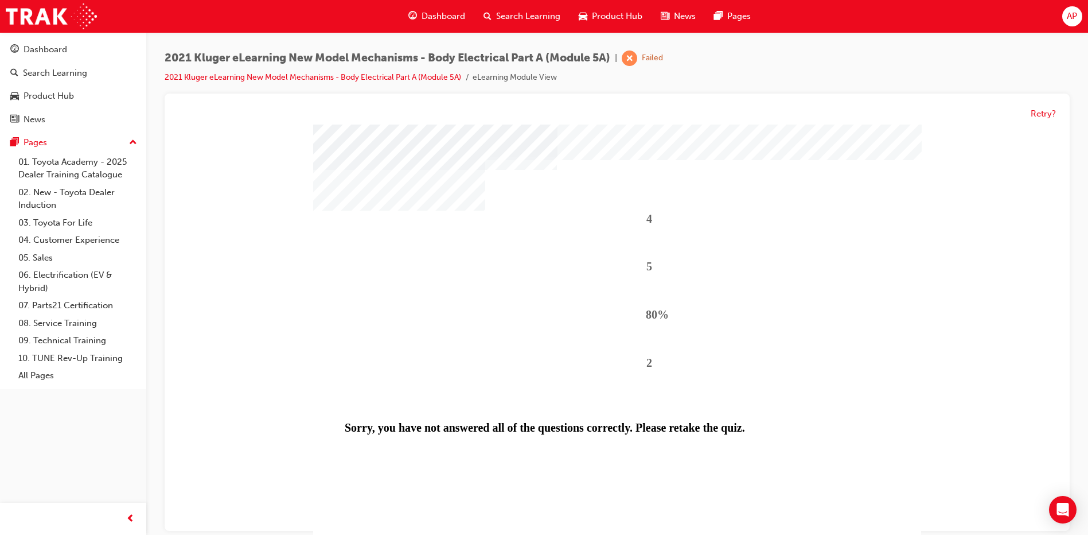
drag, startPoint x: 569, startPoint y: 519, endPoint x: 587, endPoint y: 492, distance: 32.1
click at [574, 504] on div "4 5 80% 2 Sorry, you have not answered all of the questions correctly. Please r…" at bounding box center [617, 339] width 608 height 430
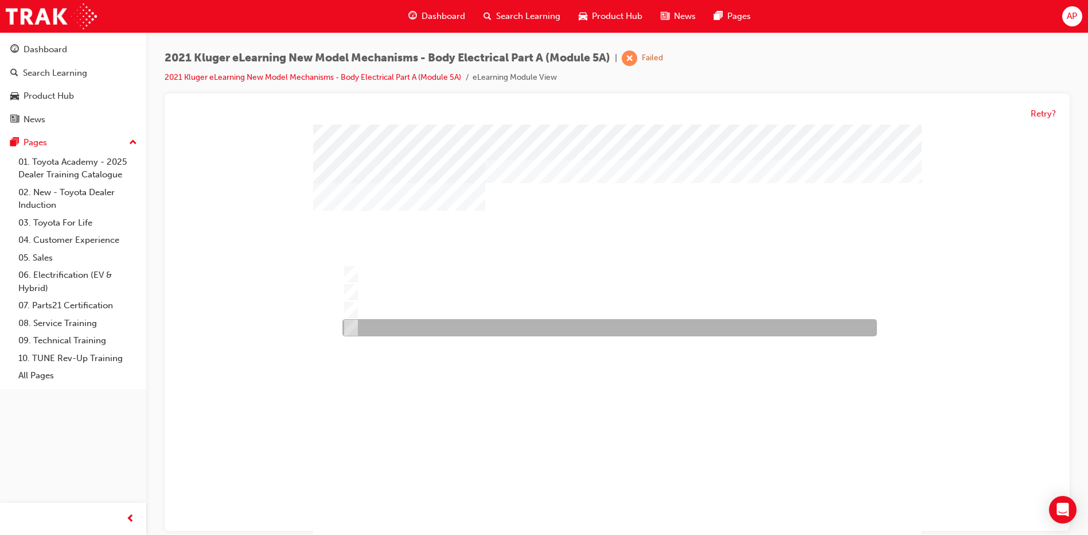
click at [429, 334] on div at bounding box center [607, 327] width 535 height 17
radio input "true"
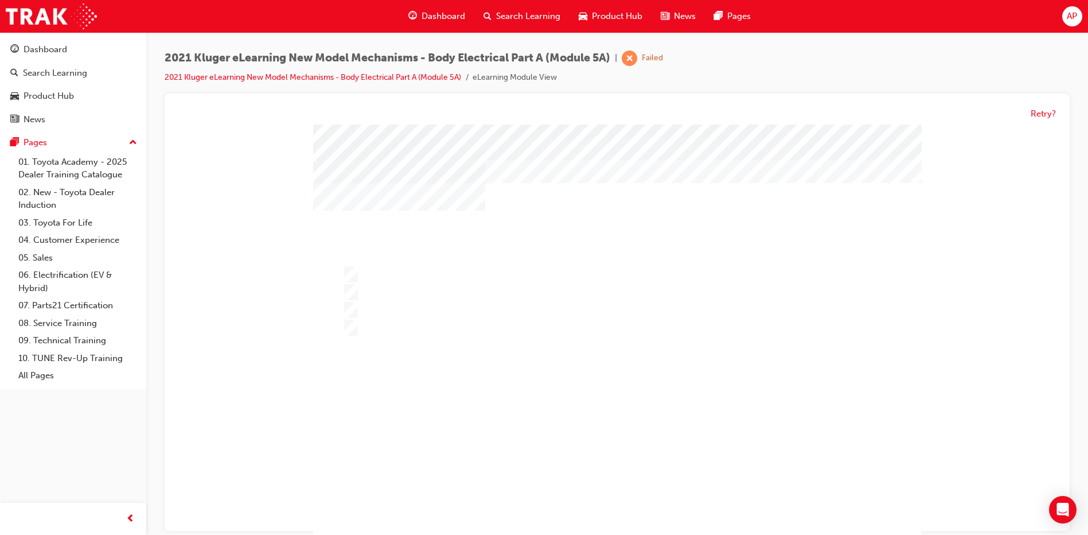
click at [622, 419] on div at bounding box center [617, 352] width 608 height 456
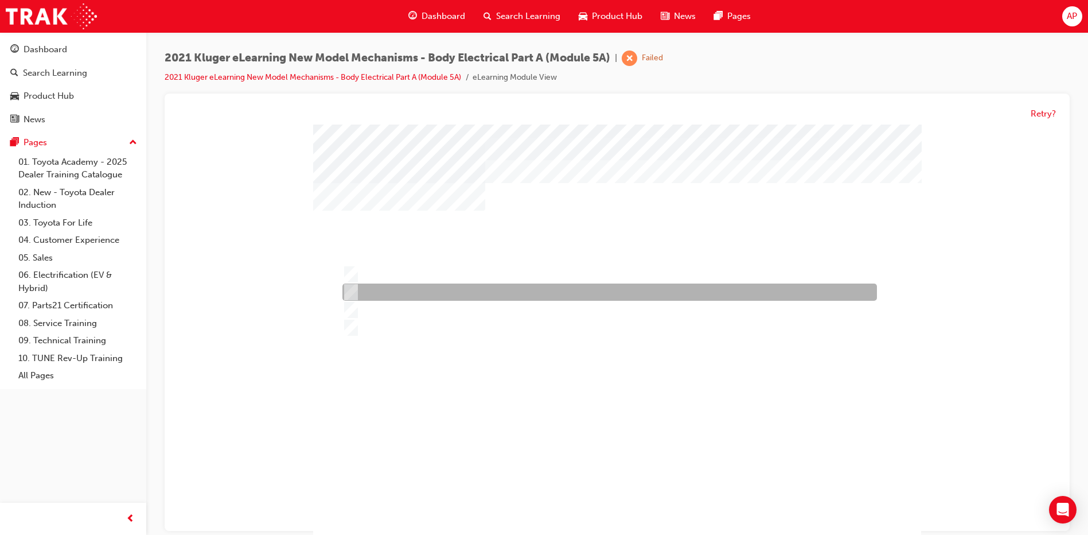
click at [467, 294] on div at bounding box center [607, 292] width 535 height 17
radio input "true"
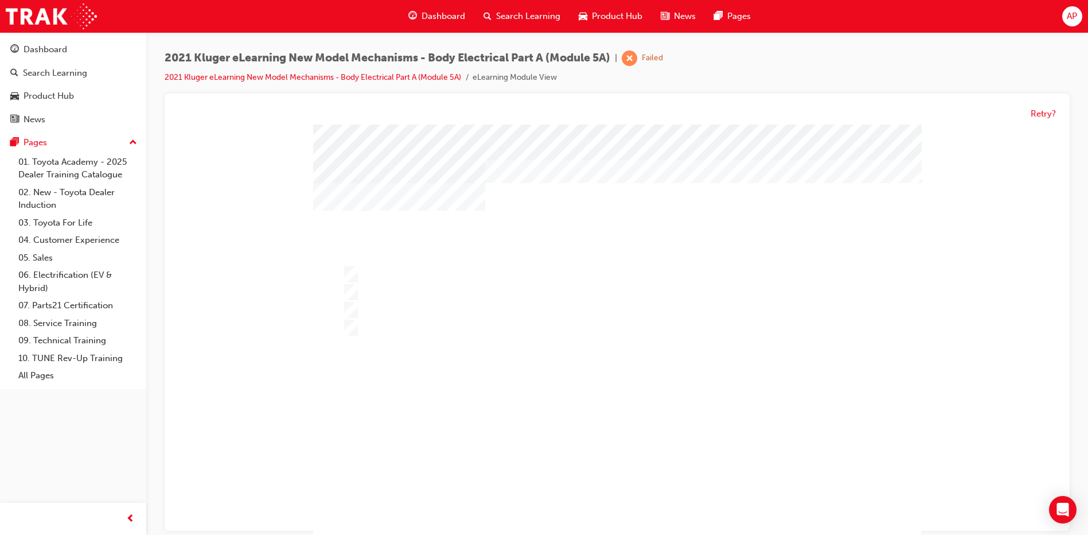
click at [650, 414] on div at bounding box center [617, 352] width 608 height 456
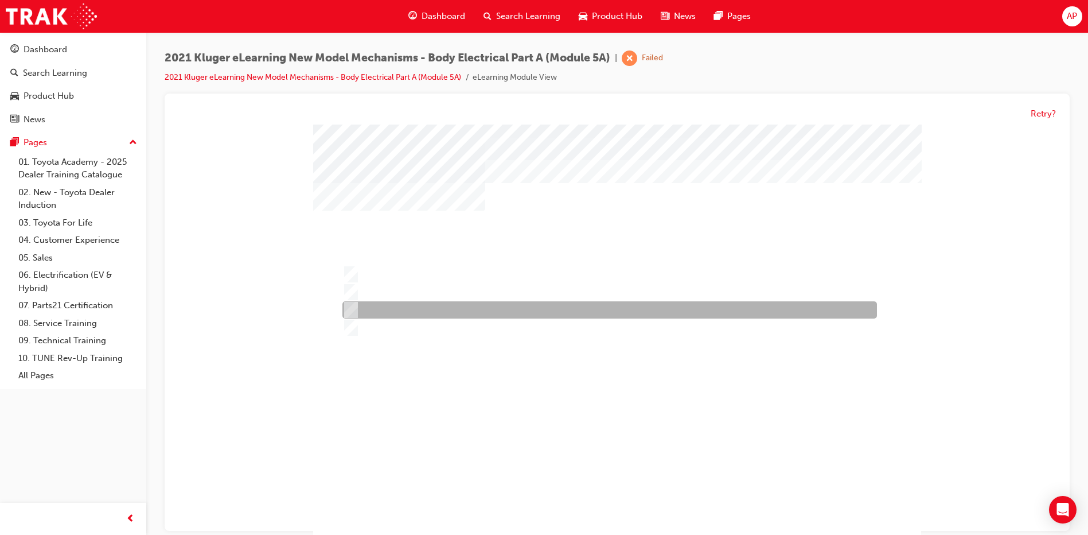
click at [407, 303] on div at bounding box center [607, 310] width 535 height 17
radio input "true"
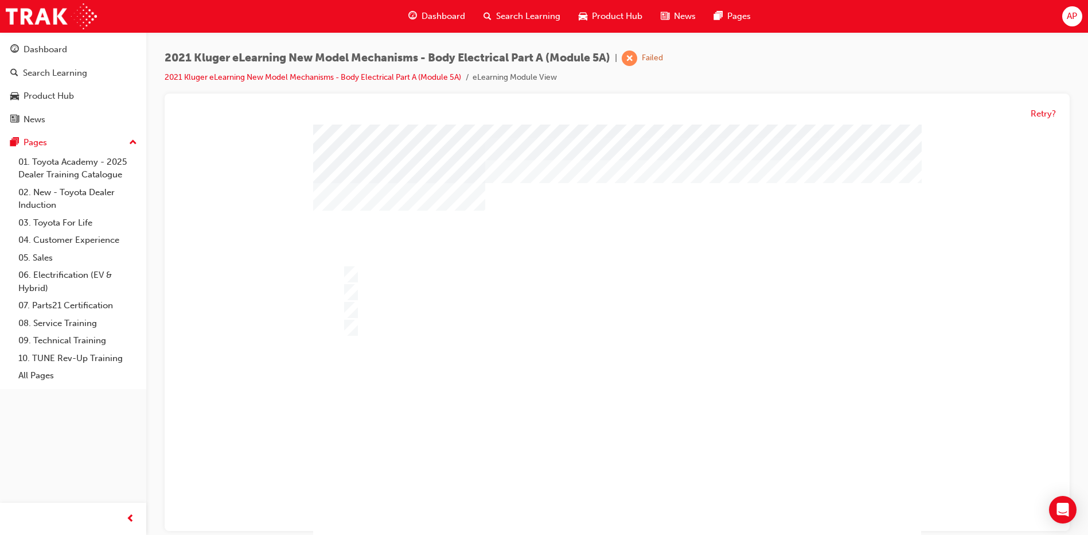
click at [620, 438] on div at bounding box center [617, 352] width 608 height 456
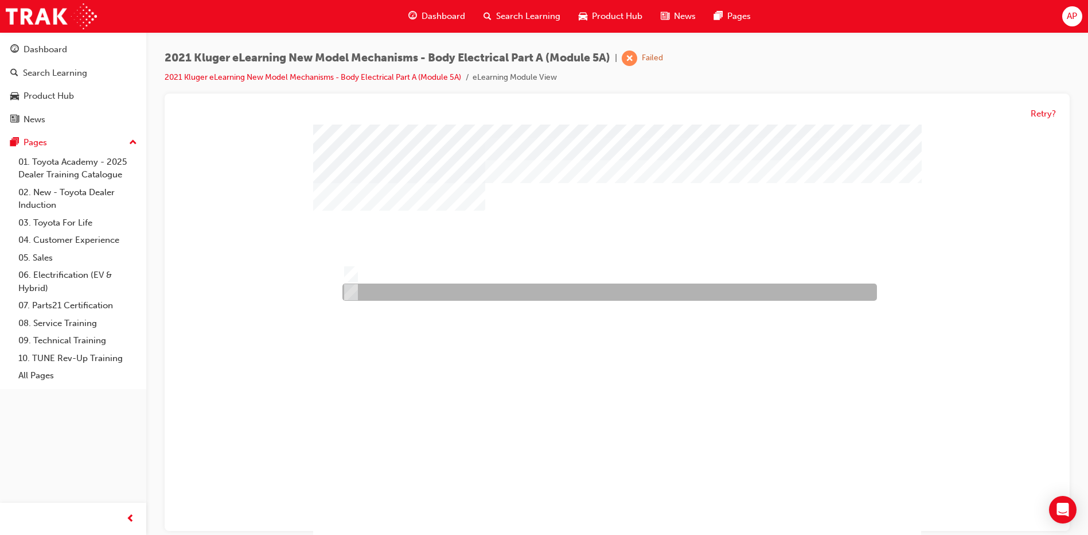
click at [423, 294] on div at bounding box center [607, 292] width 535 height 17
radio input "true"
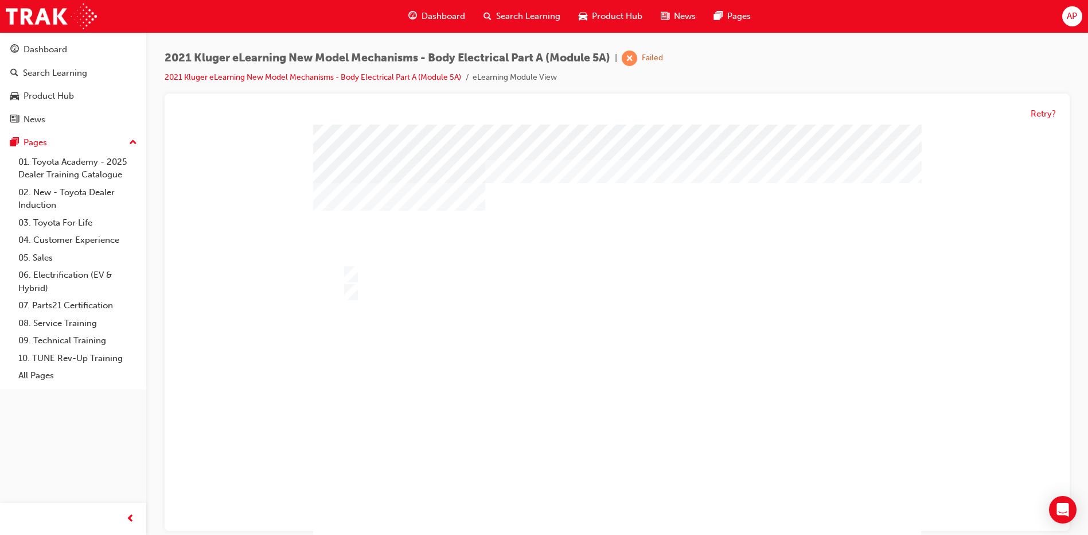
click at [581, 353] on div at bounding box center [617, 352] width 608 height 456
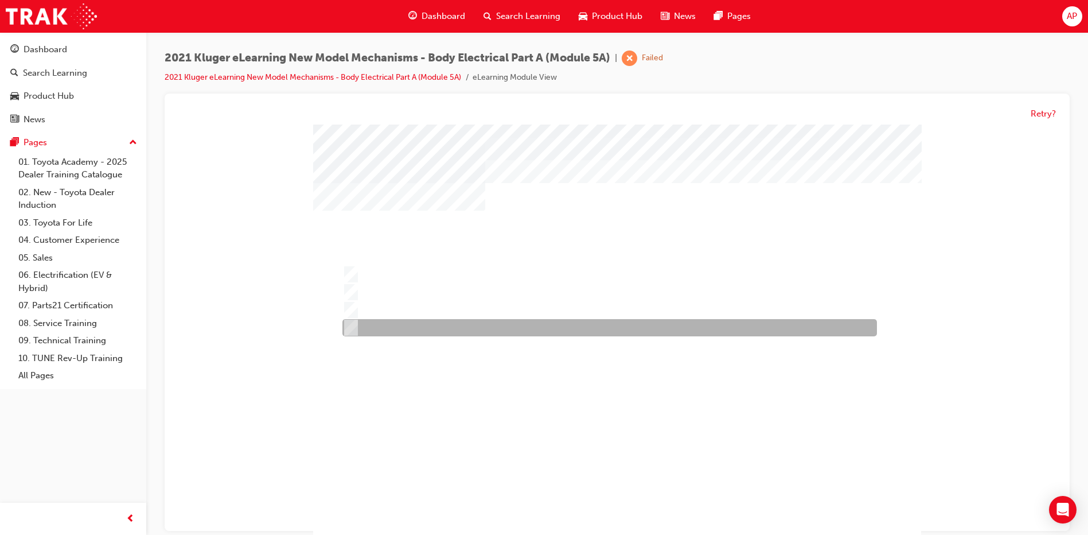
click at [402, 321] on div at bounding box center [607, 327] width 535 height 17
radio input "true"
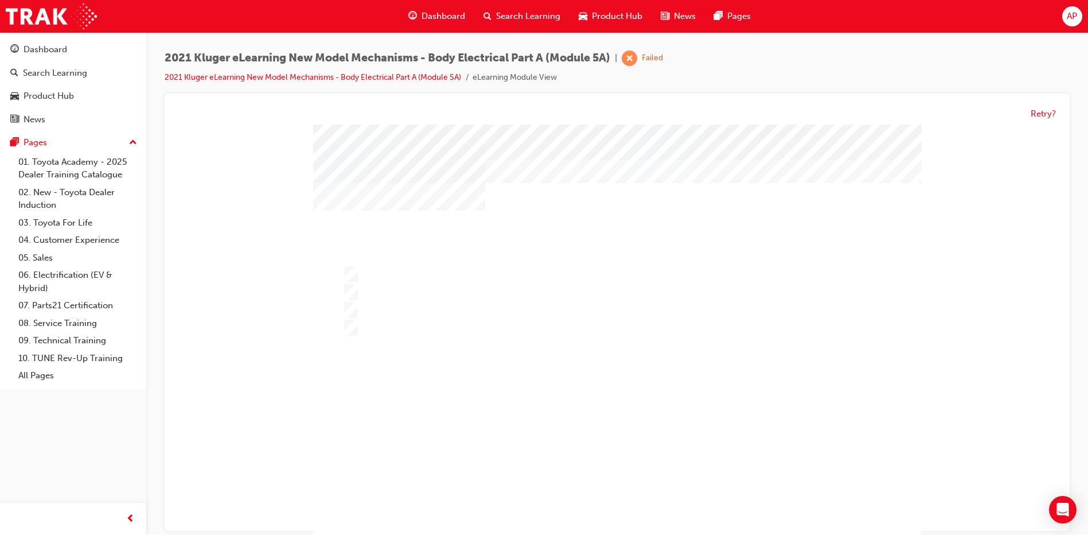
click at [414, 294] on div at bounding box center [617, 352] width 608 height 456
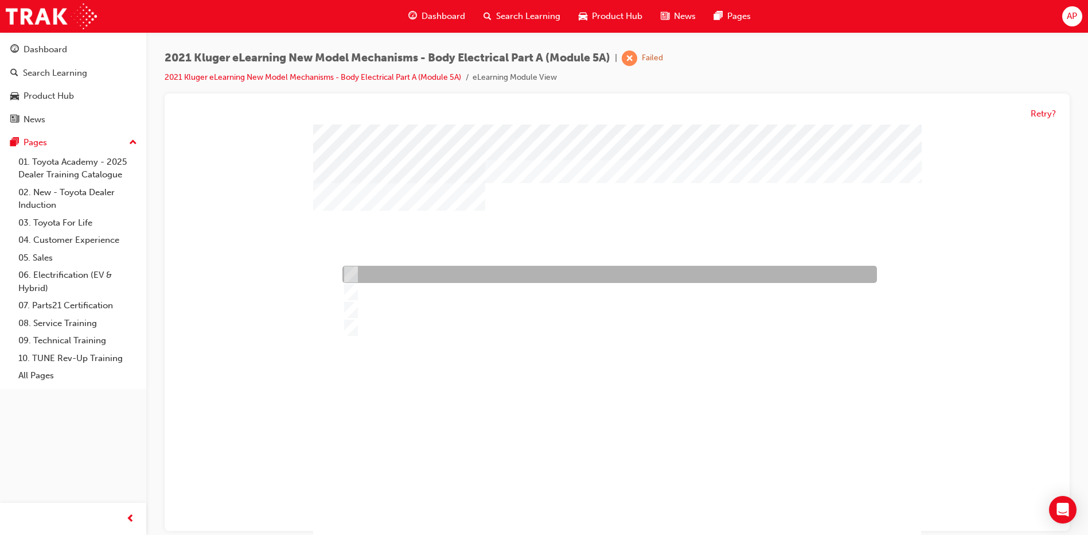
click at [415, 274] on div at bounding box center [607, 274] width 535 height 17
radio input "true"
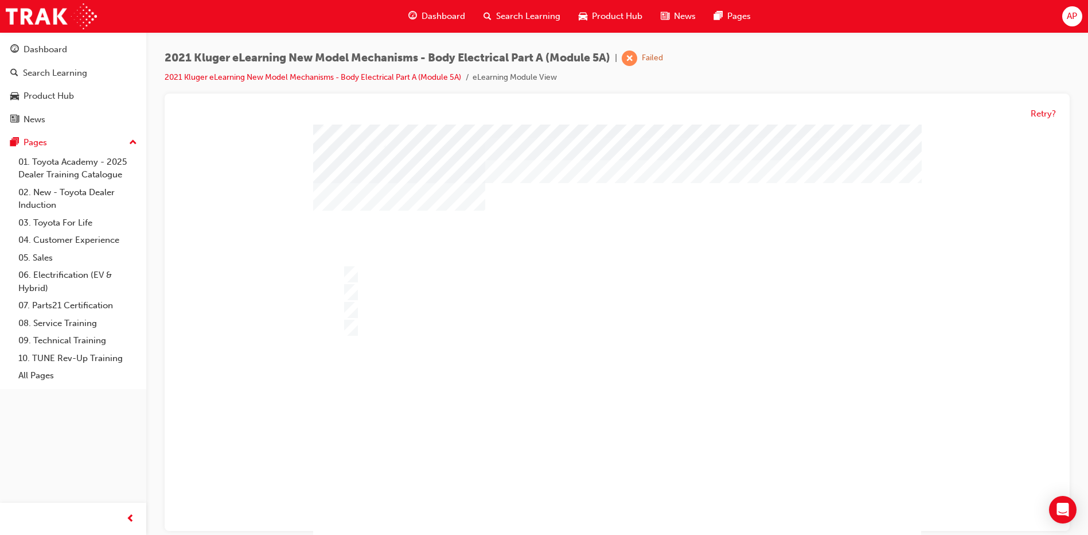
click at [663, 411] on div at bounding box center [617, 352] width 608 height 456
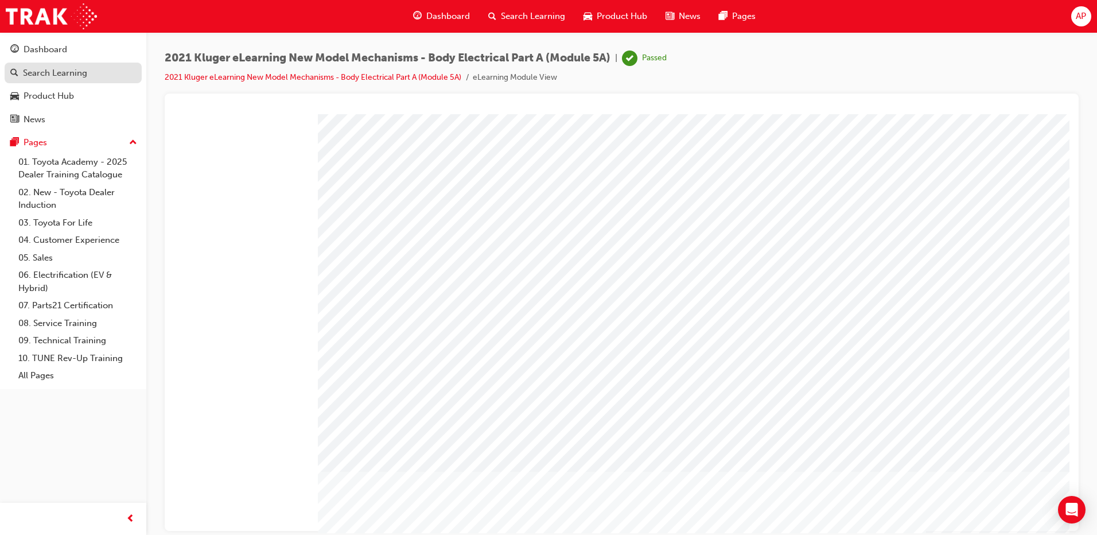
click at [69, 77] on div "Search Learning" at bounding box center [55, 73] width 64 height 13
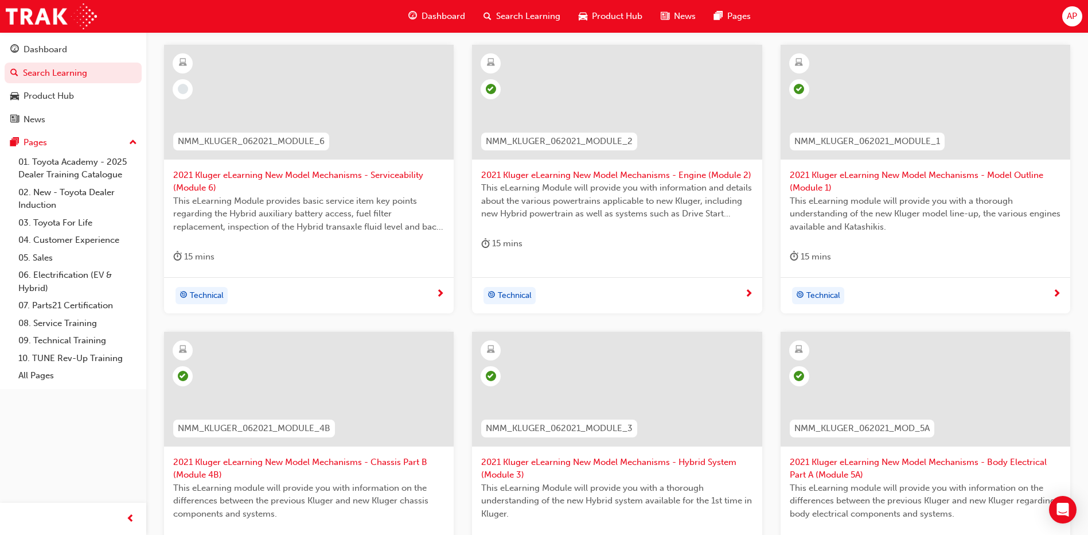
scroll to position [172, 0]
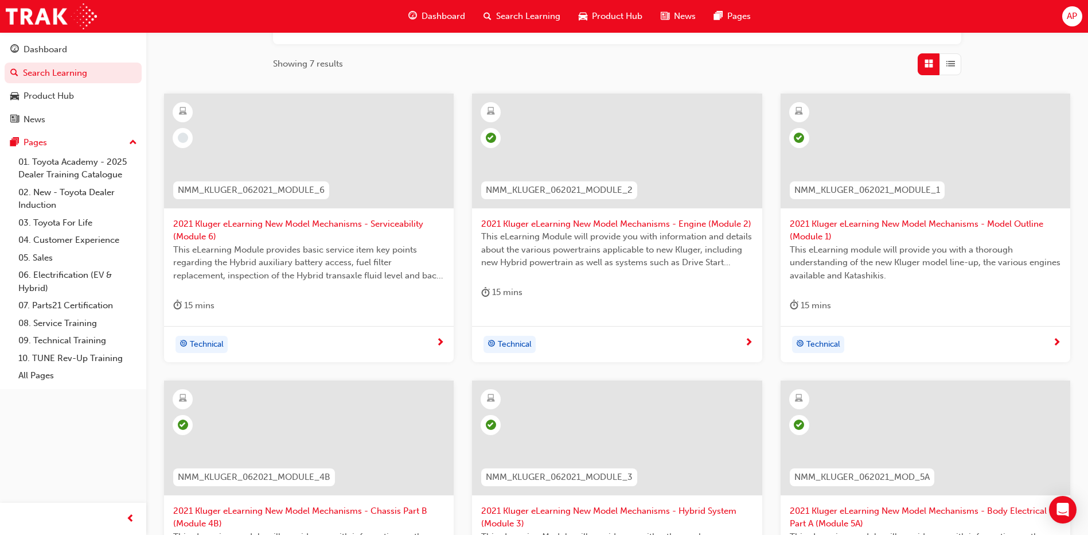
click at [299, 220] on span "2021 Kluger eLearning New Model Mechanisms - Serviceability (Module 6)" at bounding box center [308, 230] width 271 height 26
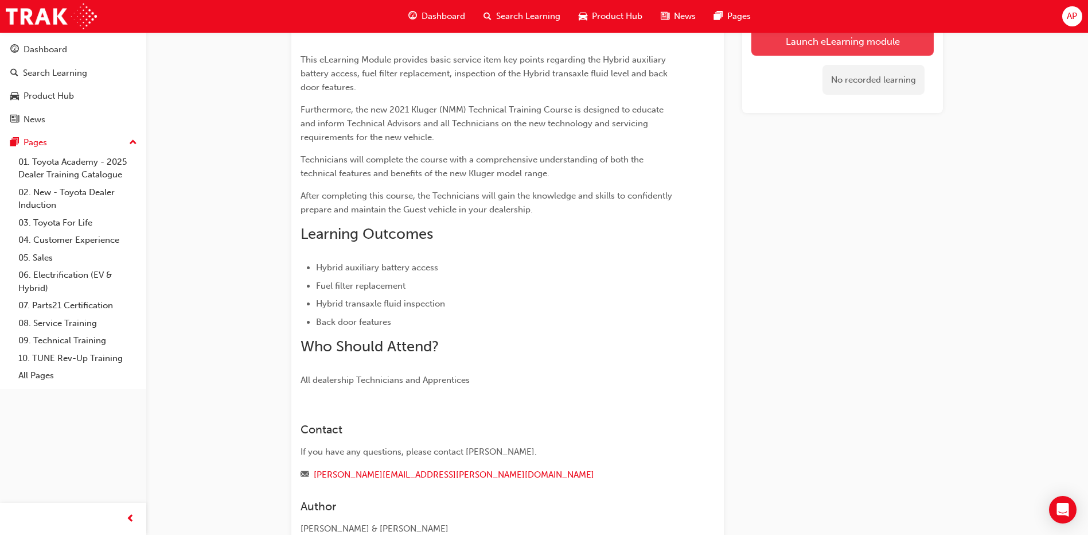
click at [800, 35] on link "Launch eLearning module" at bounding box center [842, 40] width 182 height 29
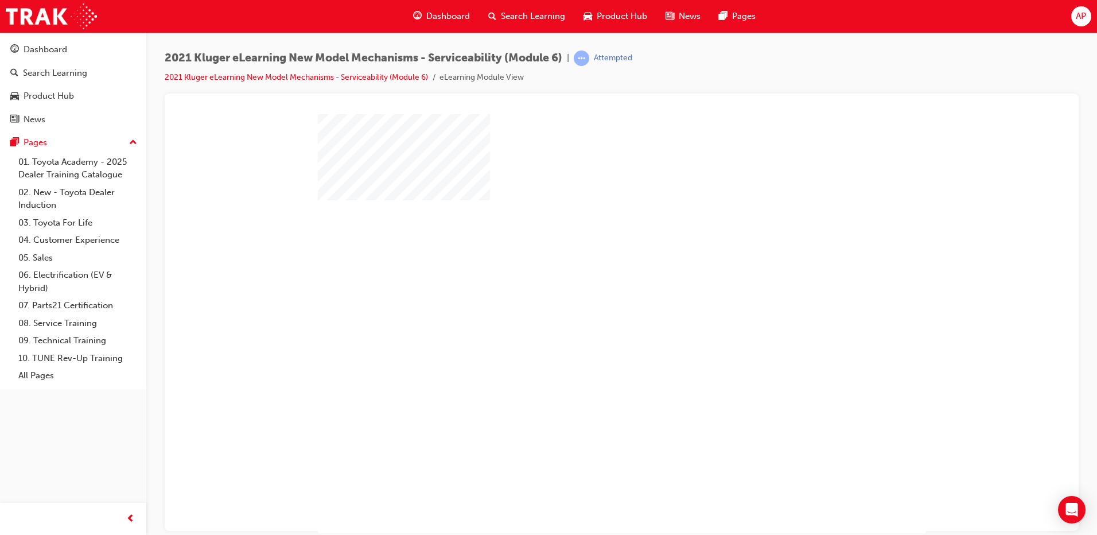
click at [589, 290] on div "play" at bounding box center [589, 290] width 0 height 0
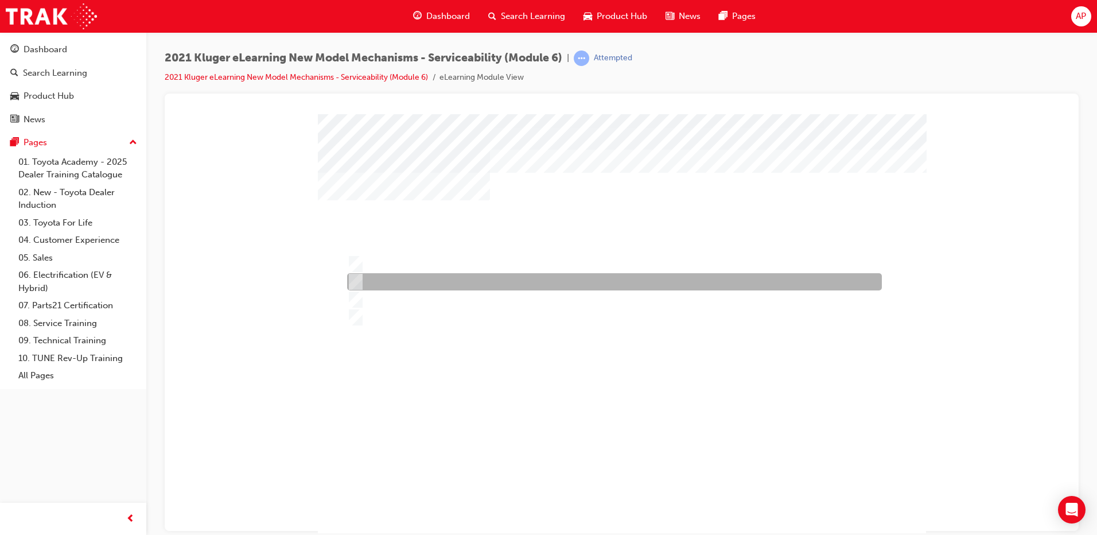
click at [440, 280] on div at bounding box center [611, 281] width 535 height 17
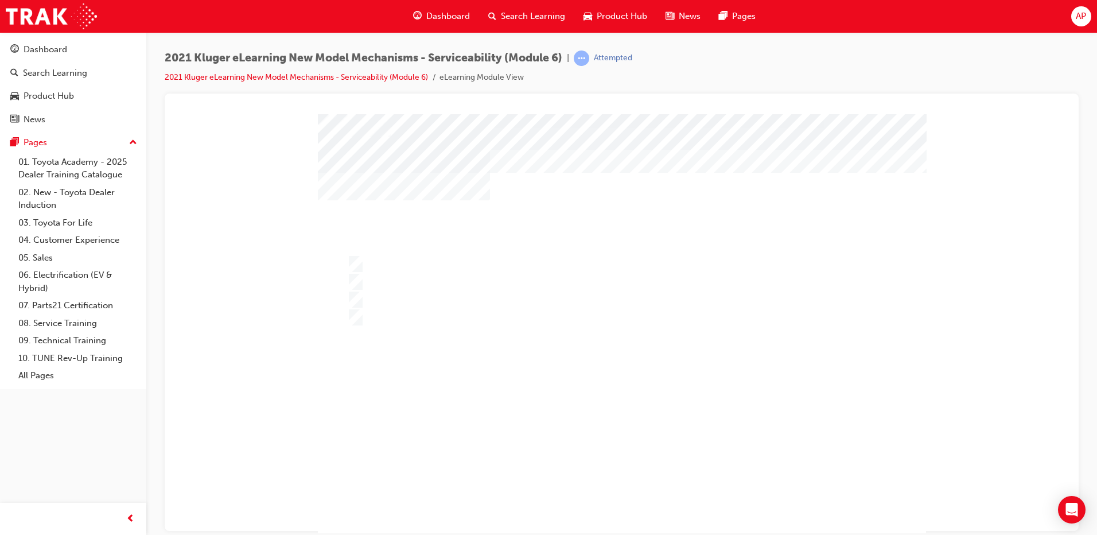
click at [484, 301] on div at bounding box center [622, 342] width 608 height 456
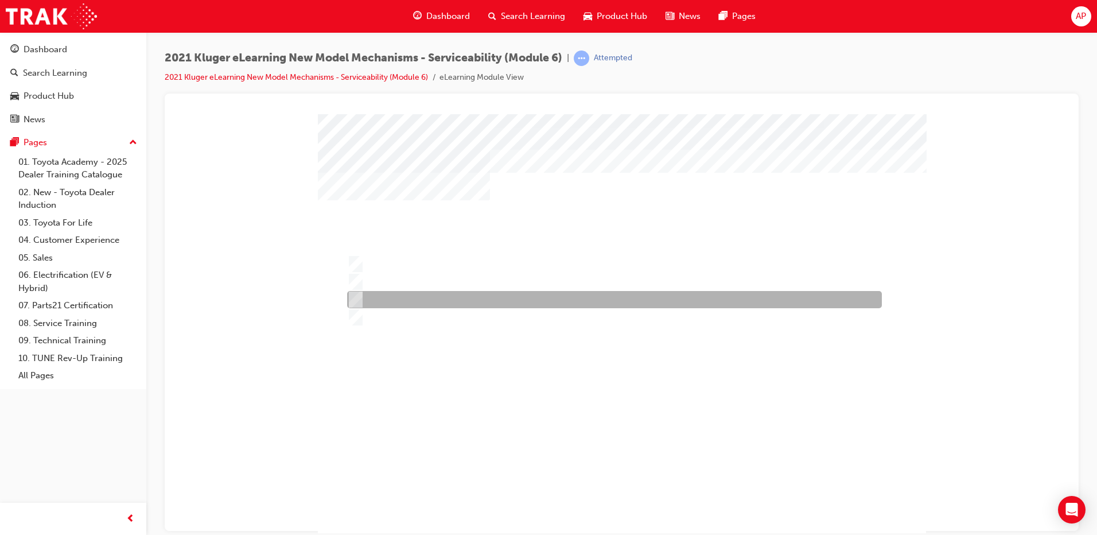
click at [484, 301] on div at bounding box center [611, 299] width 535 height 17
radio input "false"
radio input "true"
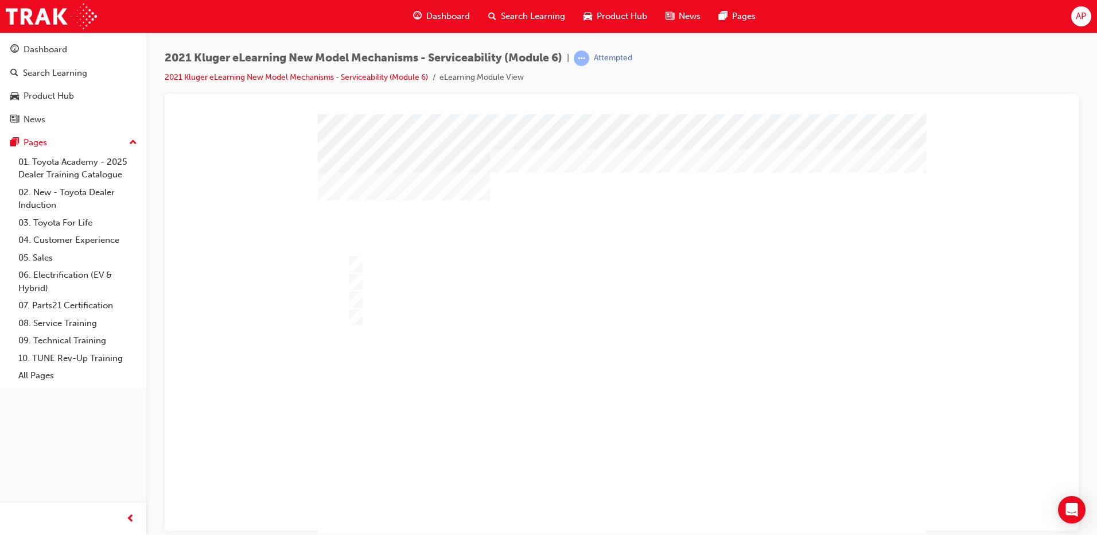
click at [698, 291] on div at bounding box center [622, 342] width 608 height 456
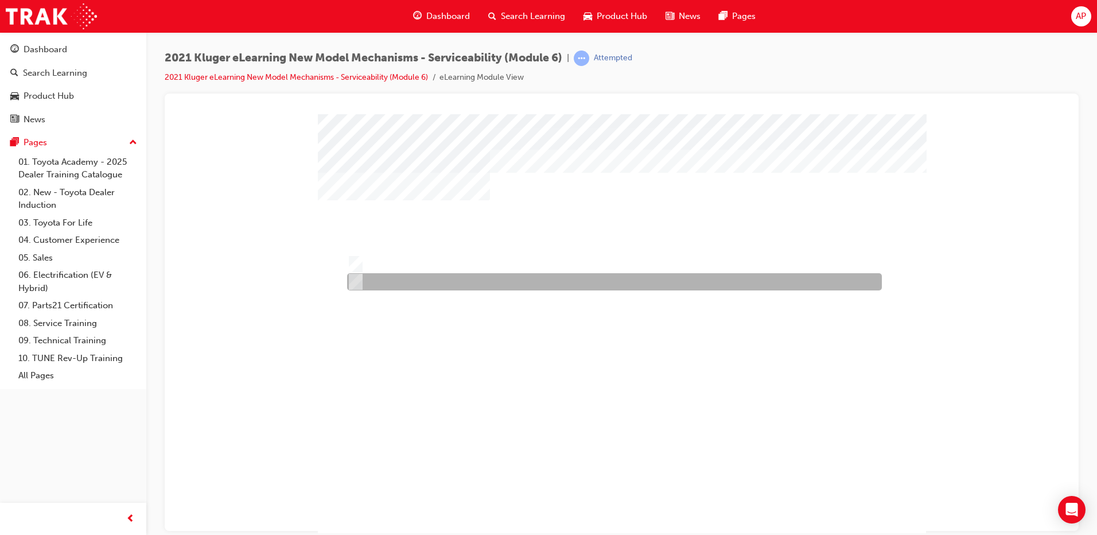
click at [466, 264] on div at bounding box center [611, 263] width 535 height 17
radio input "true"
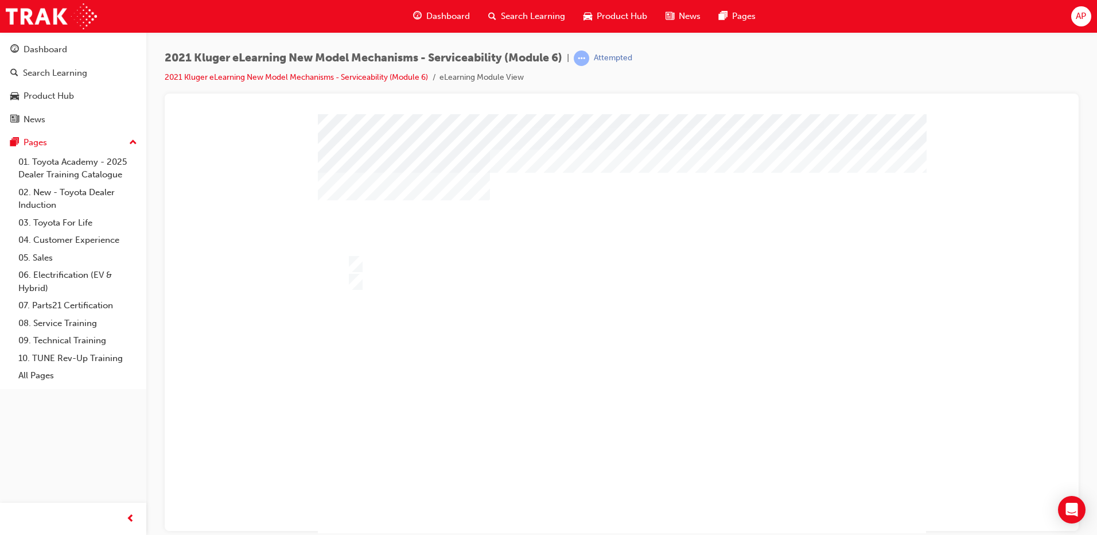
click at [570, 357] on div at bounding box center [622, 342] width 608 height 456
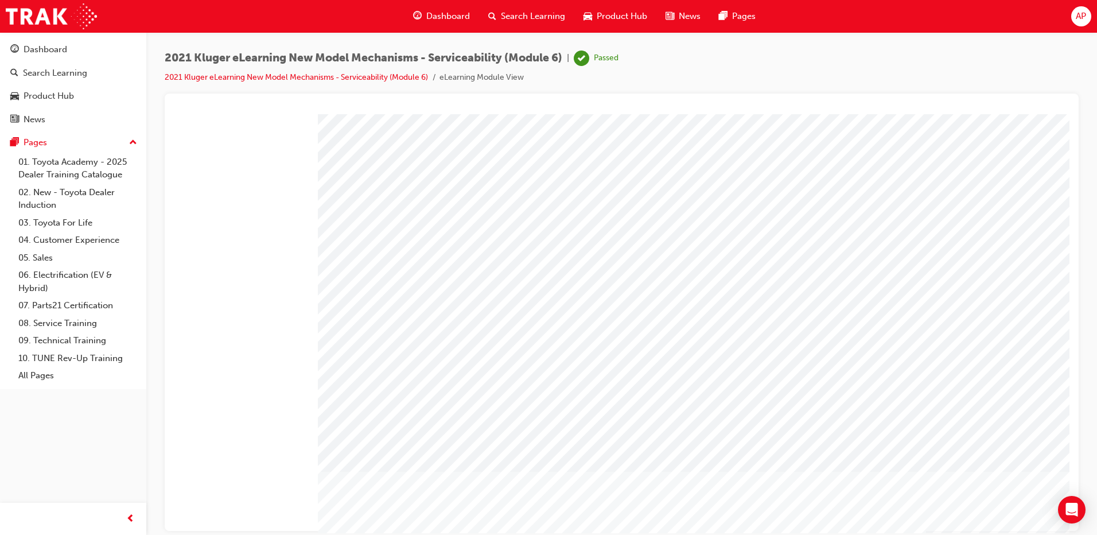
click at [123, 81] on link "Search Learning" at bounding box center [73, 73] width 137 height 21
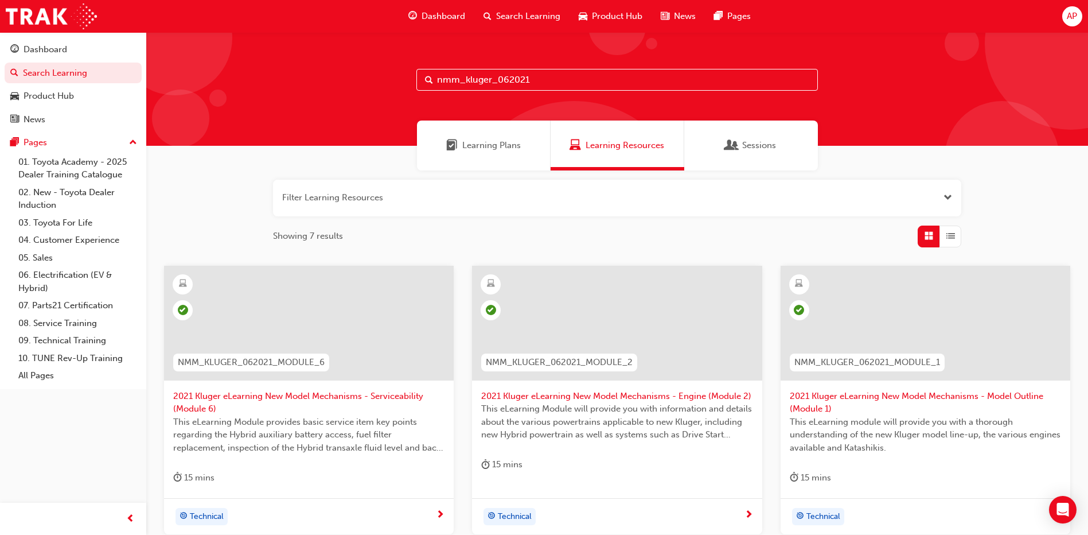
drag, startPoint x: 567, startPoint y: 73, endPoint x: 0, endPoint y: 96, distance: 567.8
click at [39, 89] on div "Dashboard Search Learning Product Hub News Pages Pages 01. Toyota Academy - 202…" at bounding box center [544, 480] width 1088 height 961
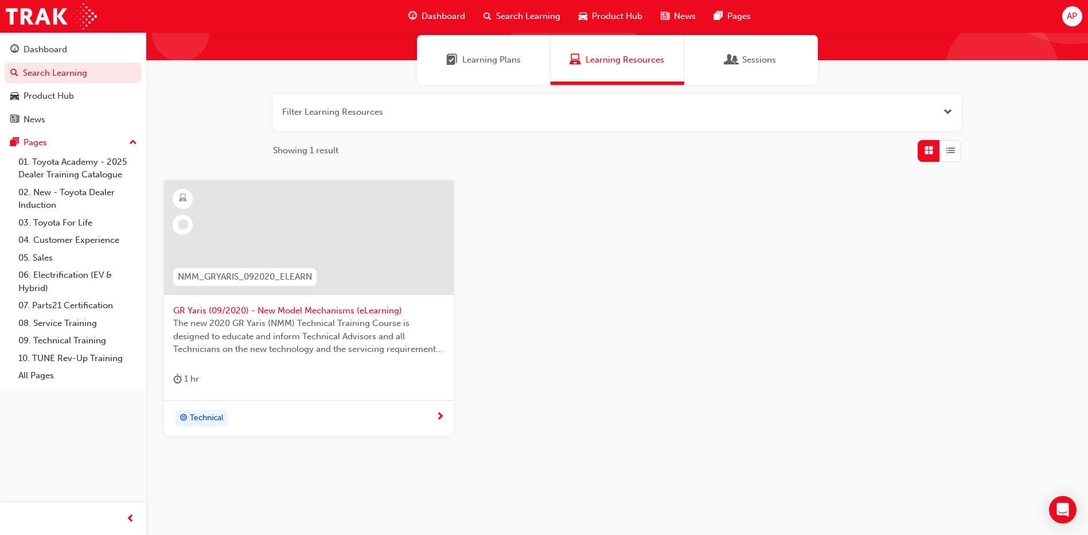
scroll to position [98, 0]
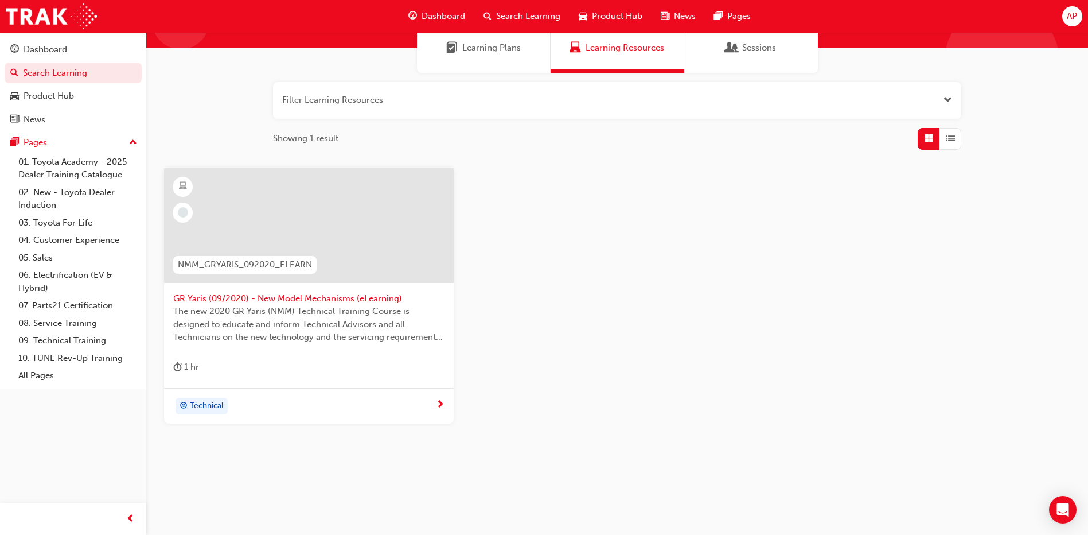
type input "nmm_gryaris"
click at [333, 297] on span "GR Yaris (09/2020) - New Model Mechanisms (eLearning)" at bounding box center [308, 298] width 271 height 13
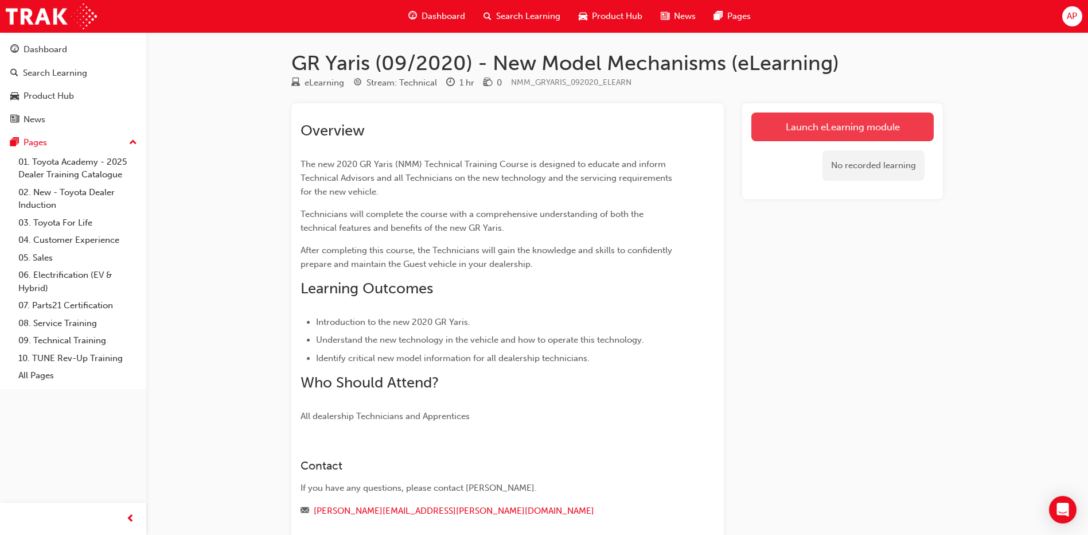
click at [850, 136] on link "Launch eLearning module" at bounding box center [842, 126] width 182 height 29
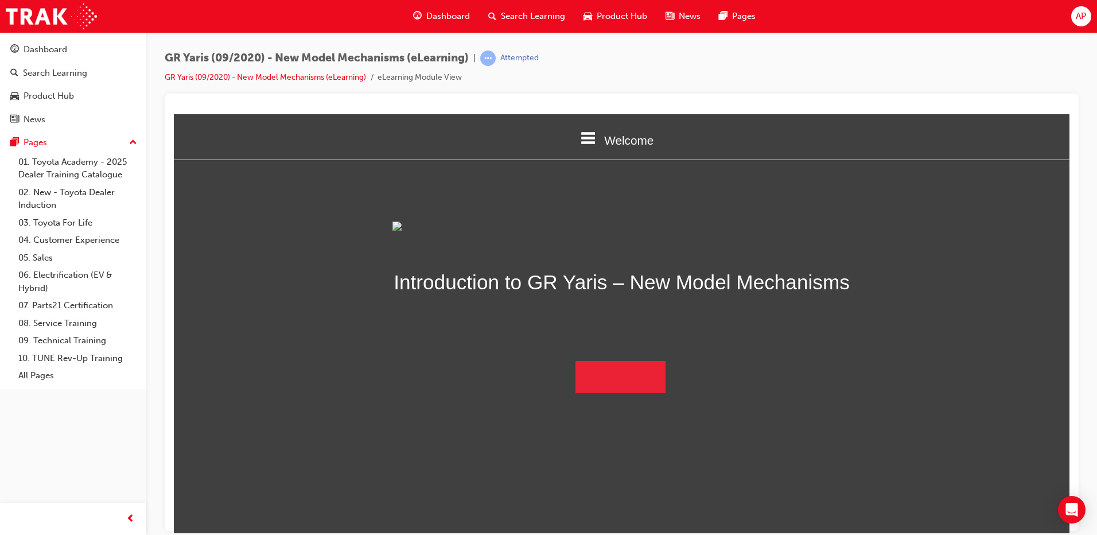
scroll to position [20, 0]
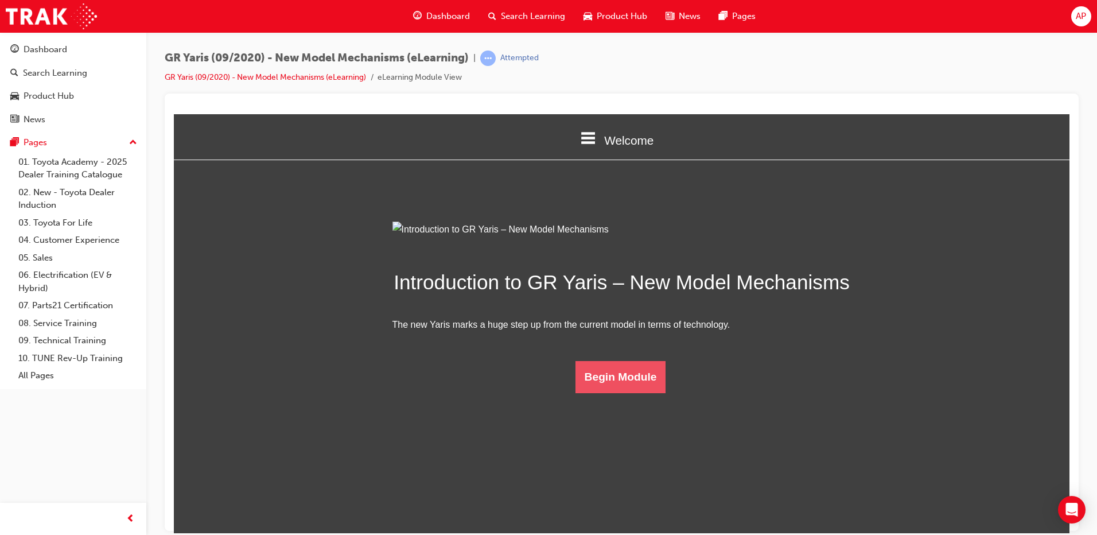
click at [614, 392] on button "Begin Module" at bounding box center [620, 376] width 91 height 32
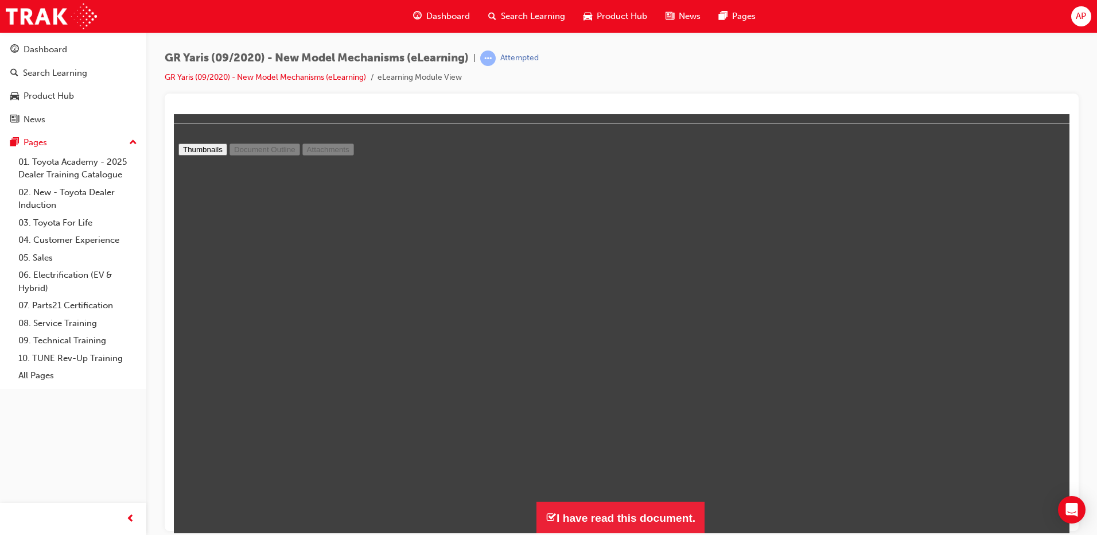
scroll to position [4250, 0]
type input "17"
click at [609, 514] on button "I have read this document." at bounding box center [620, 517] width 168 height 33
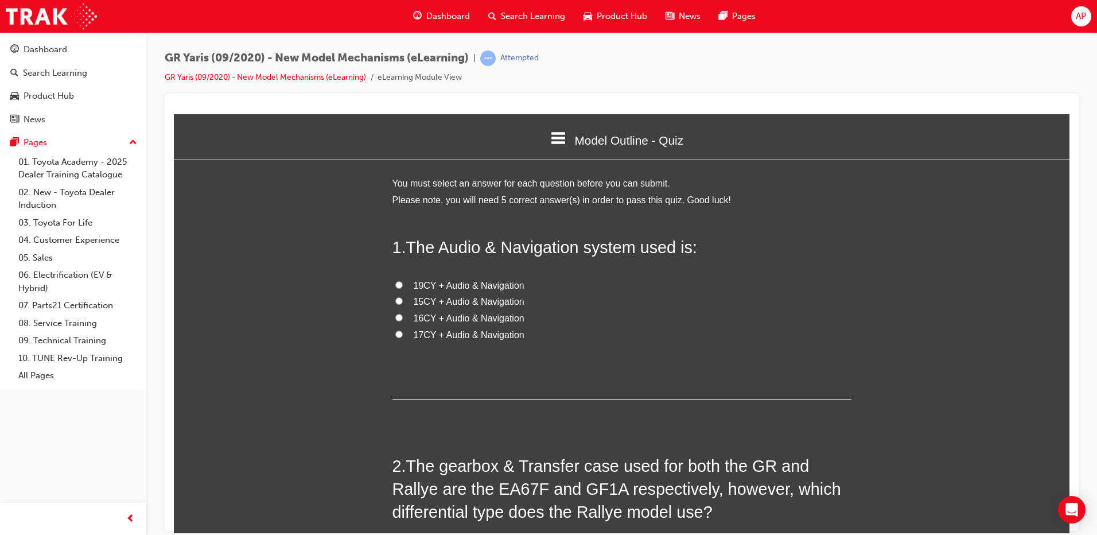
scroll to position [1261, 905]
click at [450, 283] on span "19CY + Audio & Navigation" at bounding box center [469, 285] width 111 height 10
click at [403, 283] on input "19CY + Audio & Navigation" at bounding box center [398, 283] width 7 height 7
radio input "true"
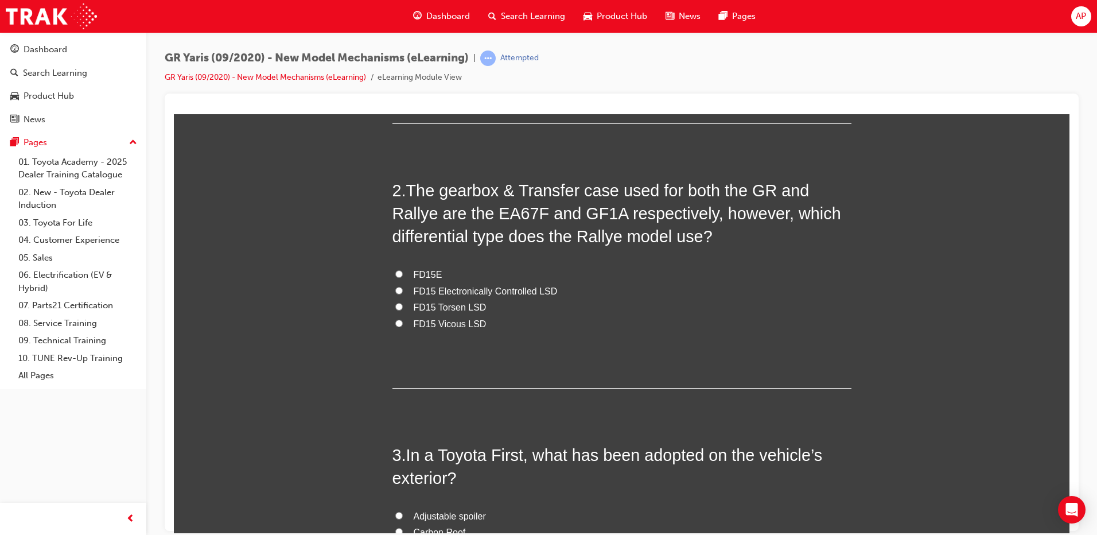
scroll to position [287, 0]
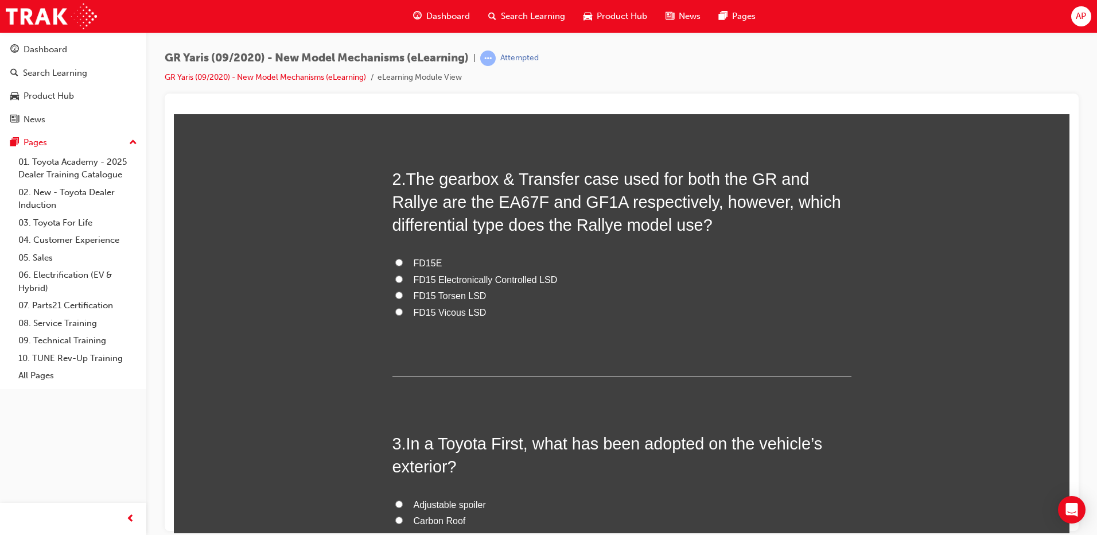
click at [427, 295] on span "FD15 Torsen LSD" at bounding box center [450, 295] width 73 height 10
click at [403, 295] on input "FD15 Torsen LSD" at bounding box center [398, 294] width 7 height 7
radio input "true"
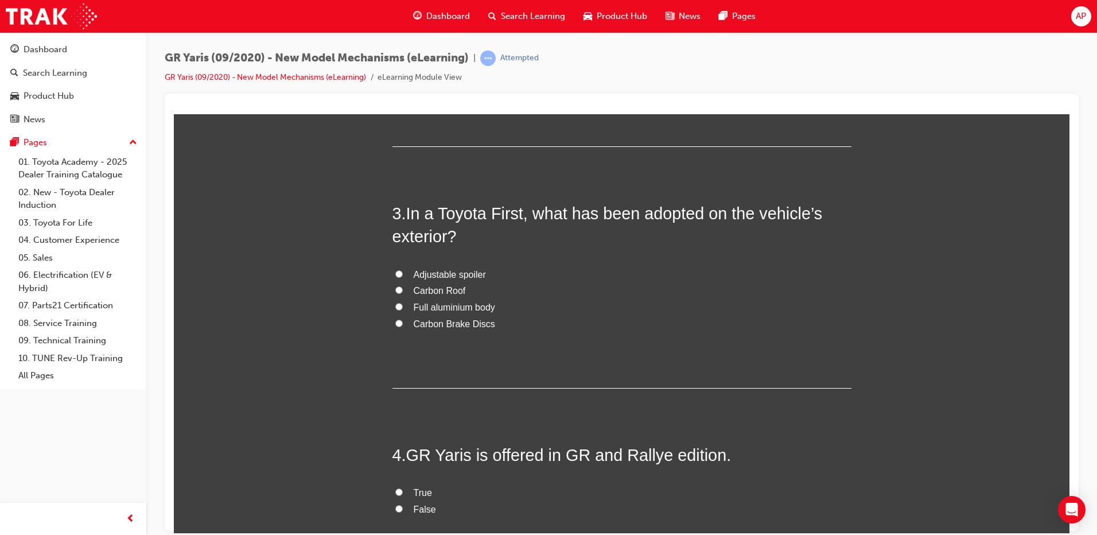
scroll to position [516, 0]
click at [439, 291] on span "Carbon Roof" at bounding box center [440, 291] width 52 height 10
click at [403, 291] on input "Carbon Roof" at bounding box center [398, 289] width 7 height 7
radio input "true"
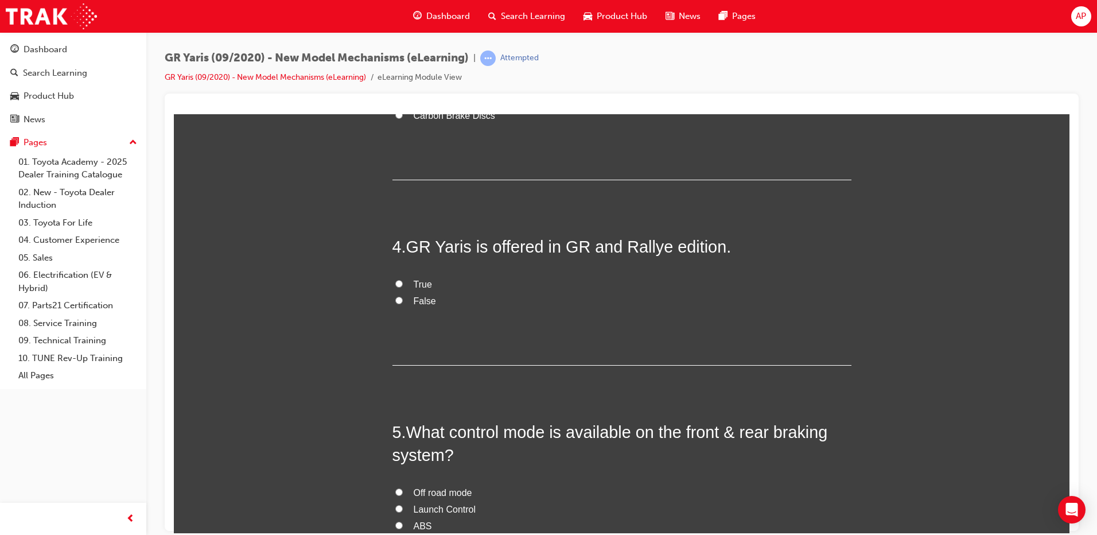
scroll to position [746, 0]
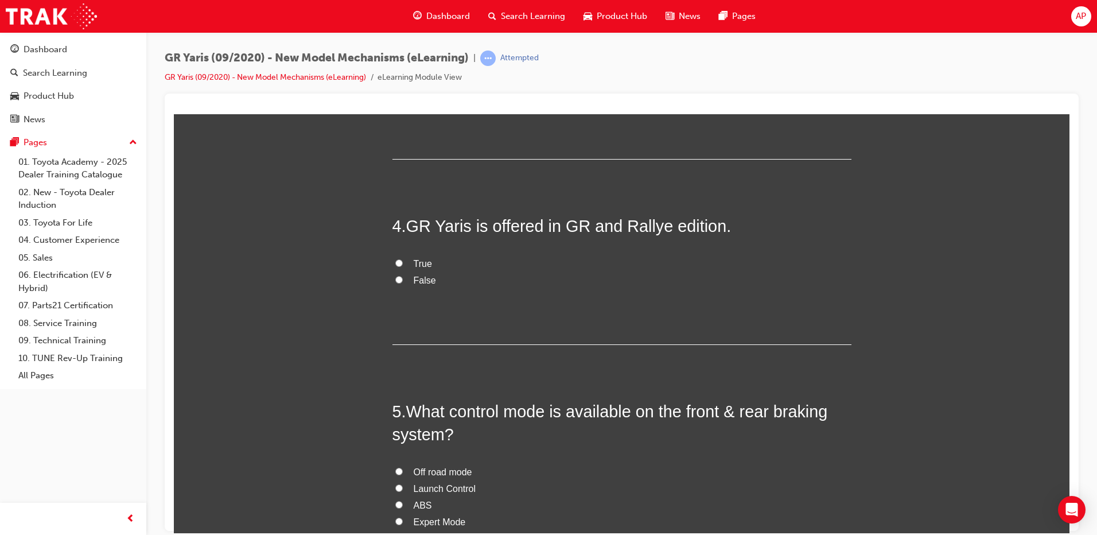
click at [417, 259] on span "True" at bounding box center [423, 263] width 18 height 10
click at [403, 259] on input "True" at bounding box center [398, 262] width 7 height 7
radio input "true"
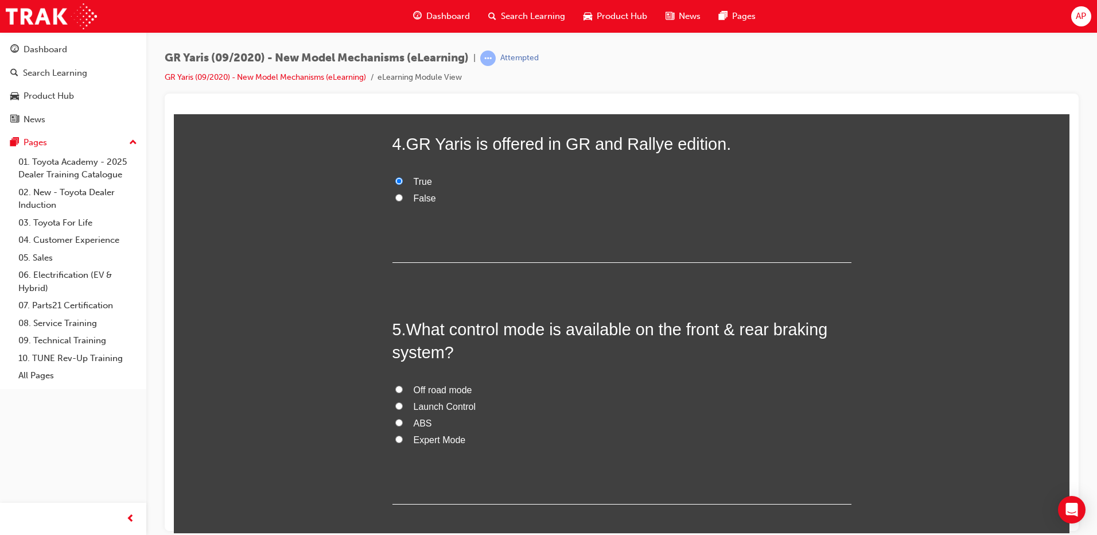
scroll to position [828, 0]
click at [438, 387] on span "Off road mode" at bounding box center [443, 389] width 59 height 10
click at [403, 387] on input "Off road mode" at bounding box center [398, 387] width 7 height 7
radio input "true"
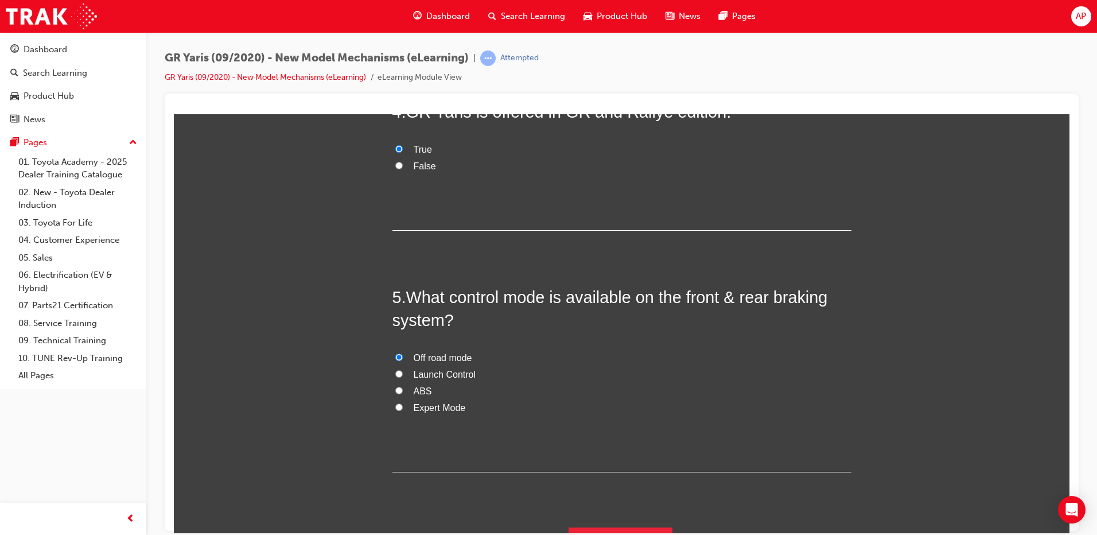
scroll to position [886, 0]
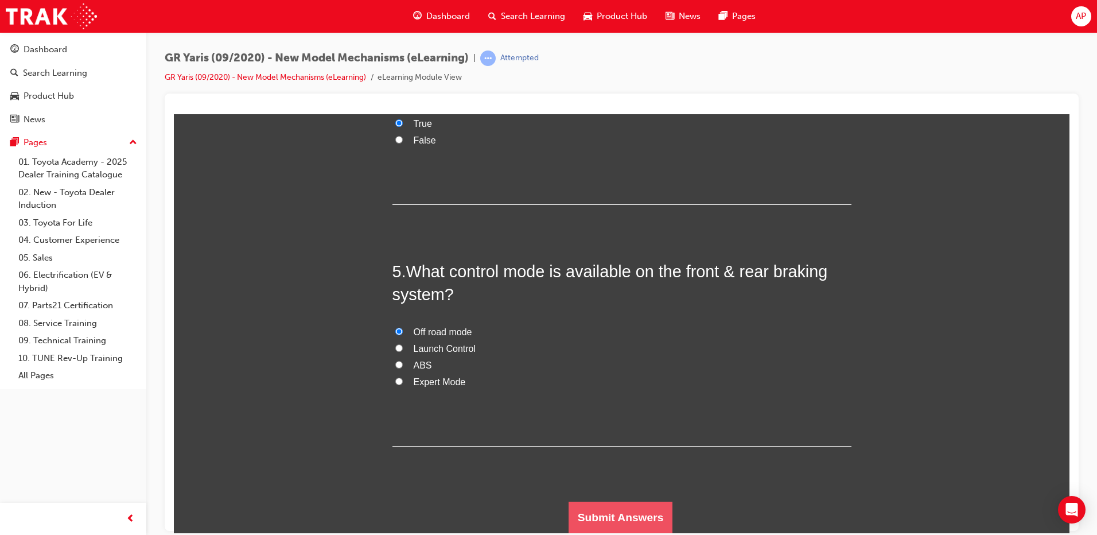
click at [600, 506] on button "Submit Answers" at bounding box center [620, 517] width 104 height 32
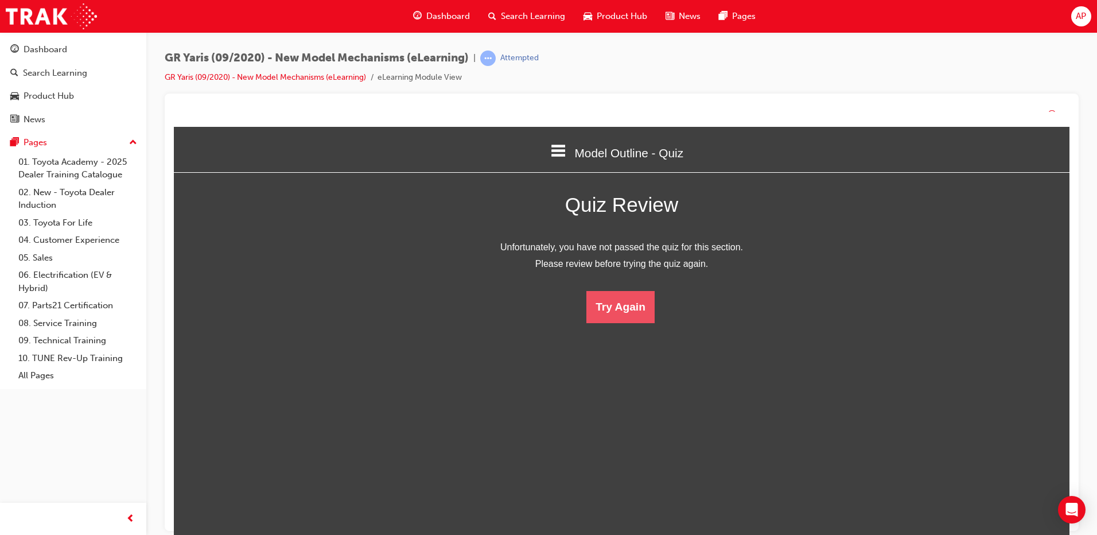
scroll to position [153, 913]
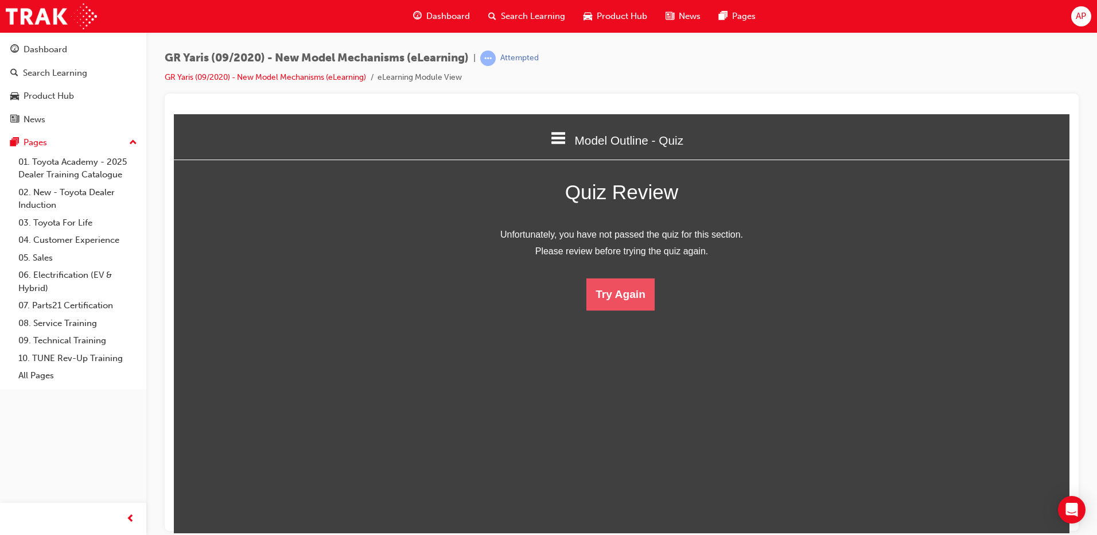
click at [618, 297] on button "Try Again" at bounding box center [620, 294] width 68 height 32
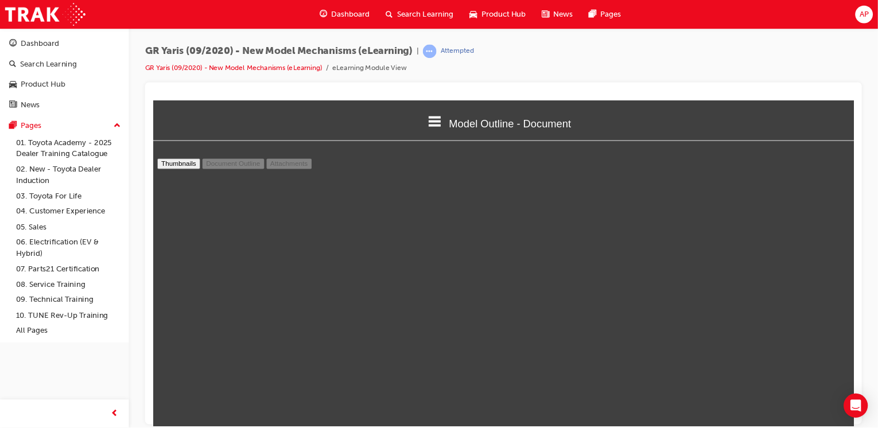
scroll to position [327, 687]
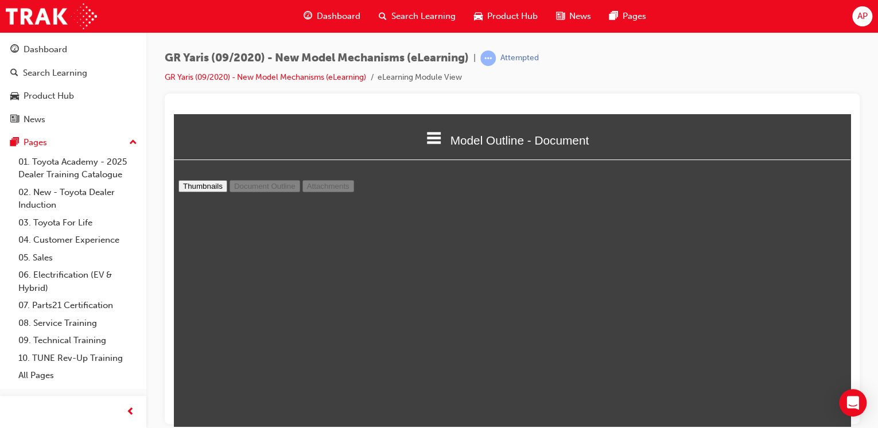
type input "7"
drag, startPoint x: 522, startPoint y: 186, endPoint x: 532, endPoint y: 188, distance: 10.5
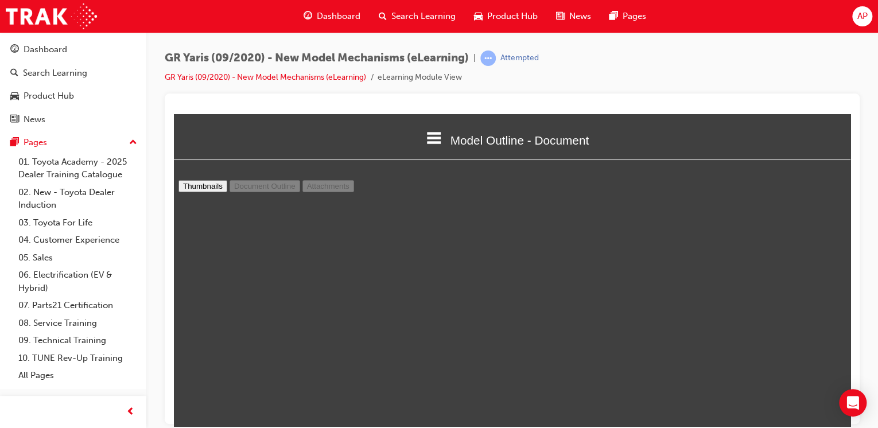
scroll to position [4129, 0]
drag, startPoint x: 514, startPoint y: 179, endPoint x: 514, endPoint y: 189, distance: 9.8
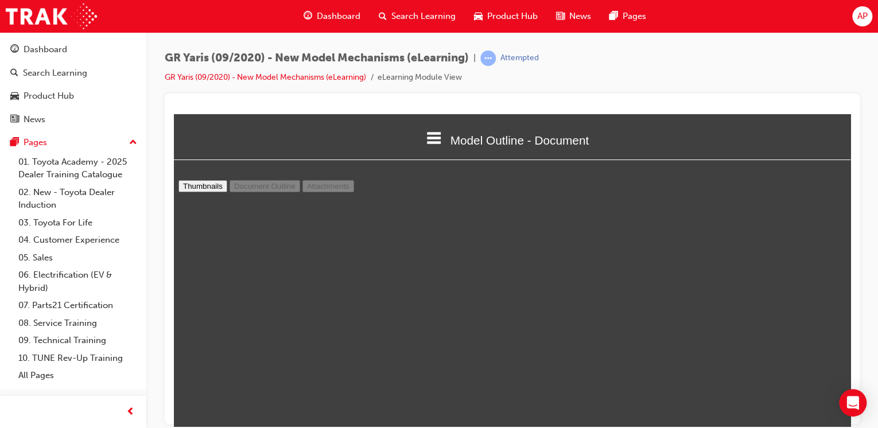
select select "1"
click at [645, 118] on div "Model Outline - Document Welcome Model Outline - Document Model Outline - Quiz …" at bounding box center [512, 140] width 676 height 52
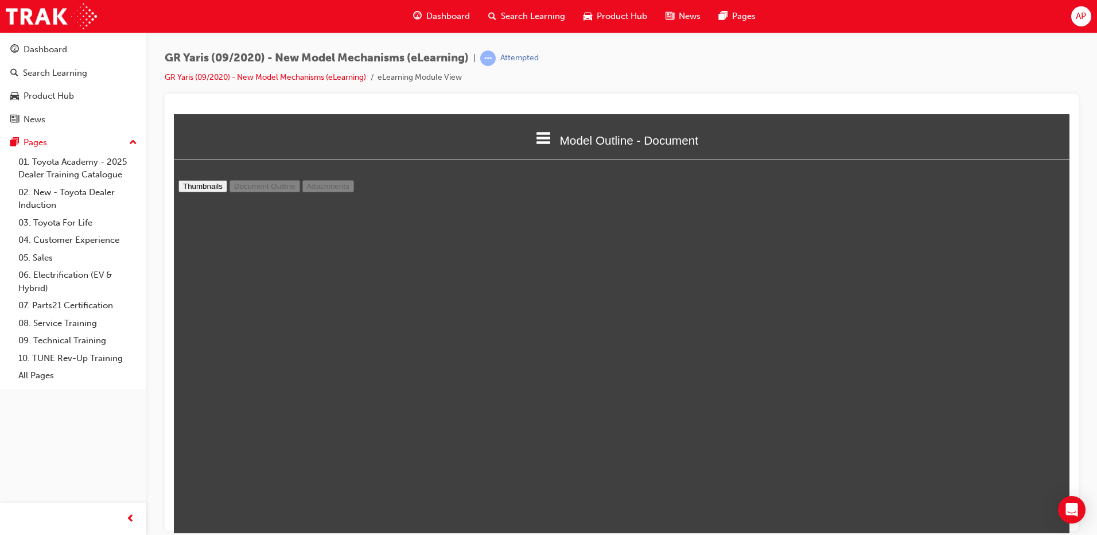
scroll to position [6459, 0]
type input "17"
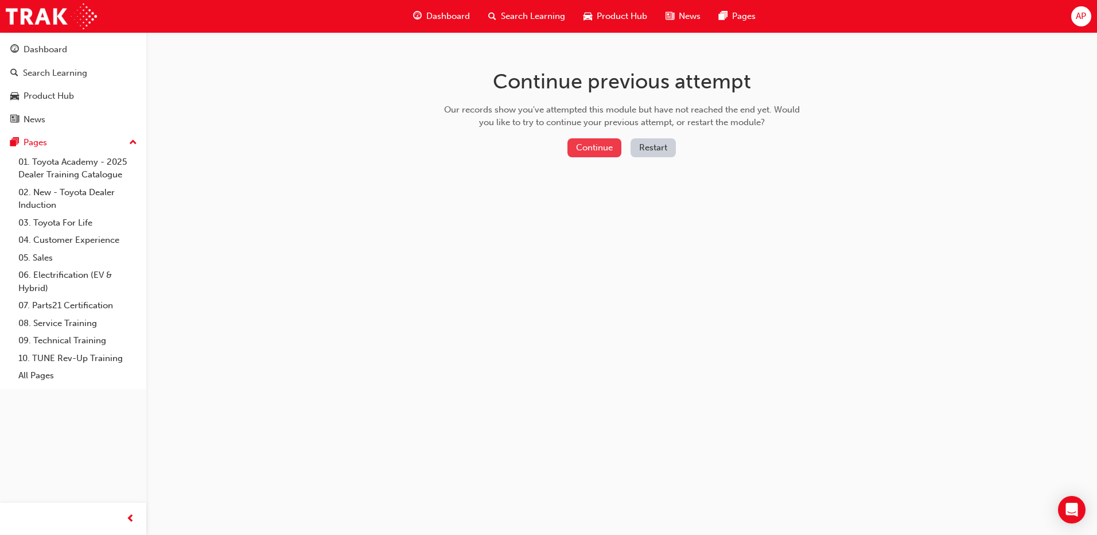
click at [610, 143] on button "Continue" at bounding box center [594, 147] width 54 height 19
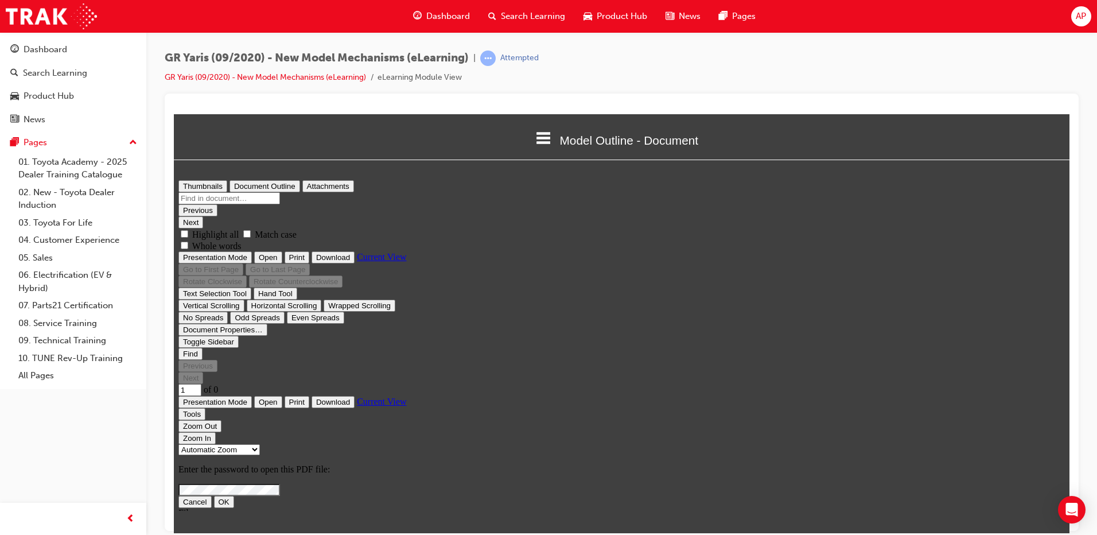
type input "17"
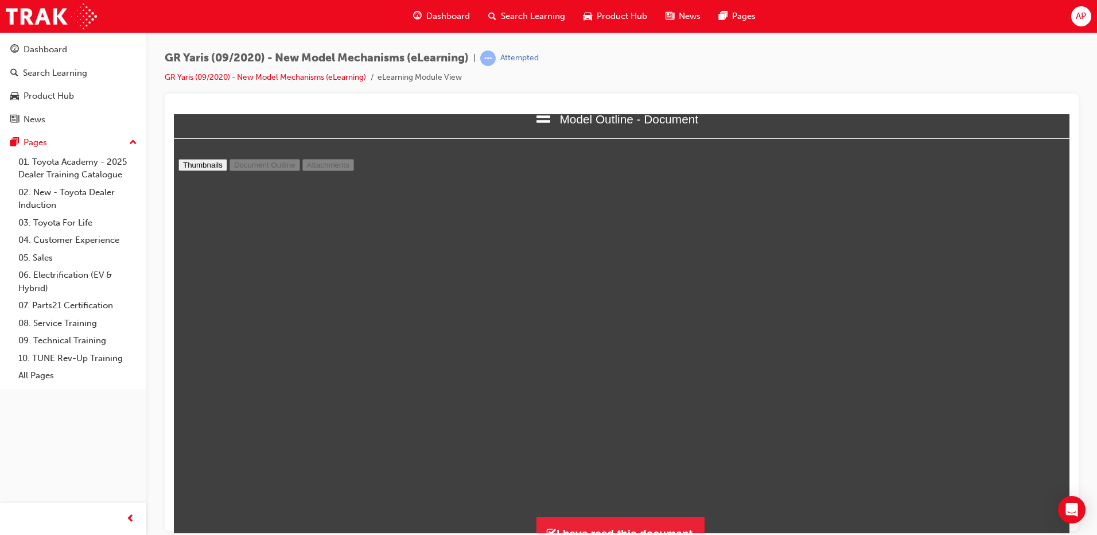
scroll to position [37, 0]
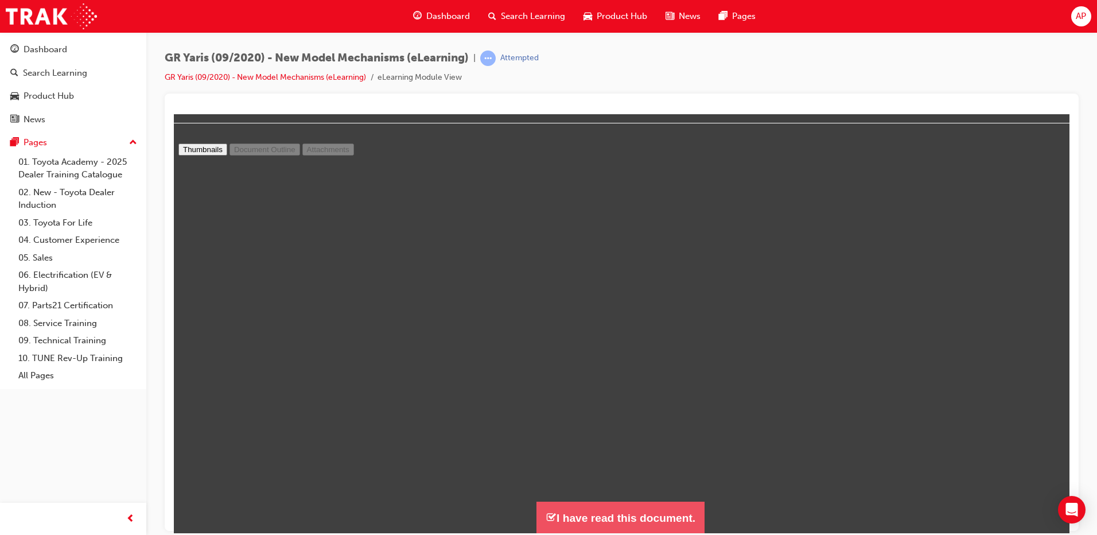
click at [607, 514] on button "I have read this document." at bounding box center [620, 517] width 168 height 33
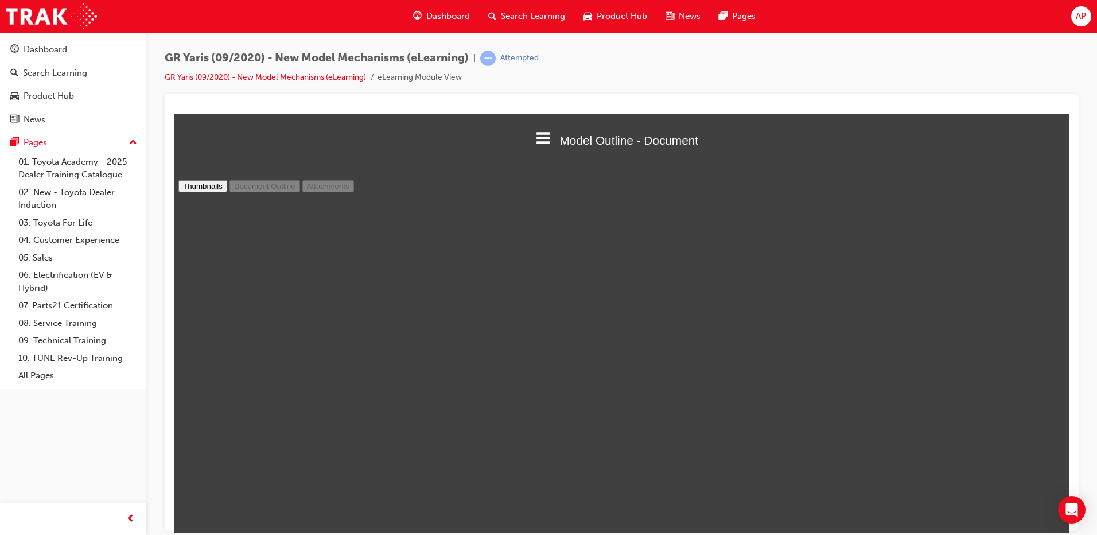
scroll to position [1261, 905]
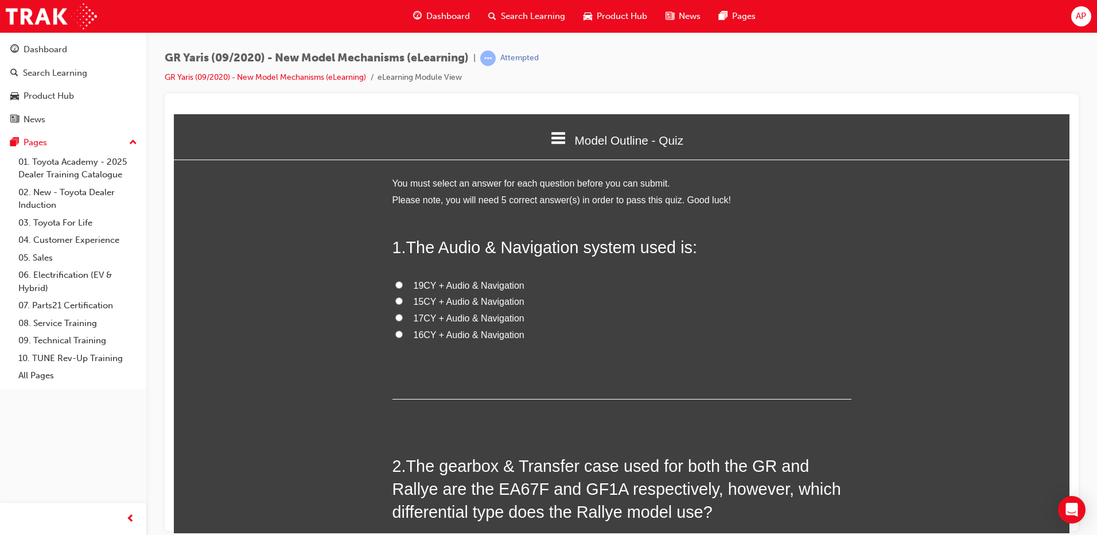
click at [467, 285] on span "19CY + Audio & Navigation" at bounding box center [469, 285] width 111 height 10
click at [403, 285] on input "19CY + Audio & Navigation" at bounding box center [398, 283] width 7 height 7
radio input "true"
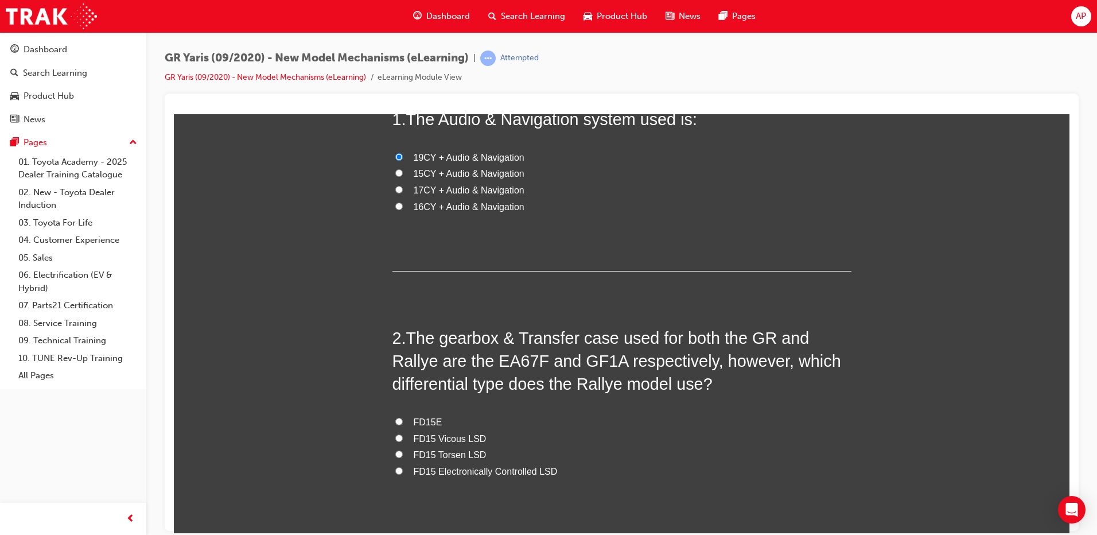
scroll to position [229, 0]
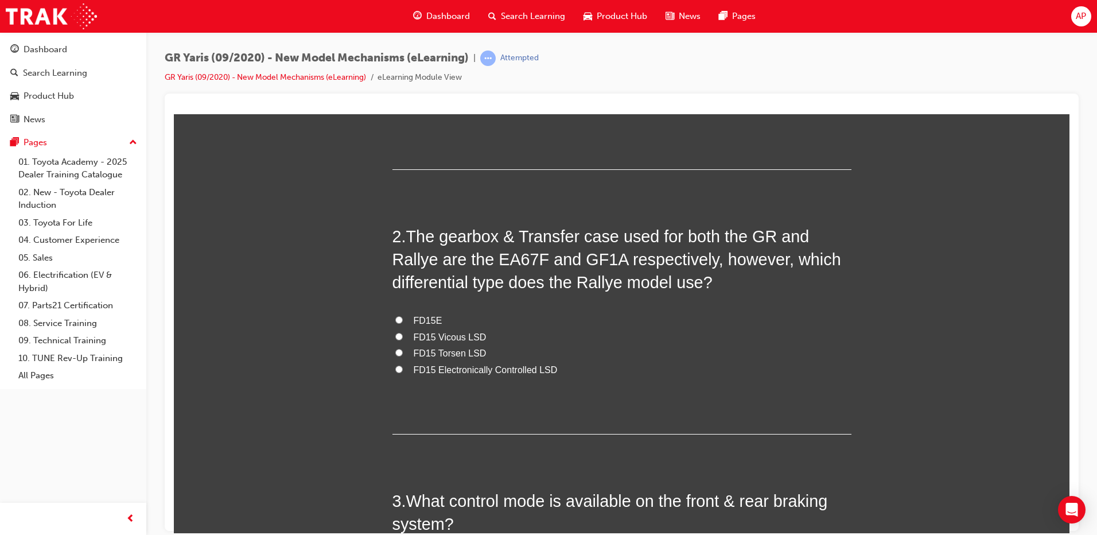
click at [452, 354] on span "FD15 Torsen LSD" at bounding box center [450, 353] width 73 height 10
click at [403, 354] on input "FD15 Torsen LSD" at bounding box center [398, 351] width 7 height 7
radio input "true"
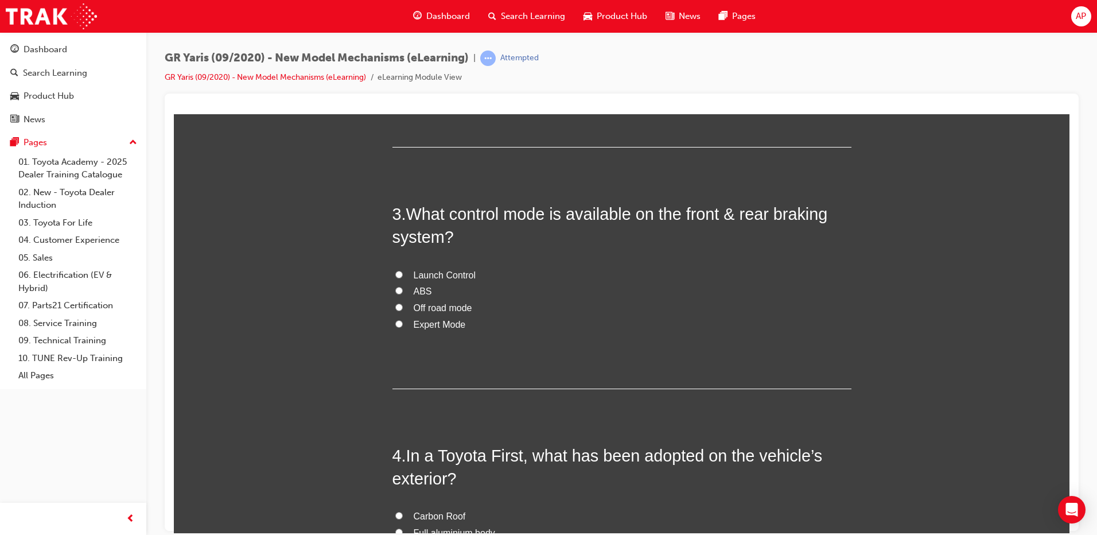
click at [438, 320] on span "Expert Mode" at bounding box center [440, 324] width 52 height 10
click at [403, 320] on input "Expert Mode" at bounding box center [398, 322] width 7 height 7
radio input "true"
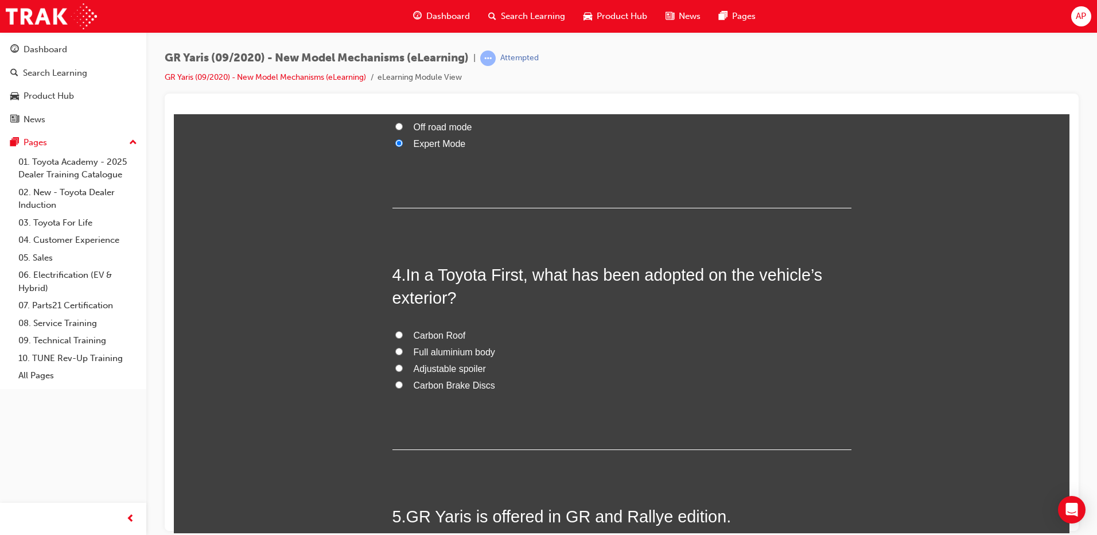
scroll to position [746, 0]
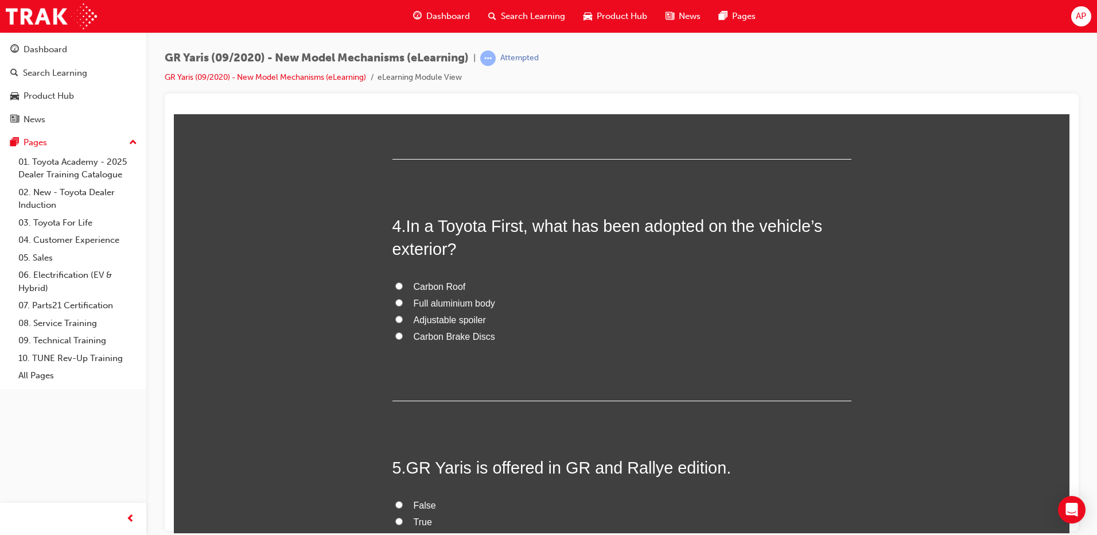
click at [442, 291] on span "Carbon Roof" at bounding box center [440, 286] width 52 height 10
click at [403, 289] on input "Carbon Roof" at bounding box center [398, 285] width 7 height 7
radio input "true"
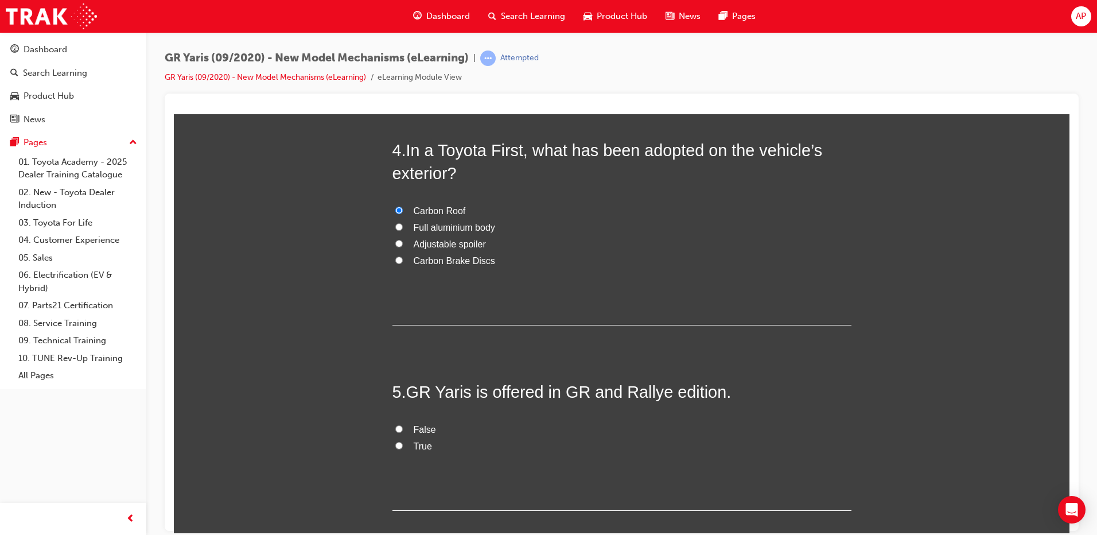
scroll to position [886, 0]
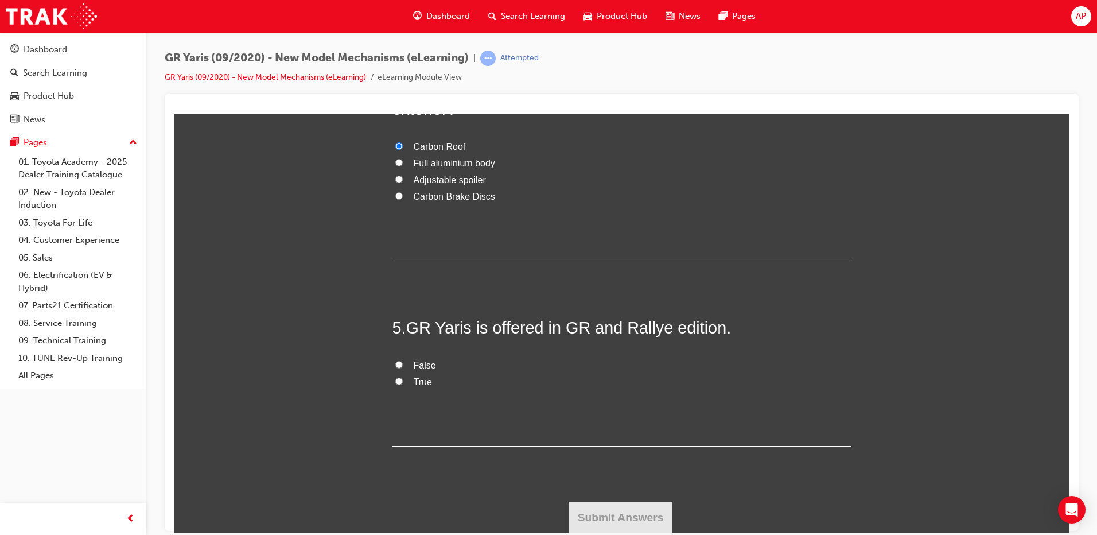
click at [418, 383] on span "True" at bounding box center [423, 381] width 18 height 10
click at [403, 383] on input "True" at bounding box center [398, 380] width 7 height 7
radio input "true"
click at [629, 509] on button "Submit Answers" at bounding box center [620, 517] width 104 height 32
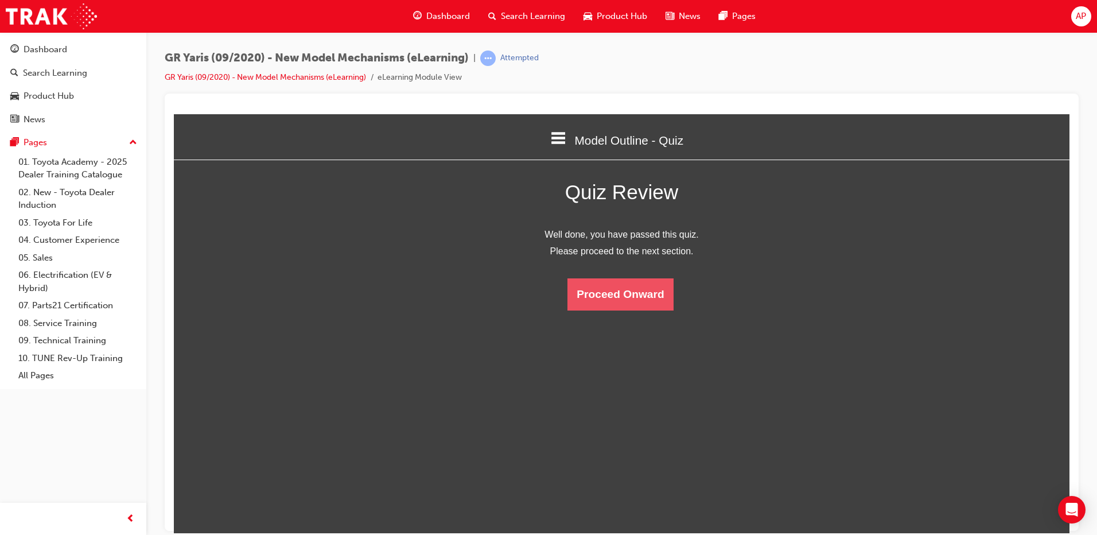
scroll to position [153, 913]
click at [628, 301] on button "Proceed Onward" at bounding box center [620, 294] width 106 height 32
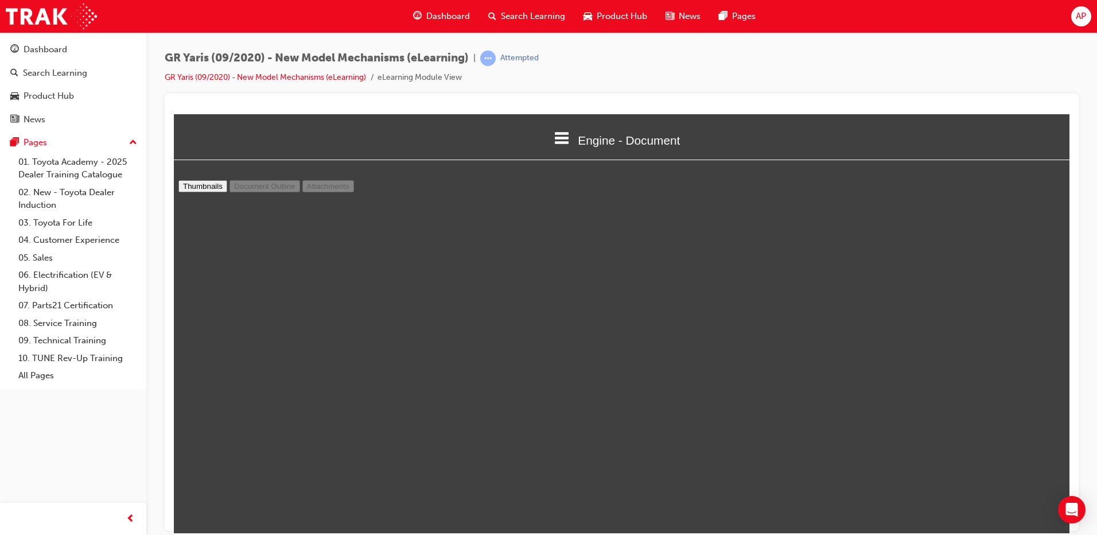
scroll to position [809, 0]
type input "4"
click at [1084, 17] on span "AP" at bounding box center [1080, 16] width 10 height 13
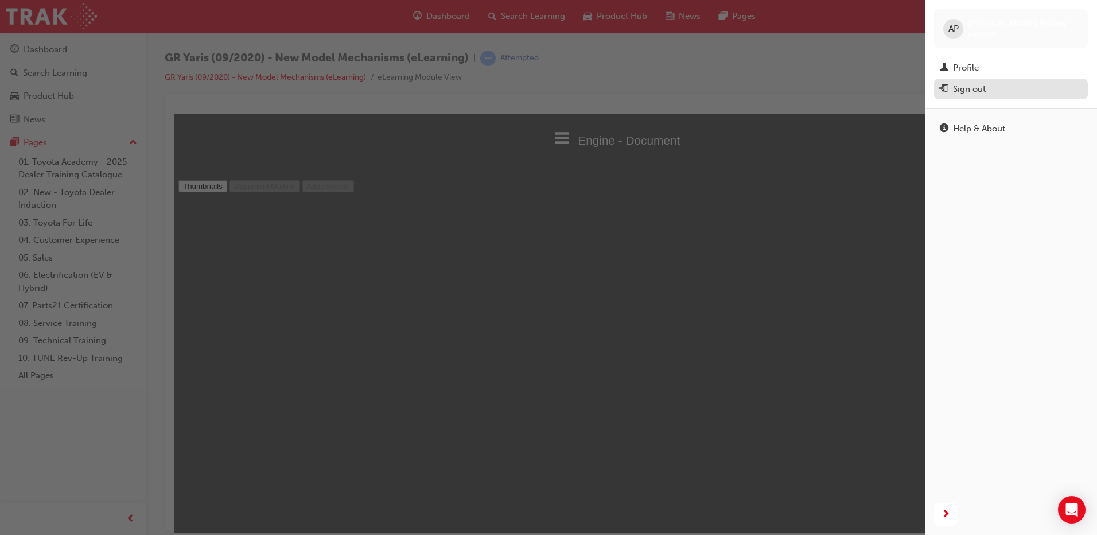
click at [1004, 91] on div "Sign out" at bounding box center [1011, 89] width 142 height 14
